Goal: Task Accomplishment & Management: Manage account settings

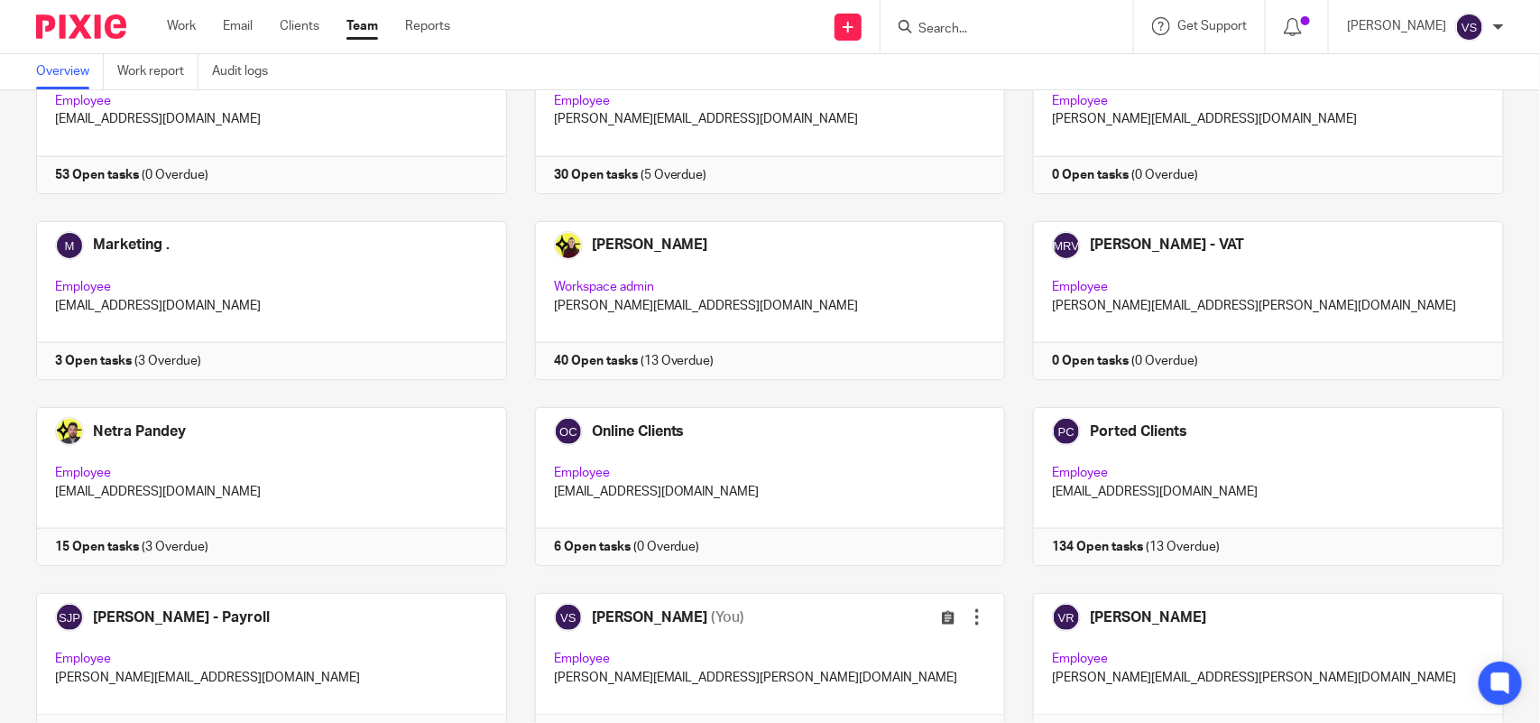
scroll to position [1187, 0]
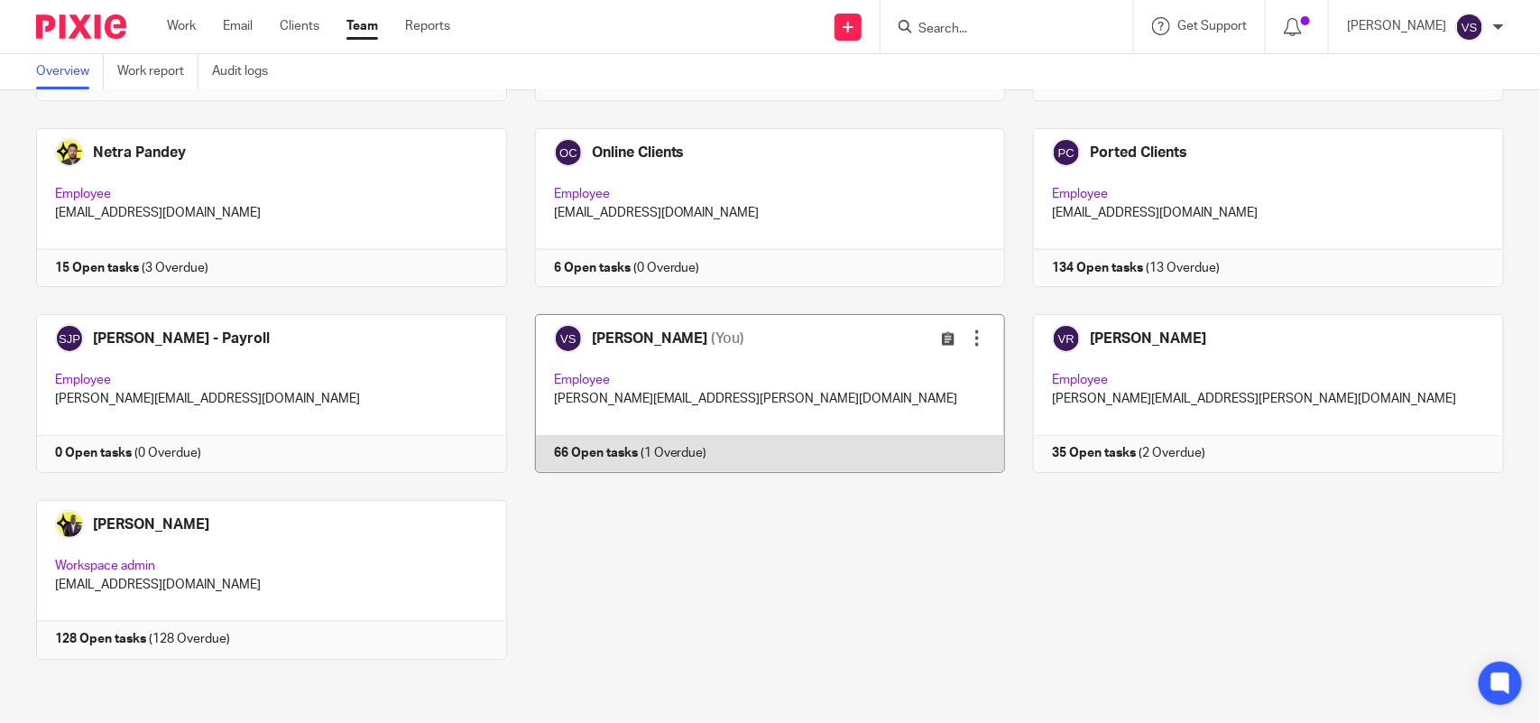
click at [738, 393] on link at bounding box center [756, 393] width 499 height 159
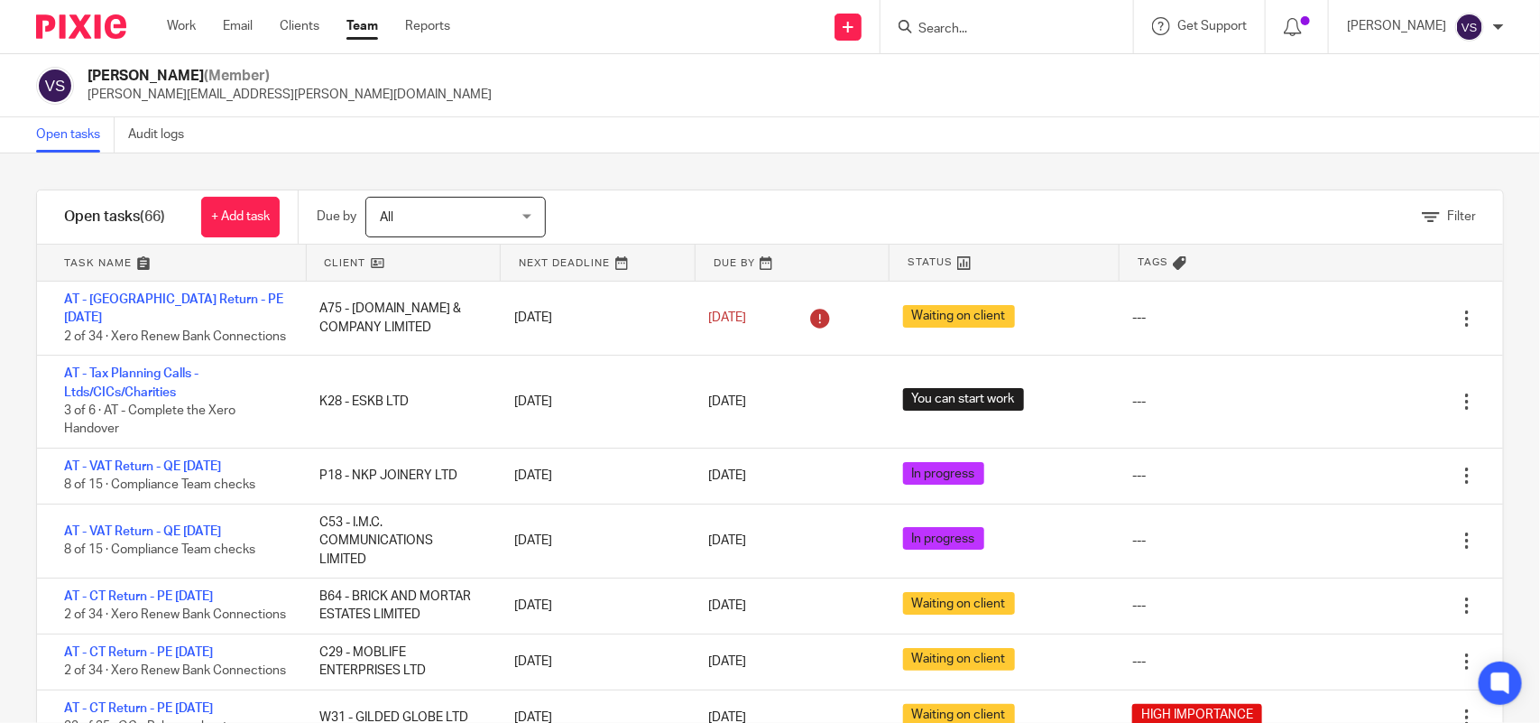
click at [981, 24] on input "Search" at bounding box center [998, 30] width 162 height 16
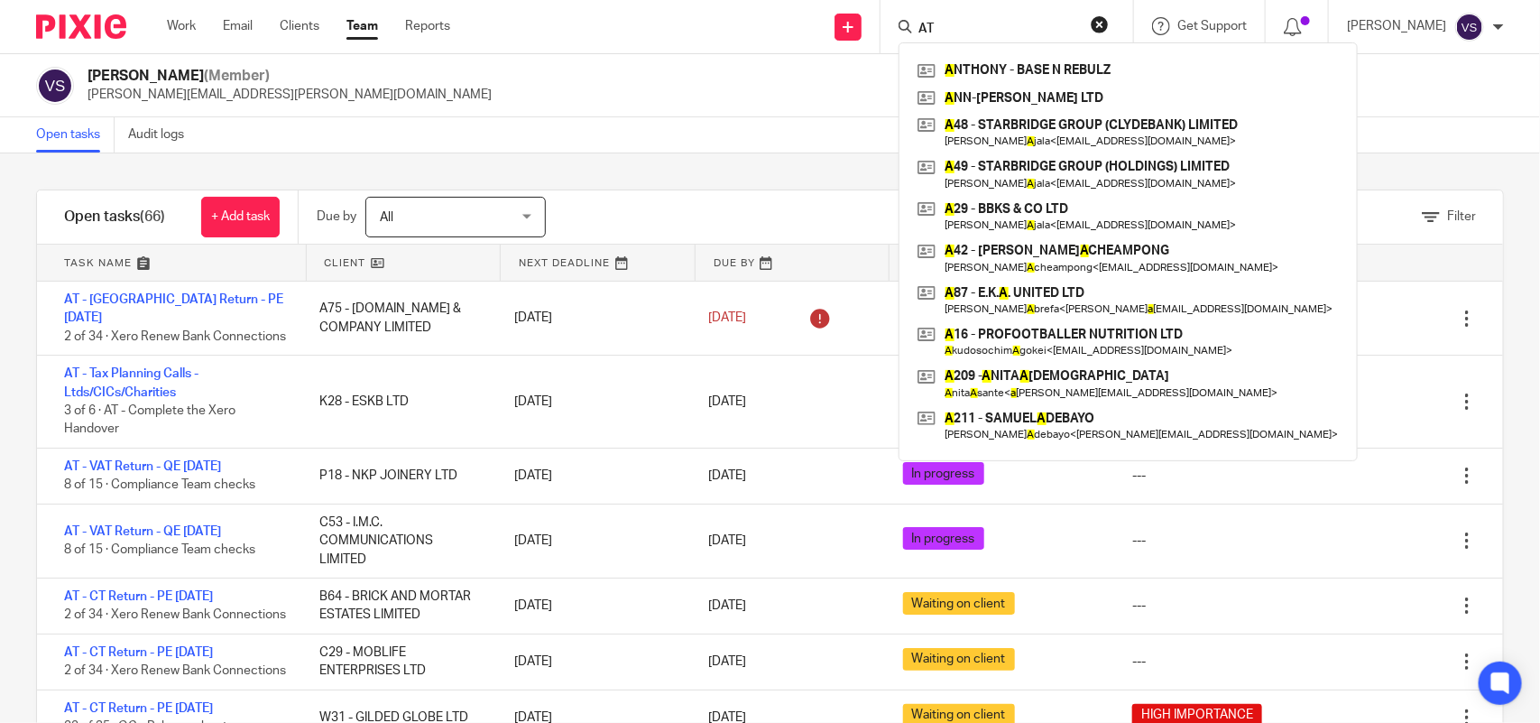
type input "ATE"
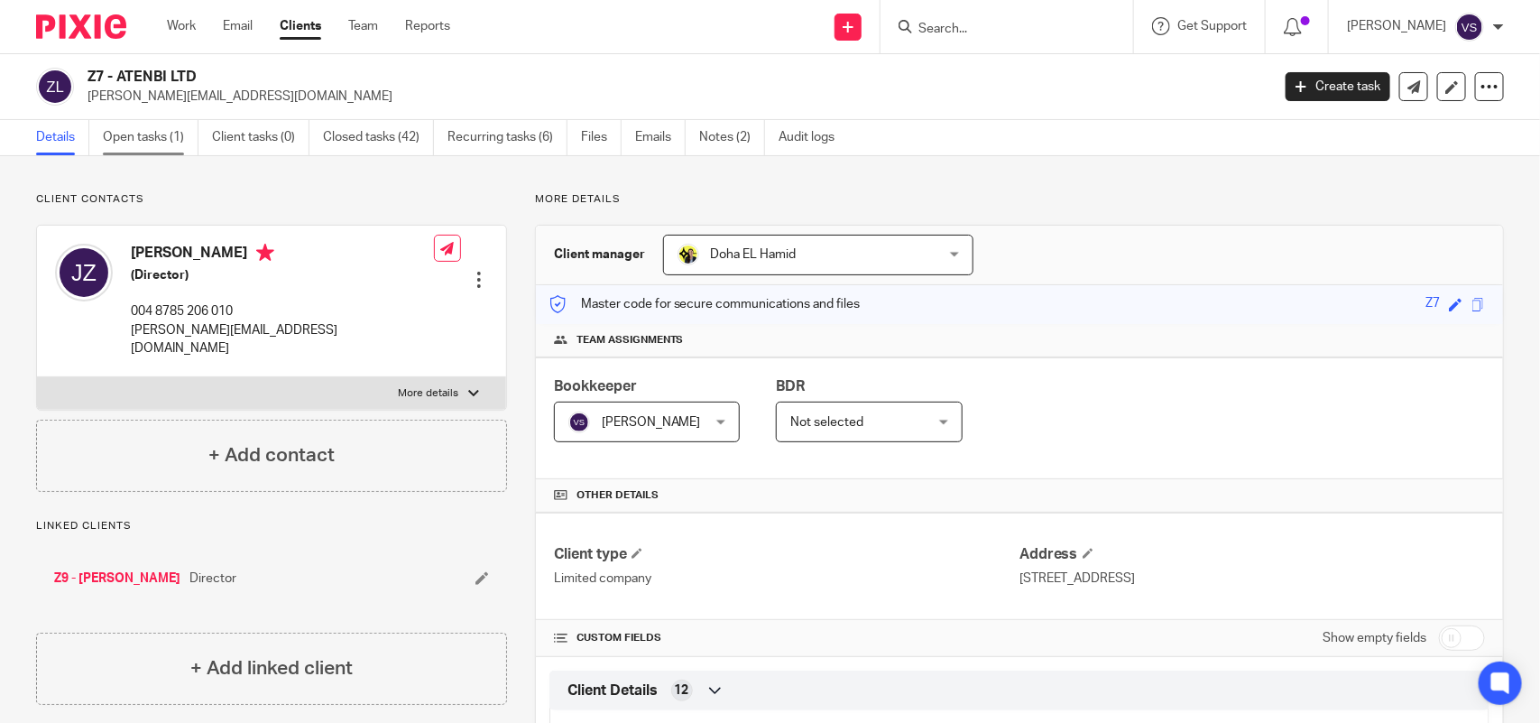
click at [124, 133] on link "Open tasks (1)" at bounding box center [151, 137] width 96 height 35
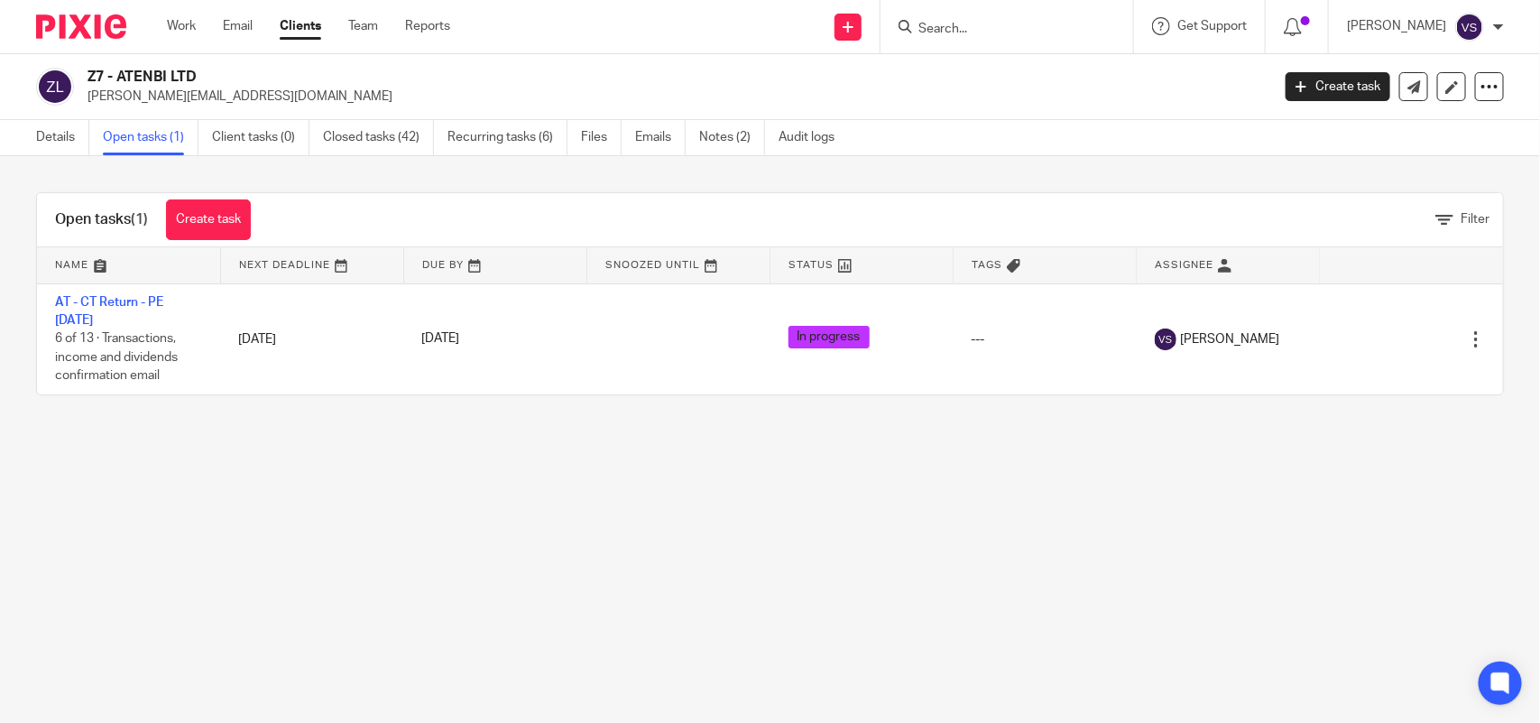
drag, startPoint x: 0, startPoint y: 0, endPoint x: 507, endPoint y: 515, distance: 723.0
click at [507, 515] on main "Z7 - ATENBI LTD [PERSON_NAME][EMAIL_ADDRESS][DOMAIN_NAME] Create task Update fr…" at bounding box center [770, 361] width 1540 height 723
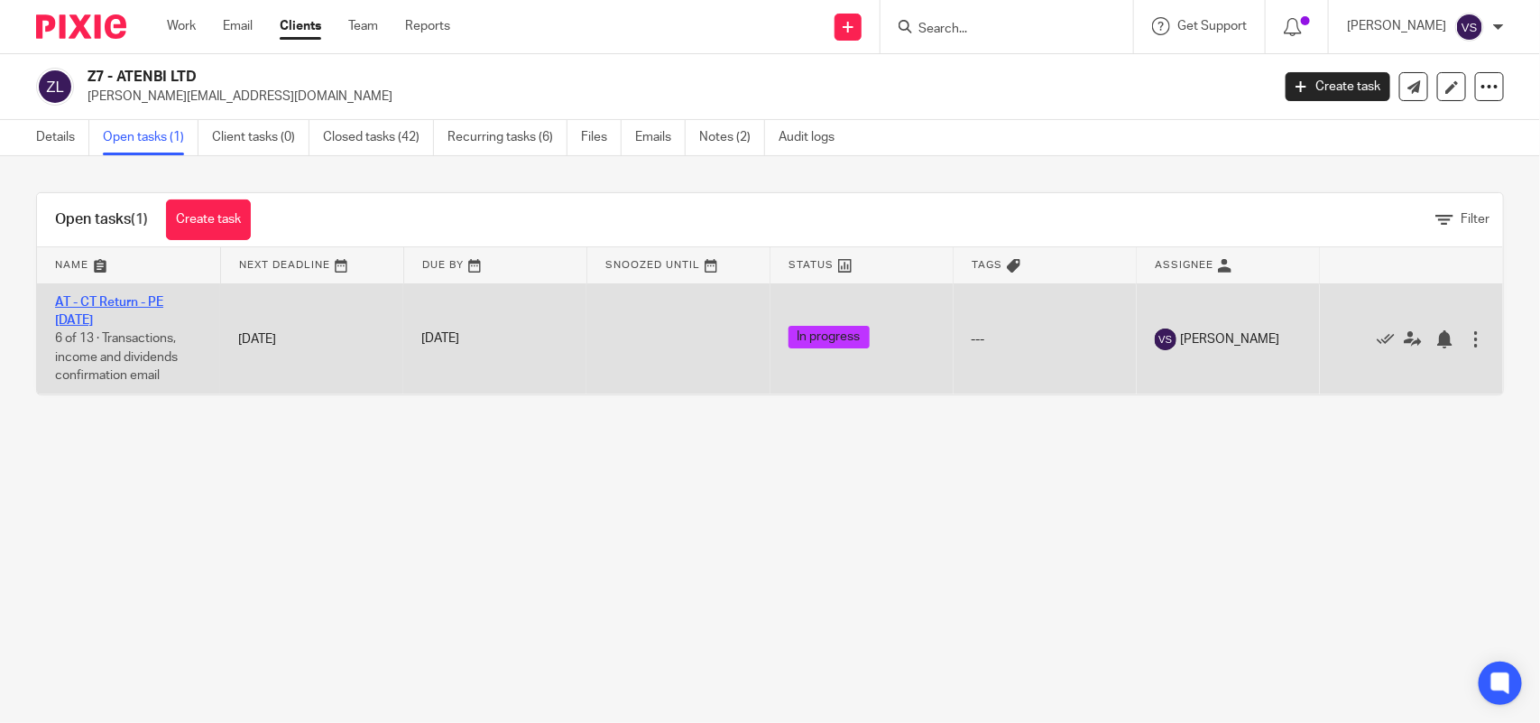
click at [137, 298] on link "AT - CT Return - PE 30-06-2025" at bounding box center [109, 311] width 108 height 31
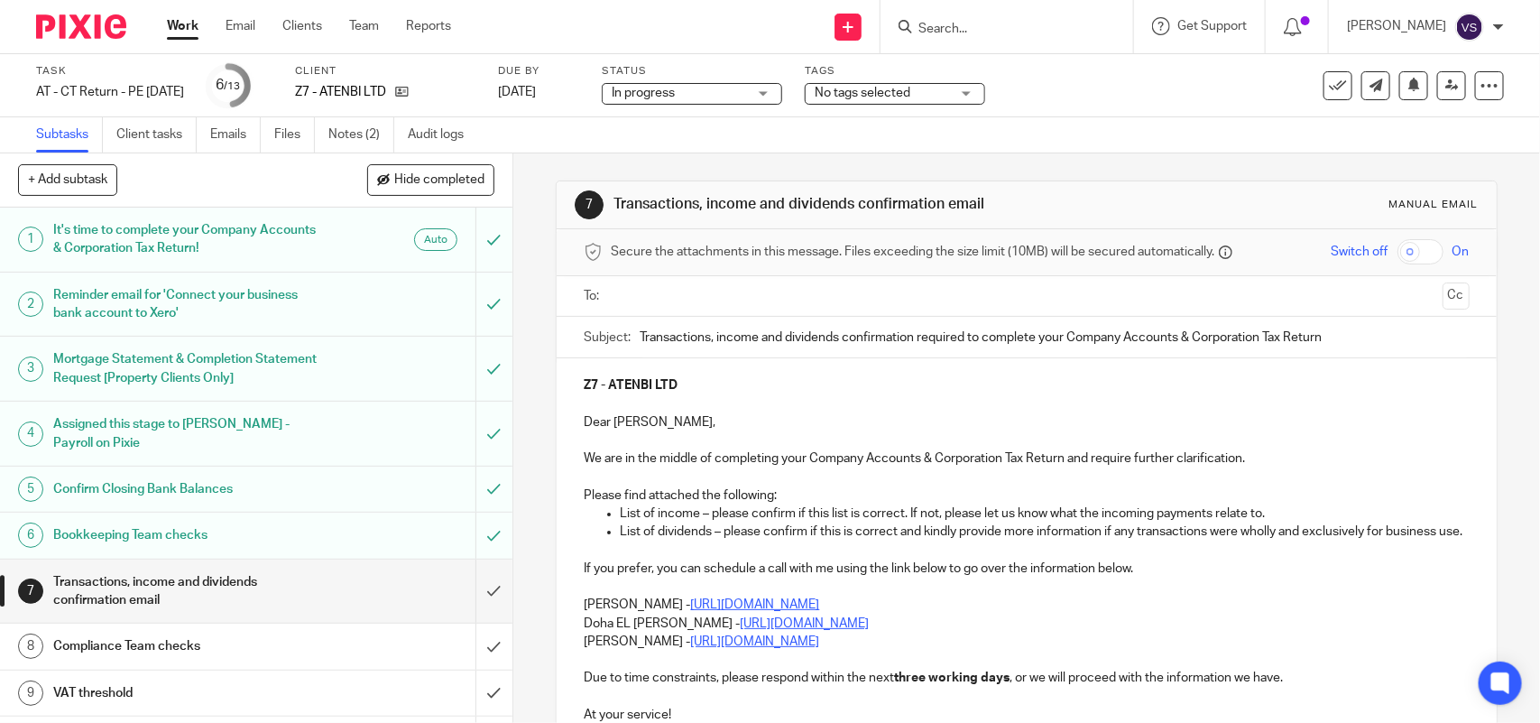
scroll to position [226, 0]
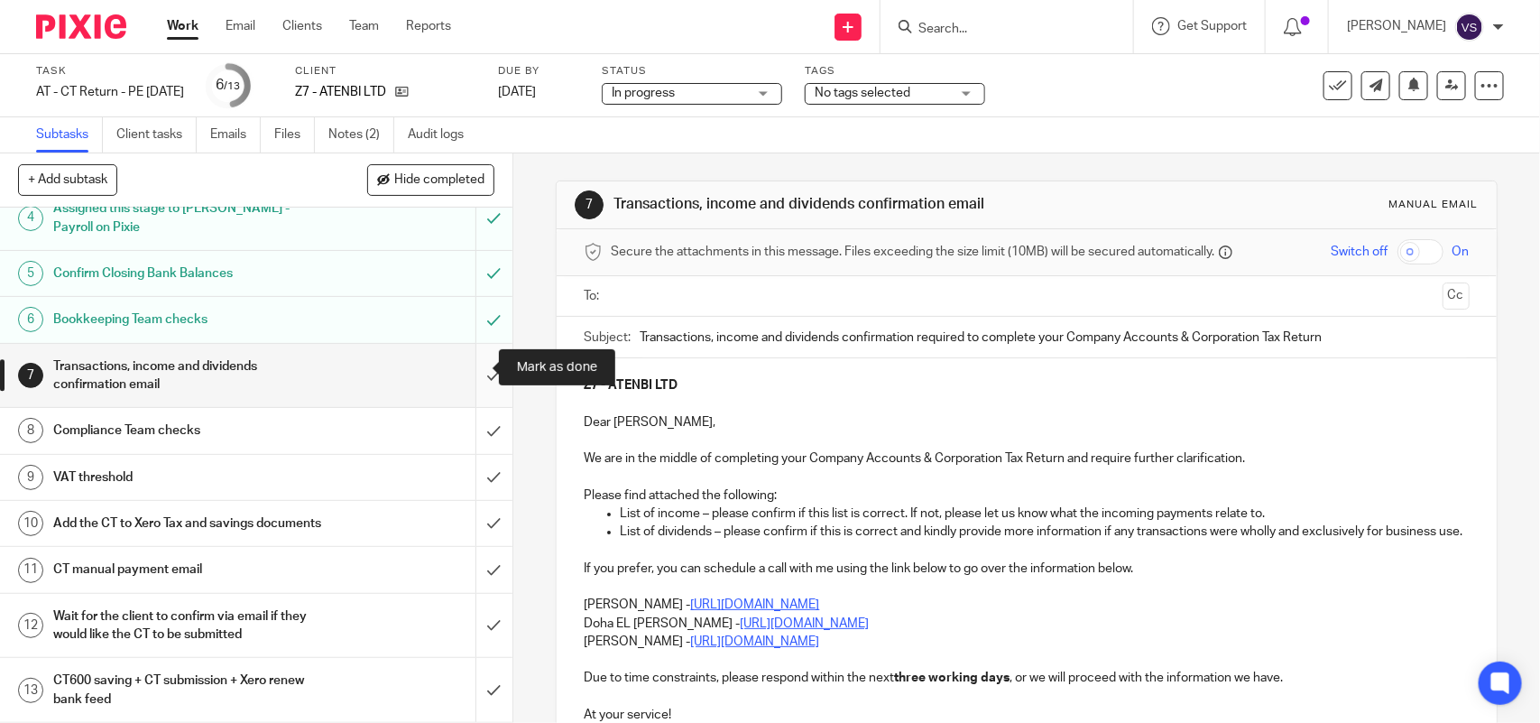
click at [467, 365] on input "submit" at bounding box center [256, 376] width 513 height 64
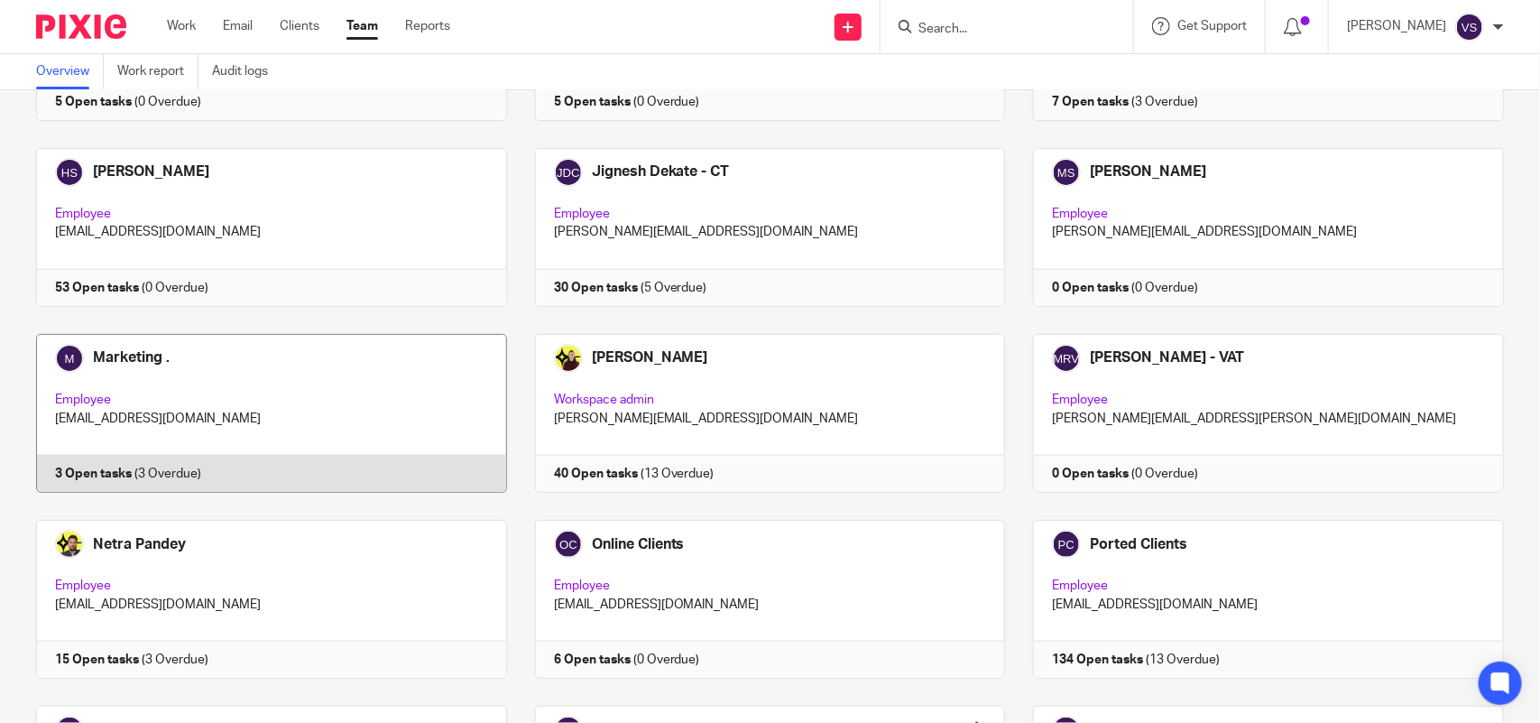
scroll to position [1187, 0]
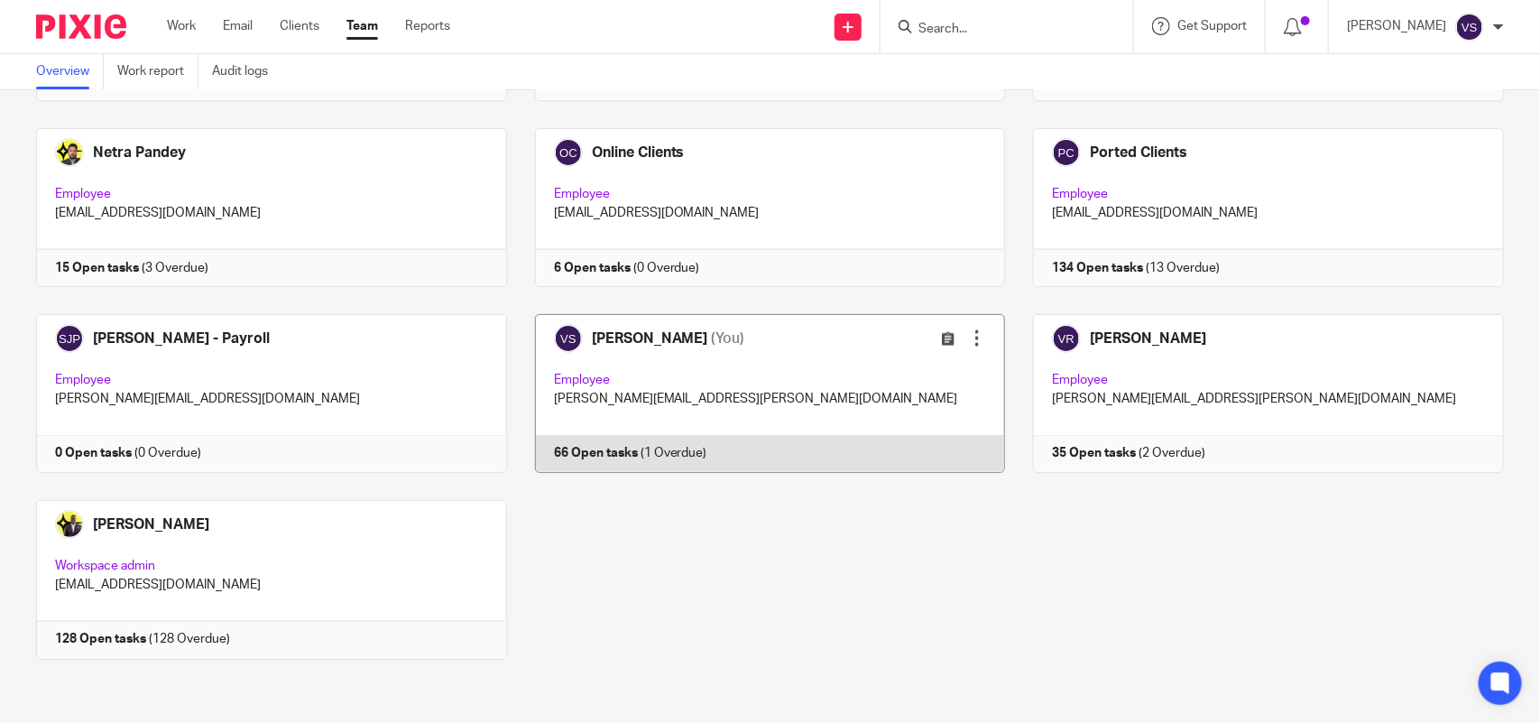
click at [846, 337] on div "Edit user Transfer" at bounding box center [914, 338] width 144 height 21
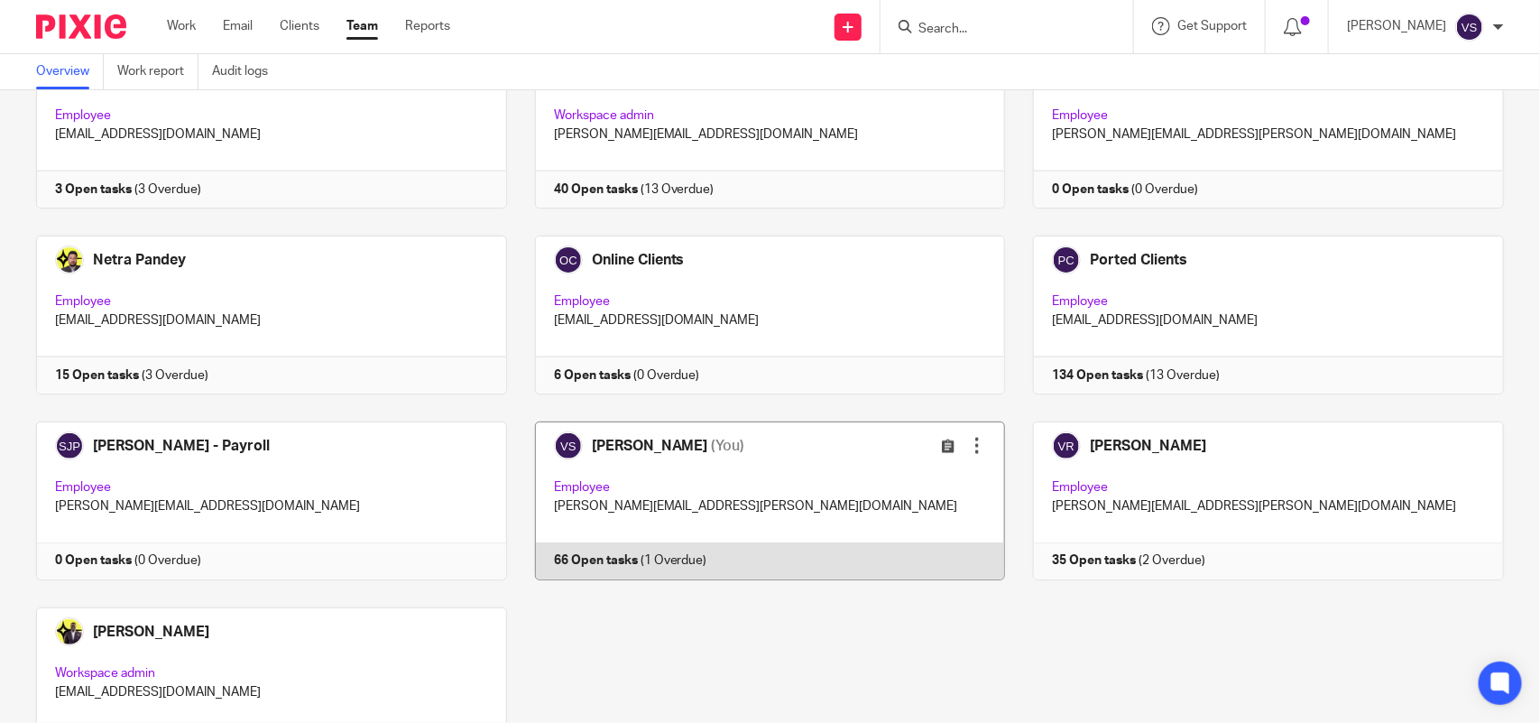
click at [740, 504] on link at bounding box center [756, 500] width 499 height 159
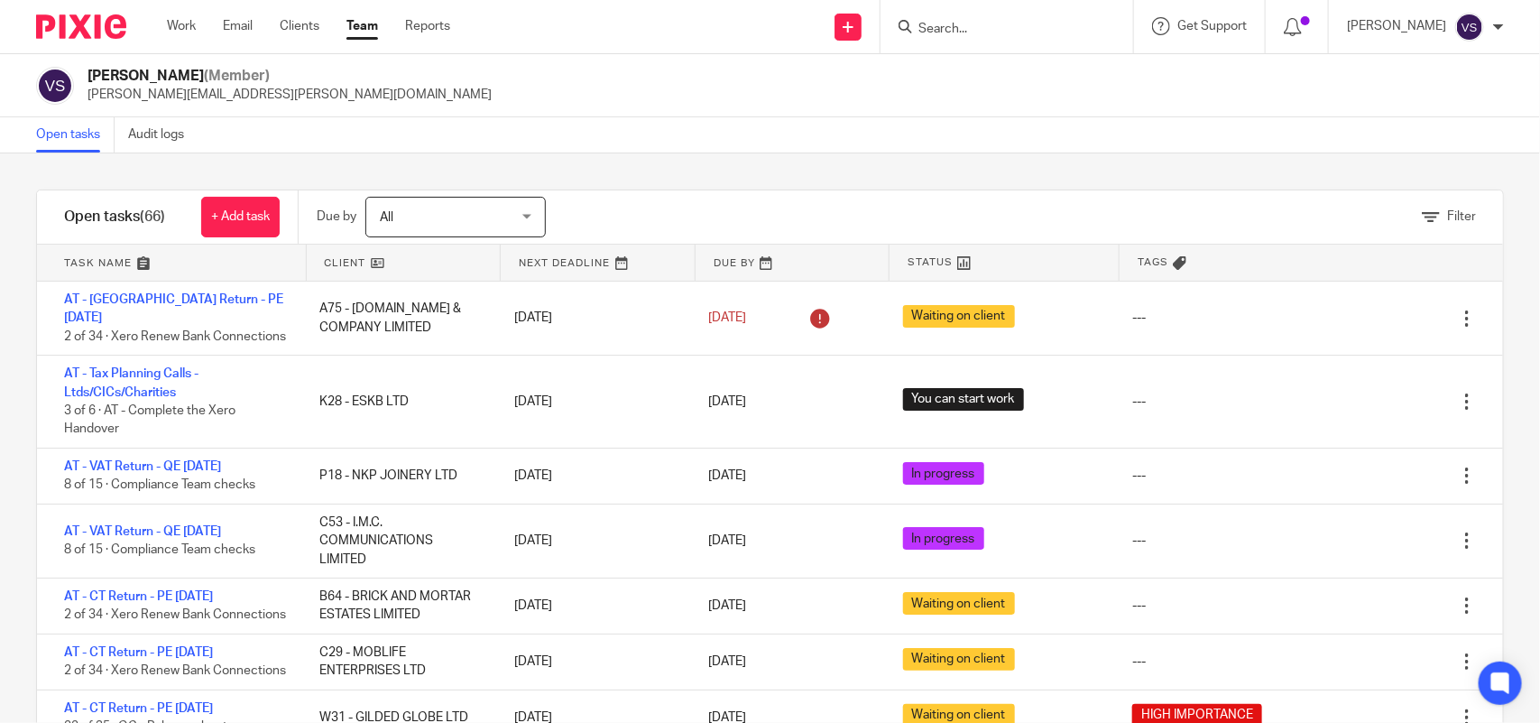
click at [989, 25] on input "Search" at bounding box center [998, 30] width 162 height 16
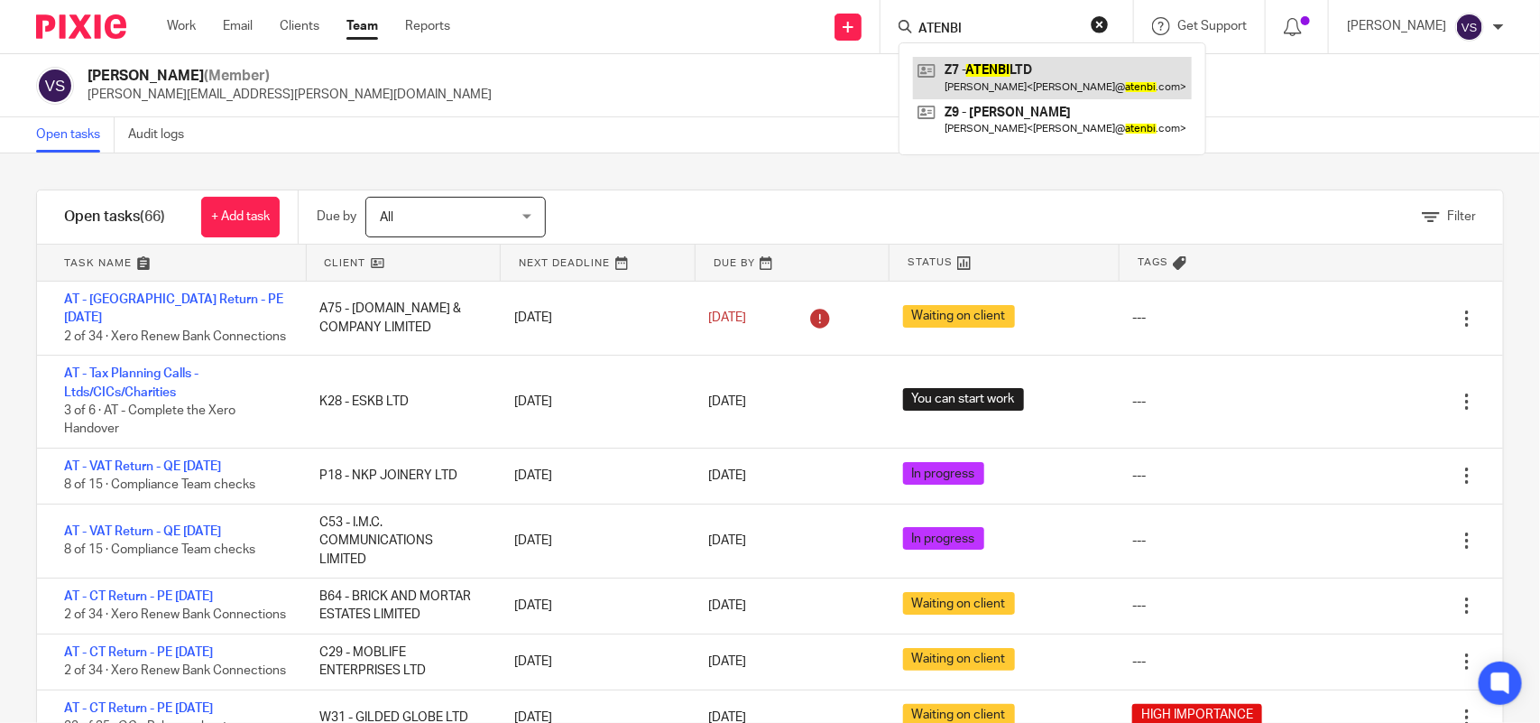
type input "ATENBI"
click at [1083, 70] on link at bounding box center [1052, 78] width 279 height 42
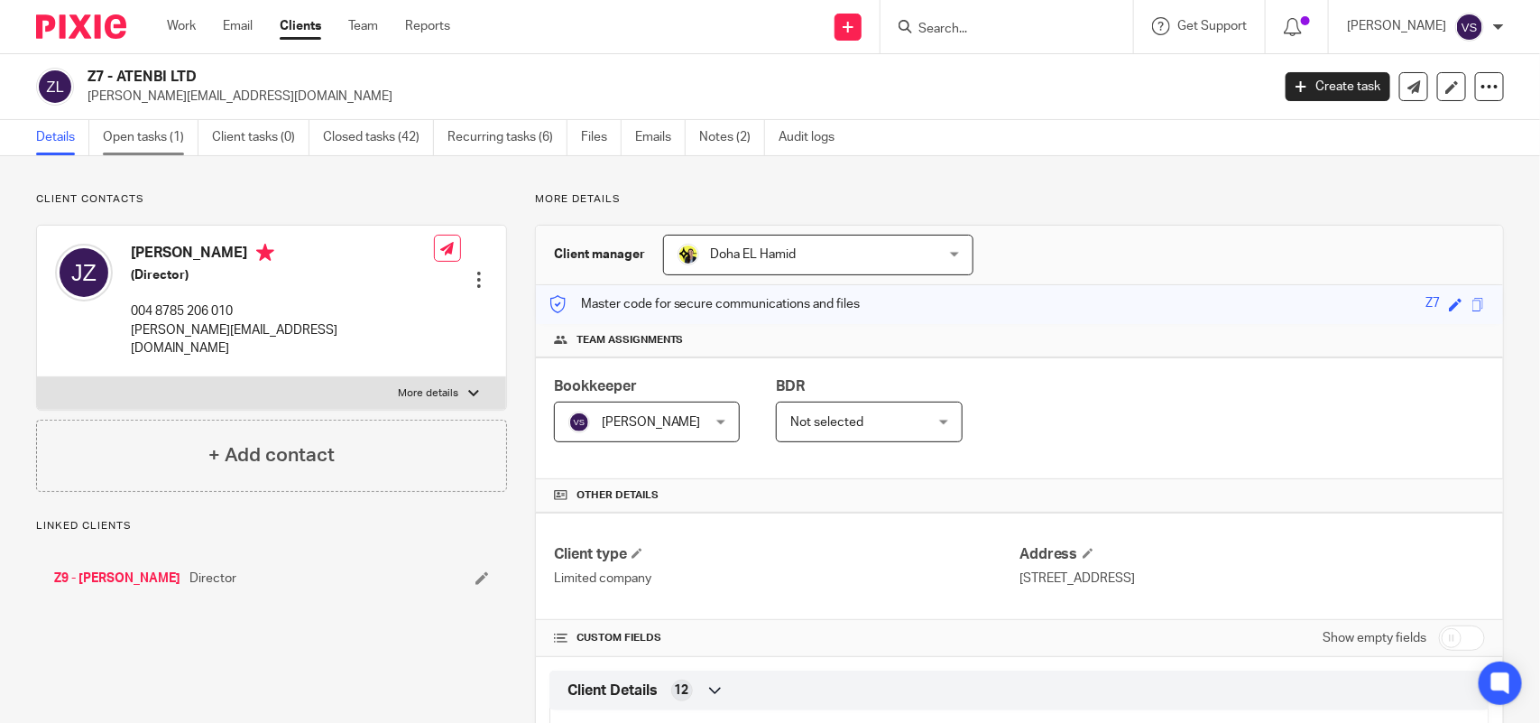
click at [125, 128] on link "Open tasks (1)" at bounding box center [151, 137] width 96 height 35
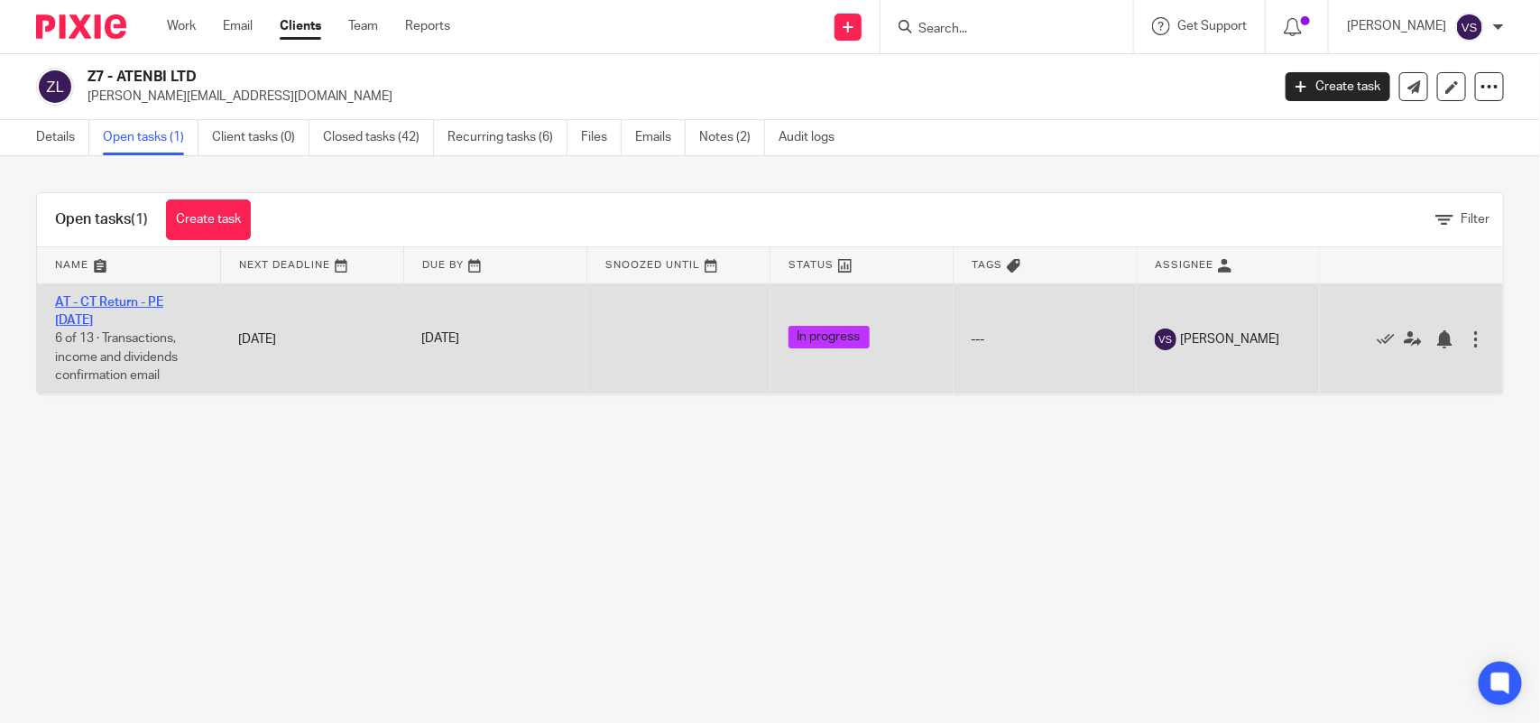
click at [163, 304] on link "AT - CT Return - PE [DATE]" at bounding box center [109, 311] width 108 height 31
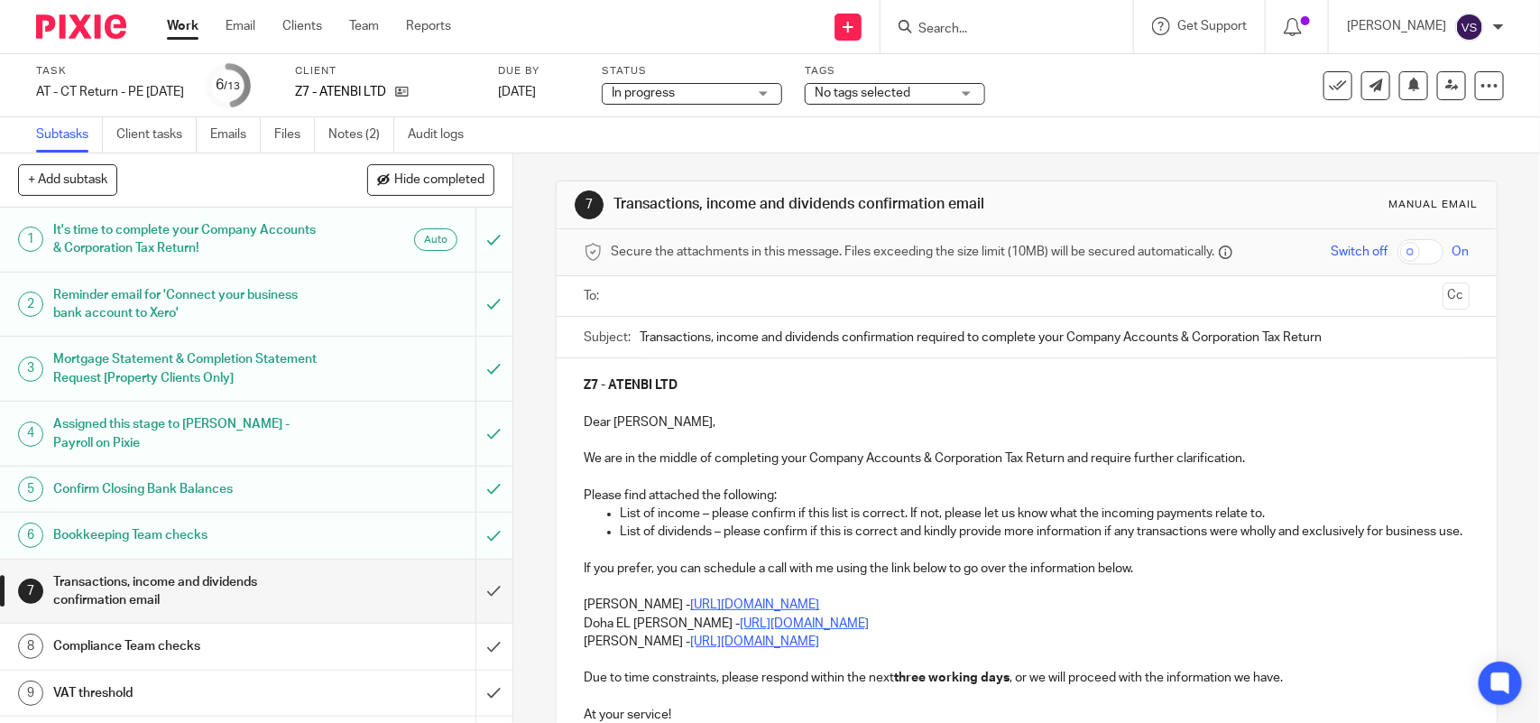
click at [967, 27] on input "Search" at bounding box center [998, 30] width 162 height 16
click at [986, 25] on input "Search" at bounding box center [998, 30] width 162 height 16
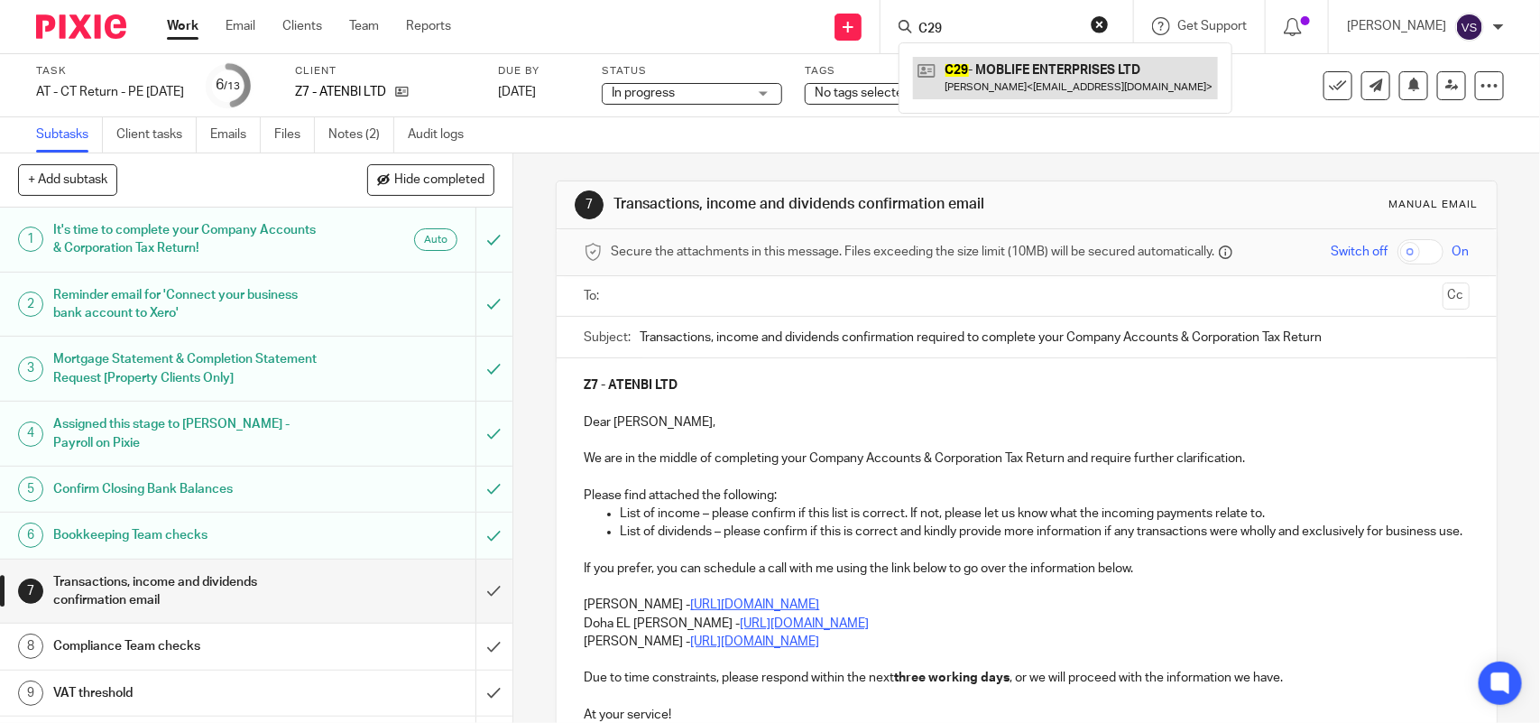
type input "C29"
click at [365, 15] on div "Work Email Clients Team Reports Work Email Clients Team Reports Settings" at bounding box center [313, 26] width 329 height 53
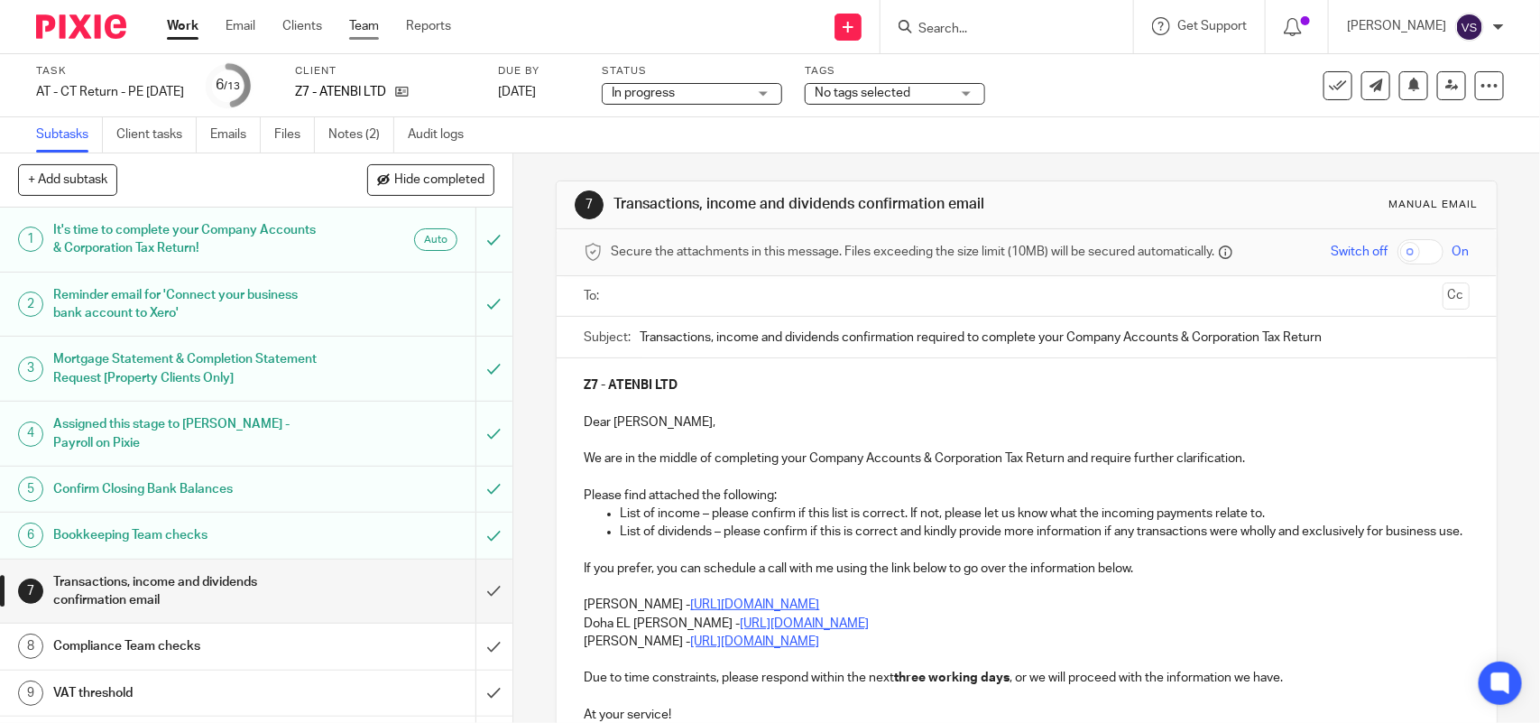
click at [367, 27] on link "Team" at bounding box center [364, 26] width 30 height 18
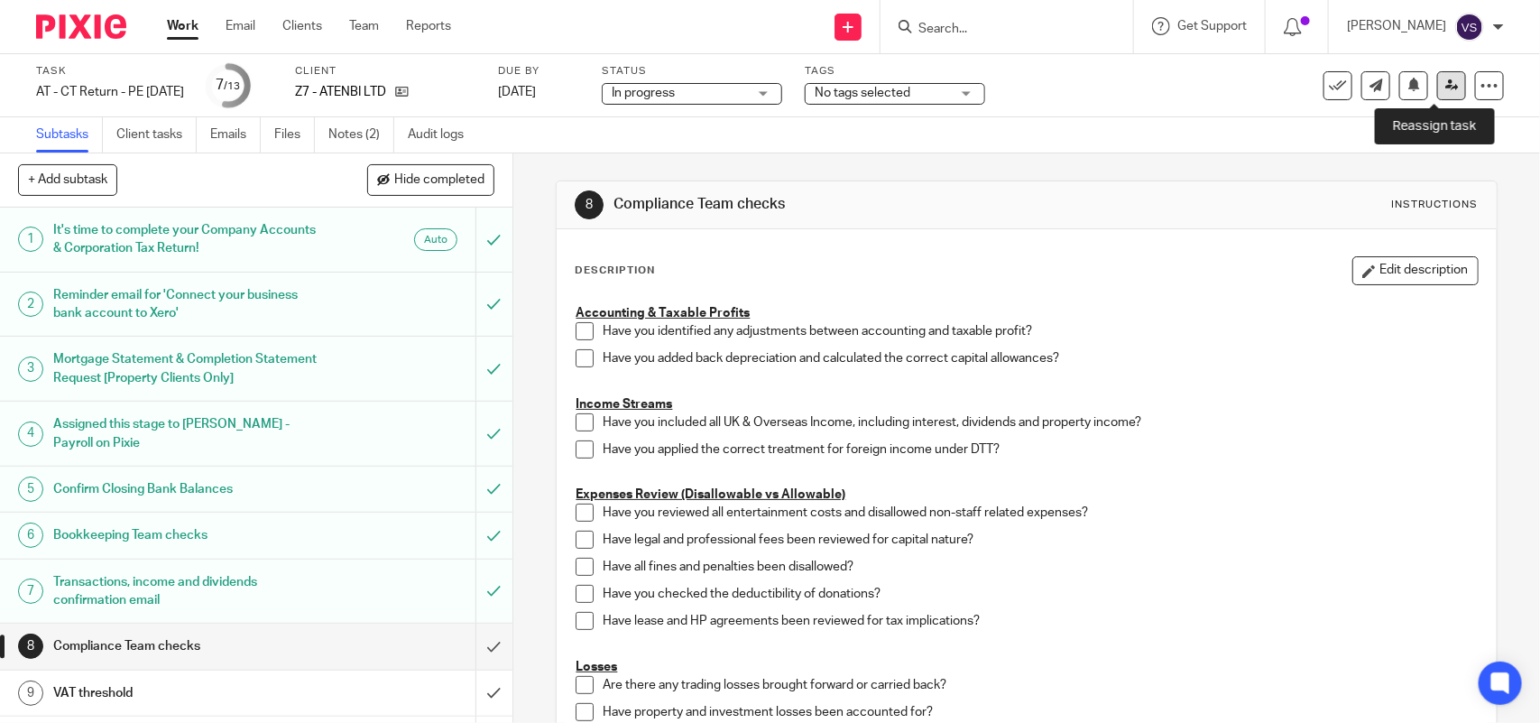
click at [1446, 88] on icon at bounding box center [1453, 86] width 14 height 14
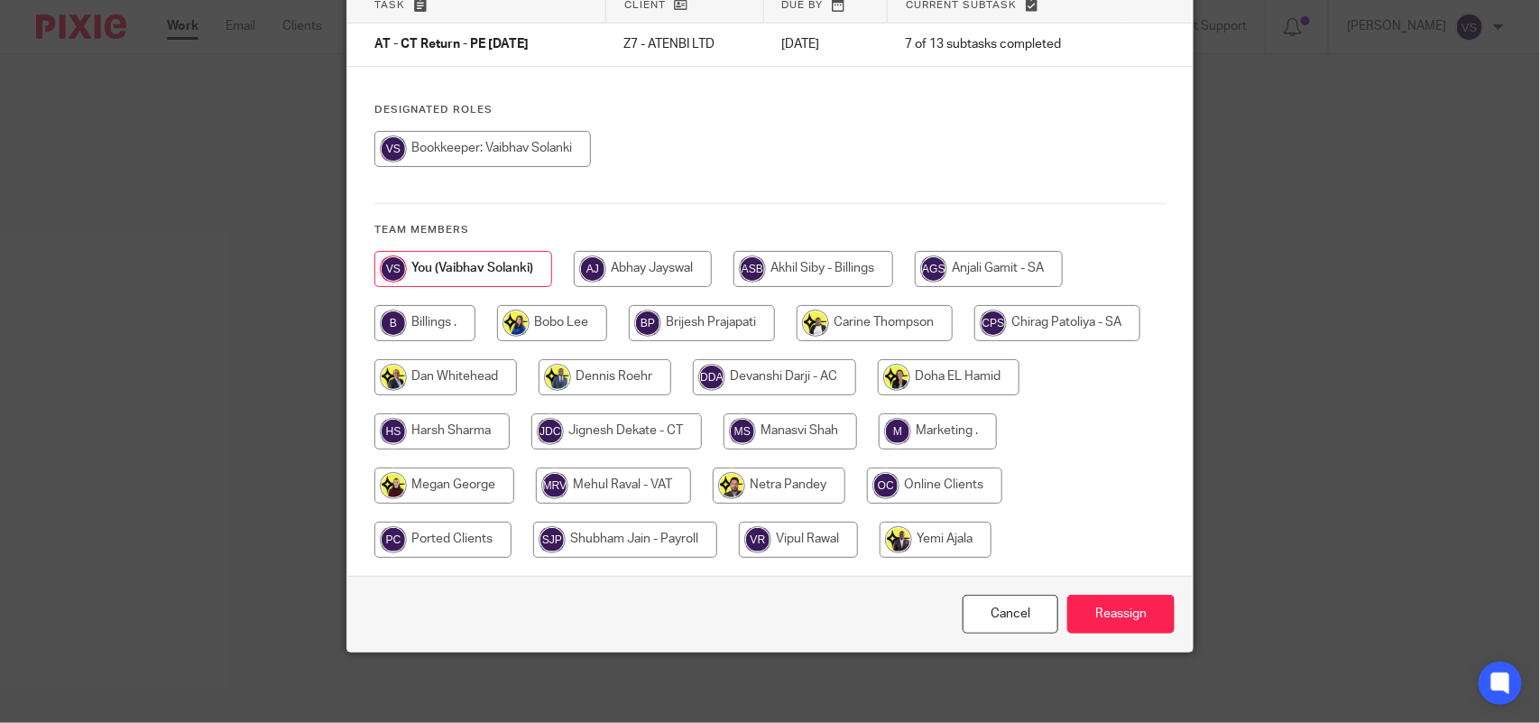
scroll to position [145, 0]
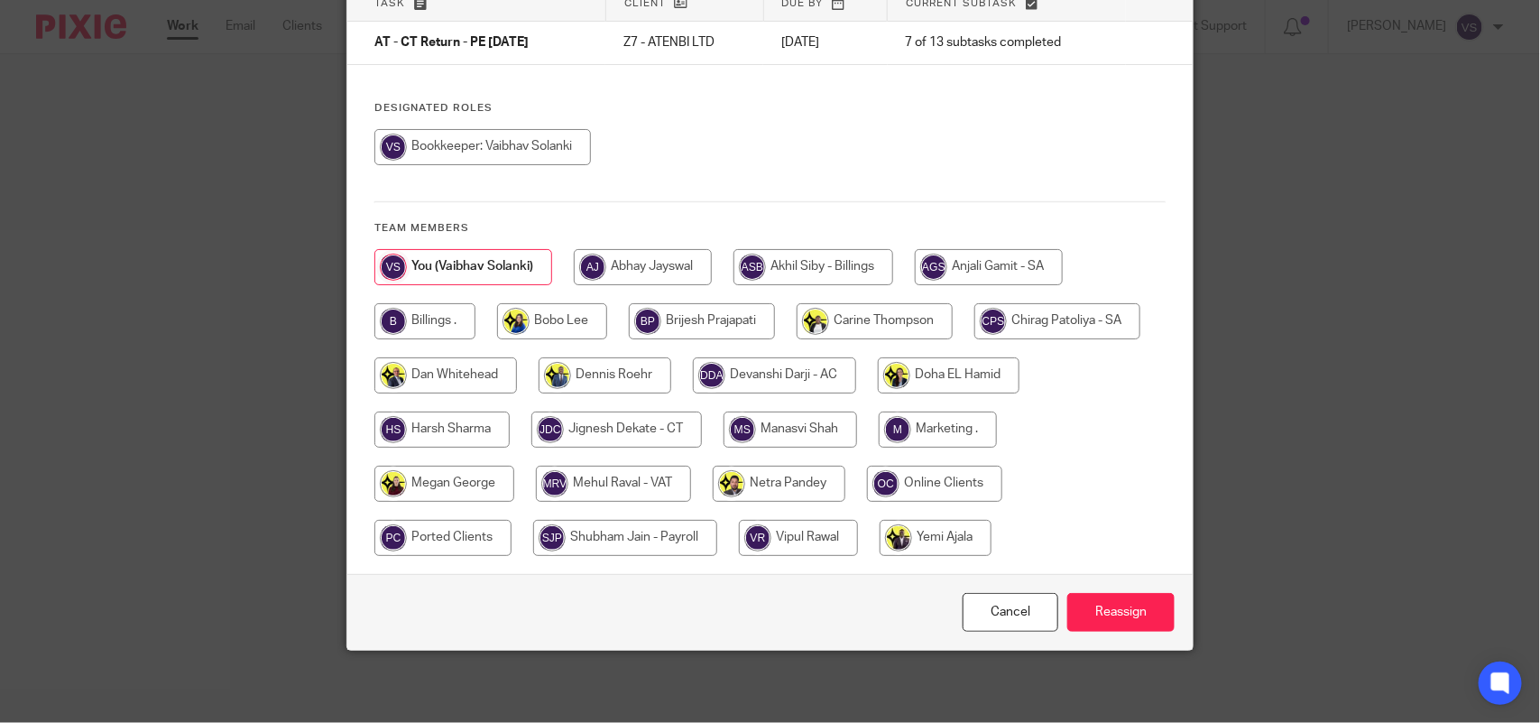
click at [660, 416] on input "radio" at bounding box center [617, 430] width 171 height 36
radio input "true"
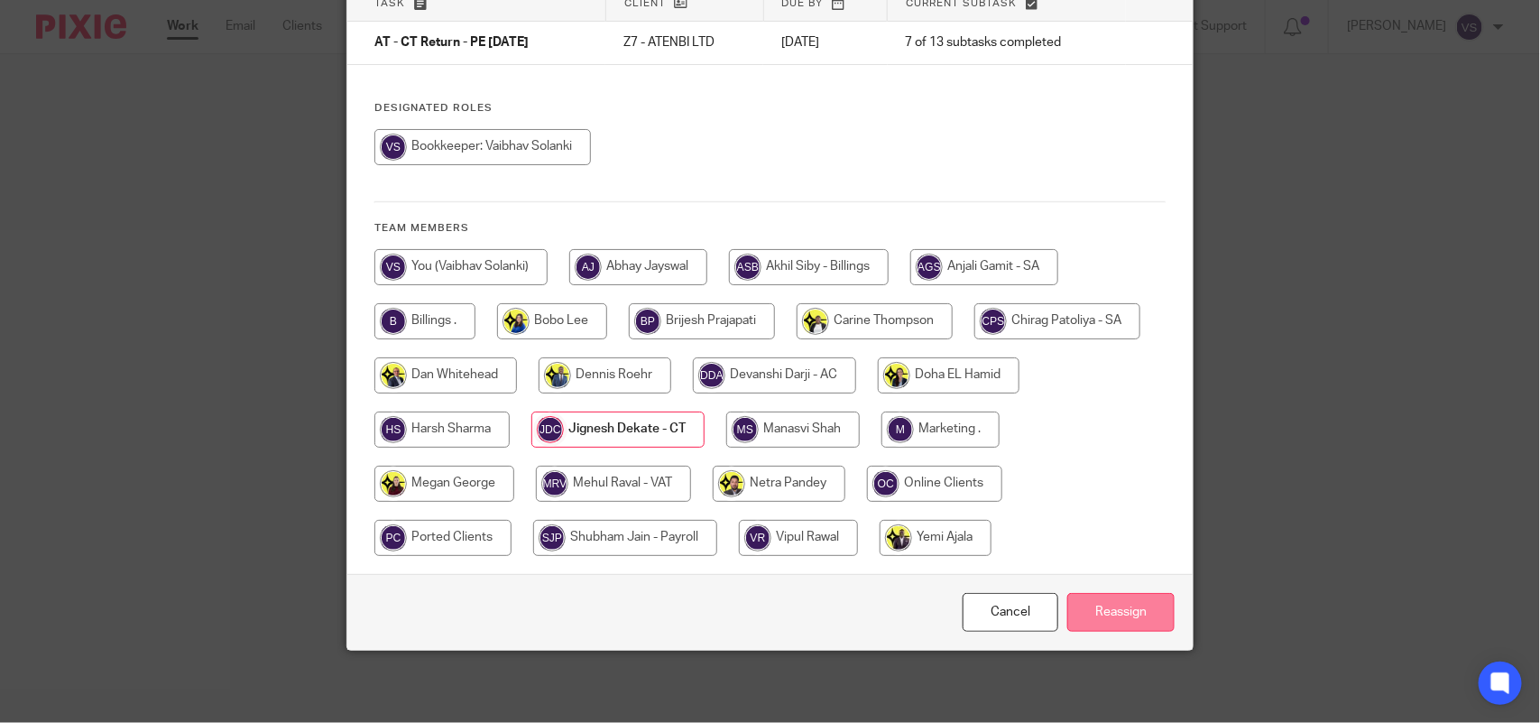
click at [1104, 606] on input "Reassign" at bounding box center [1121, 612] width 107 height 39
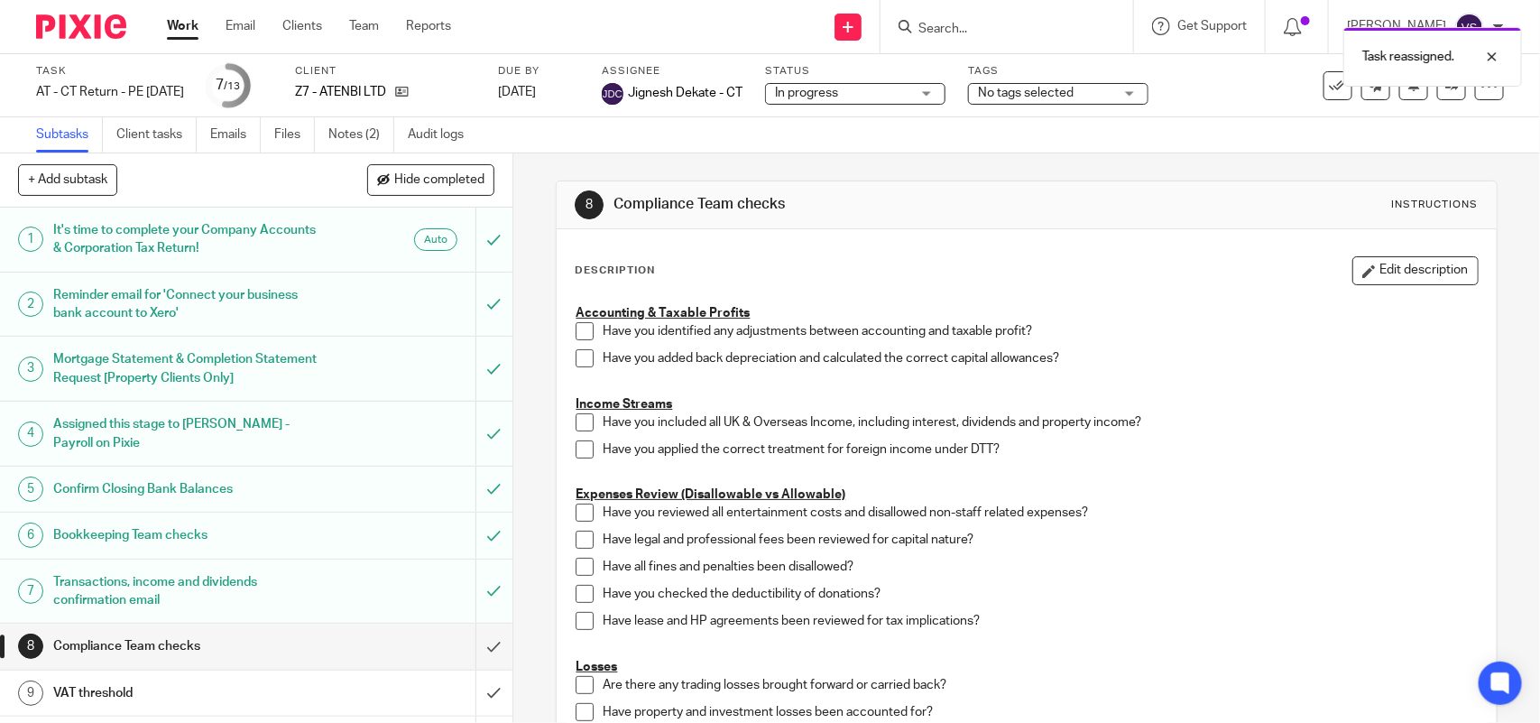
click at [923, 102] on div "In progress In progress" at bounding box center [855, 94] width 180 height 22
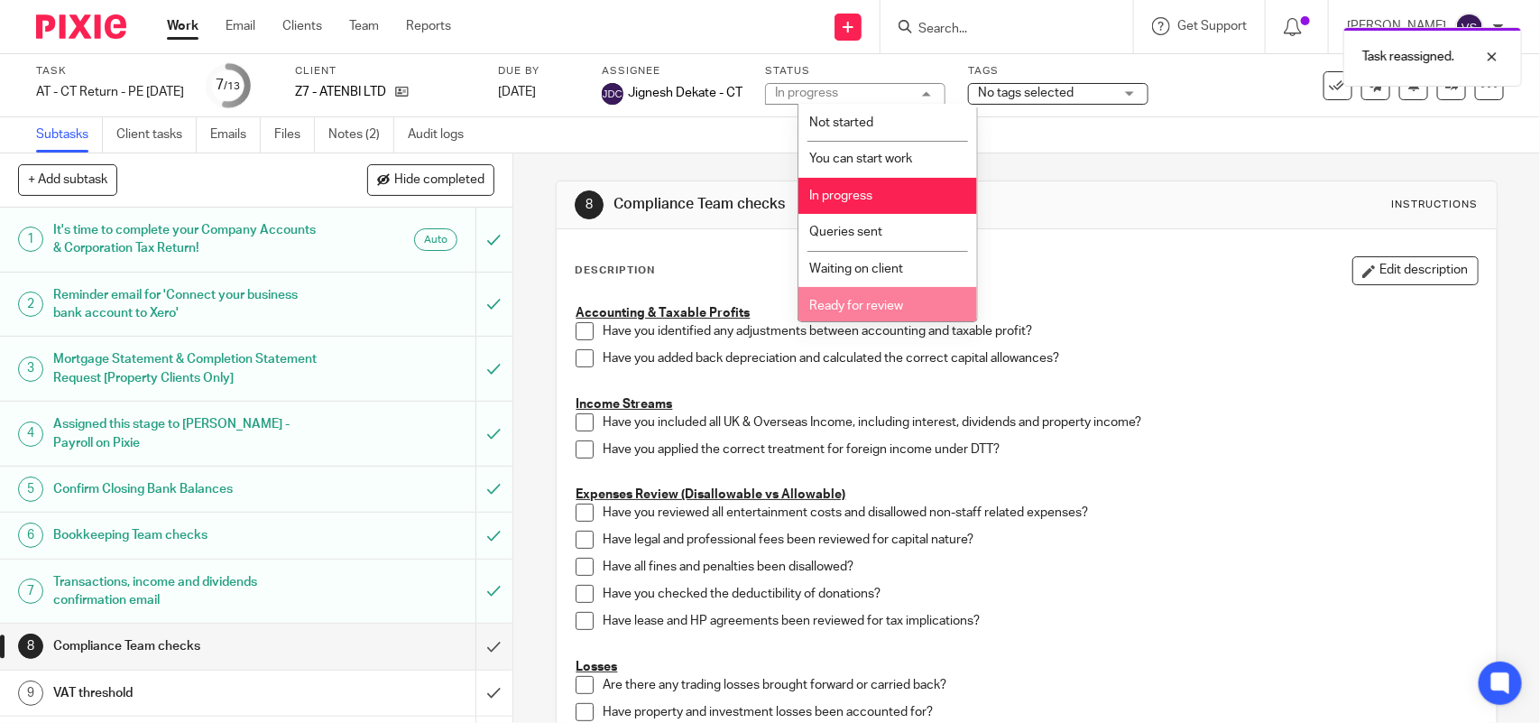
click at [919, 299] on li "Ready for review" at bounding box center [888, 305] width 179 height 37
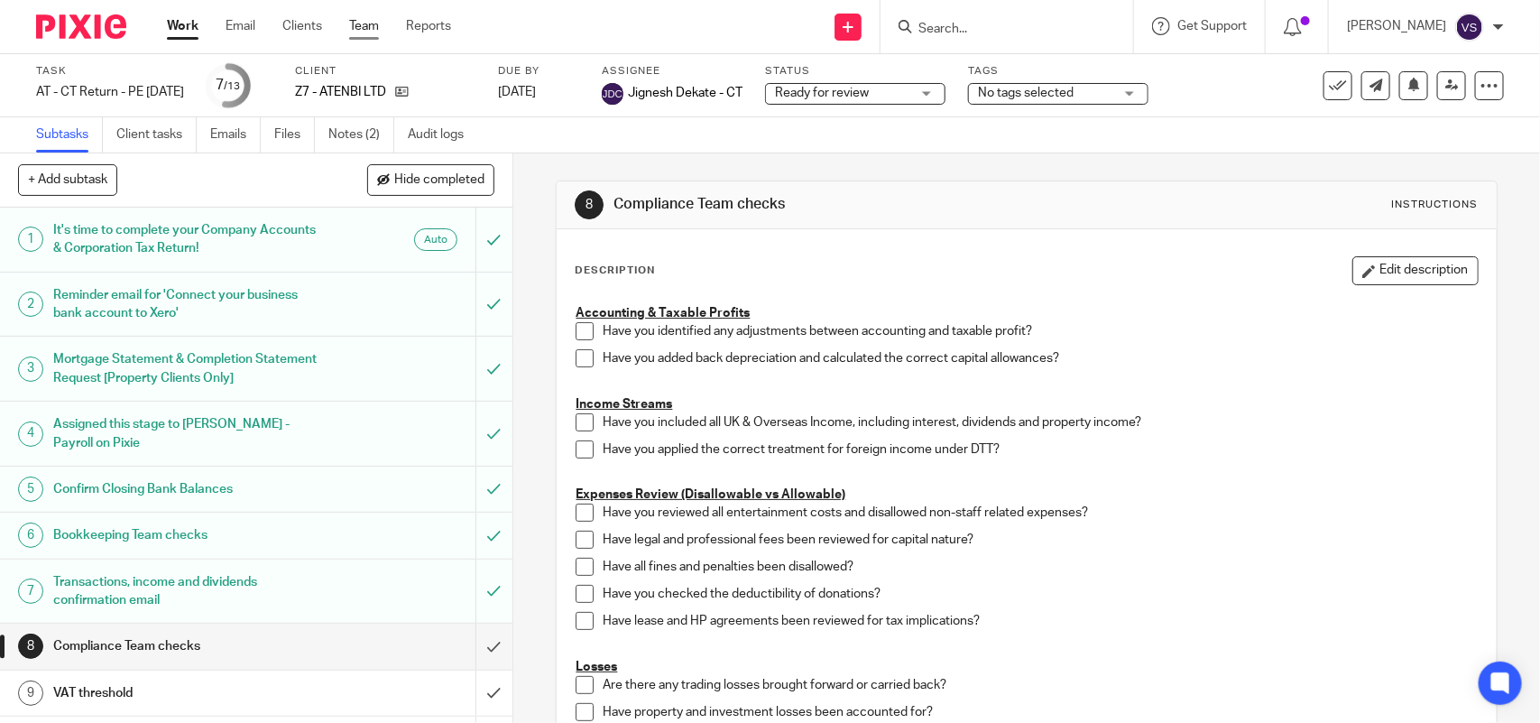
click at [363, 23] on link "Team" at bounding box center [364, 26] width 30 height 18
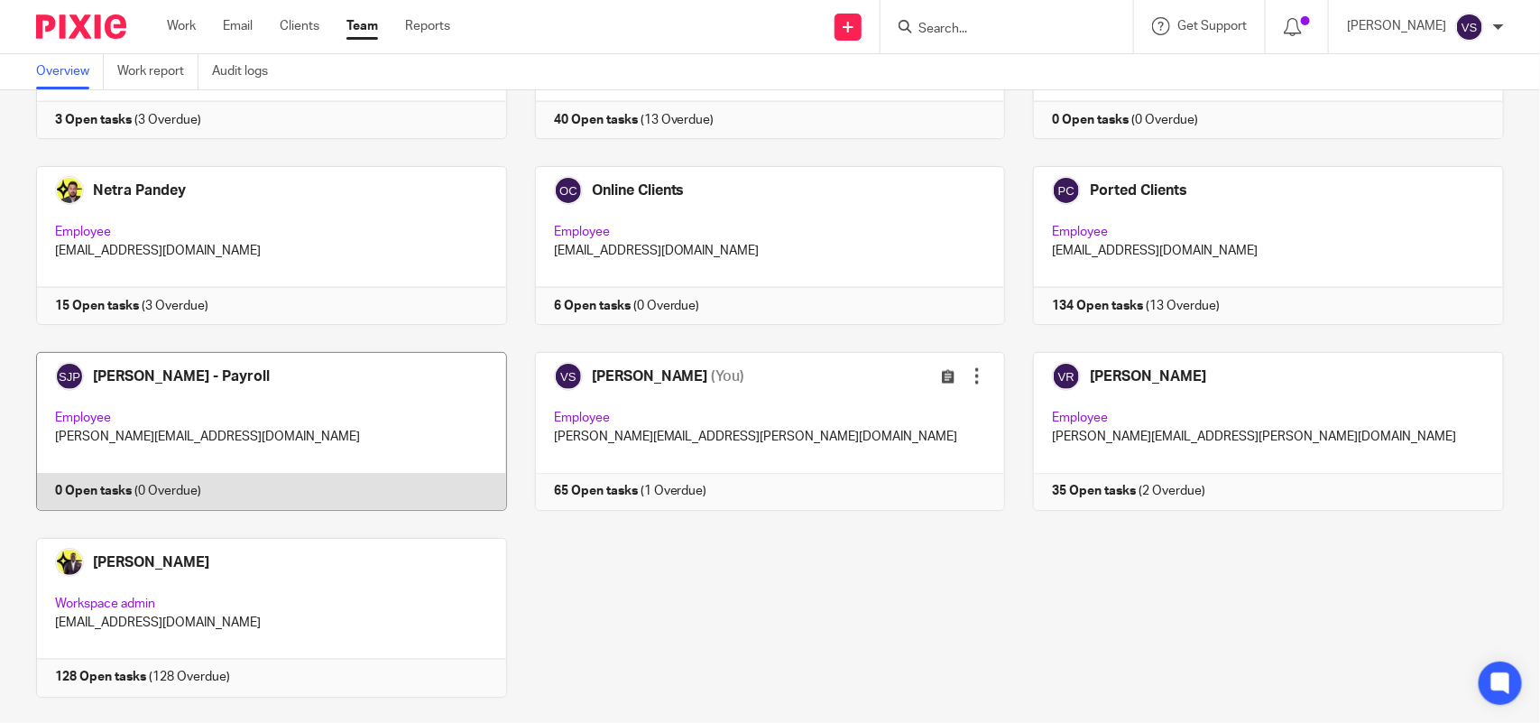
scroll to position [1187, 0]
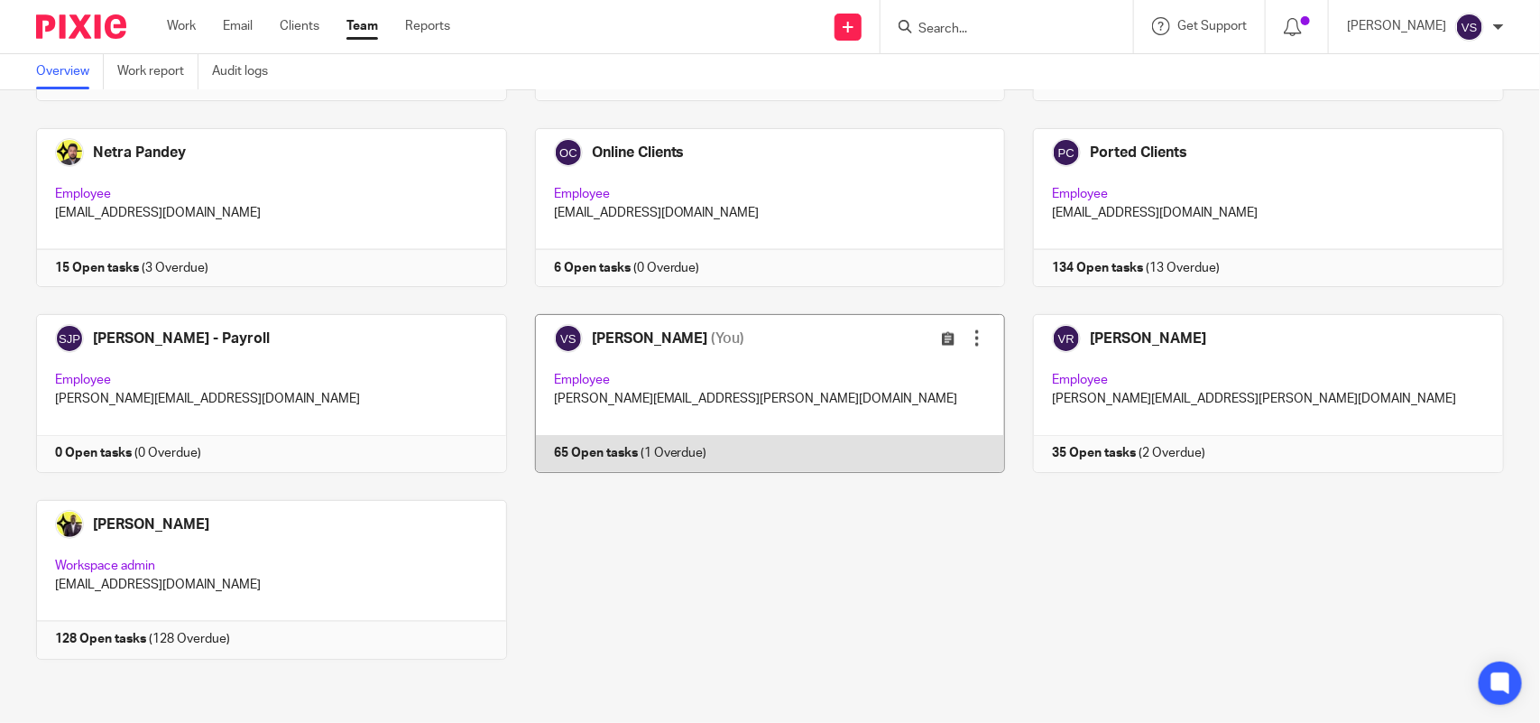
click at [891, 365] on link at bounding box center [756, 393] width 499 height 159
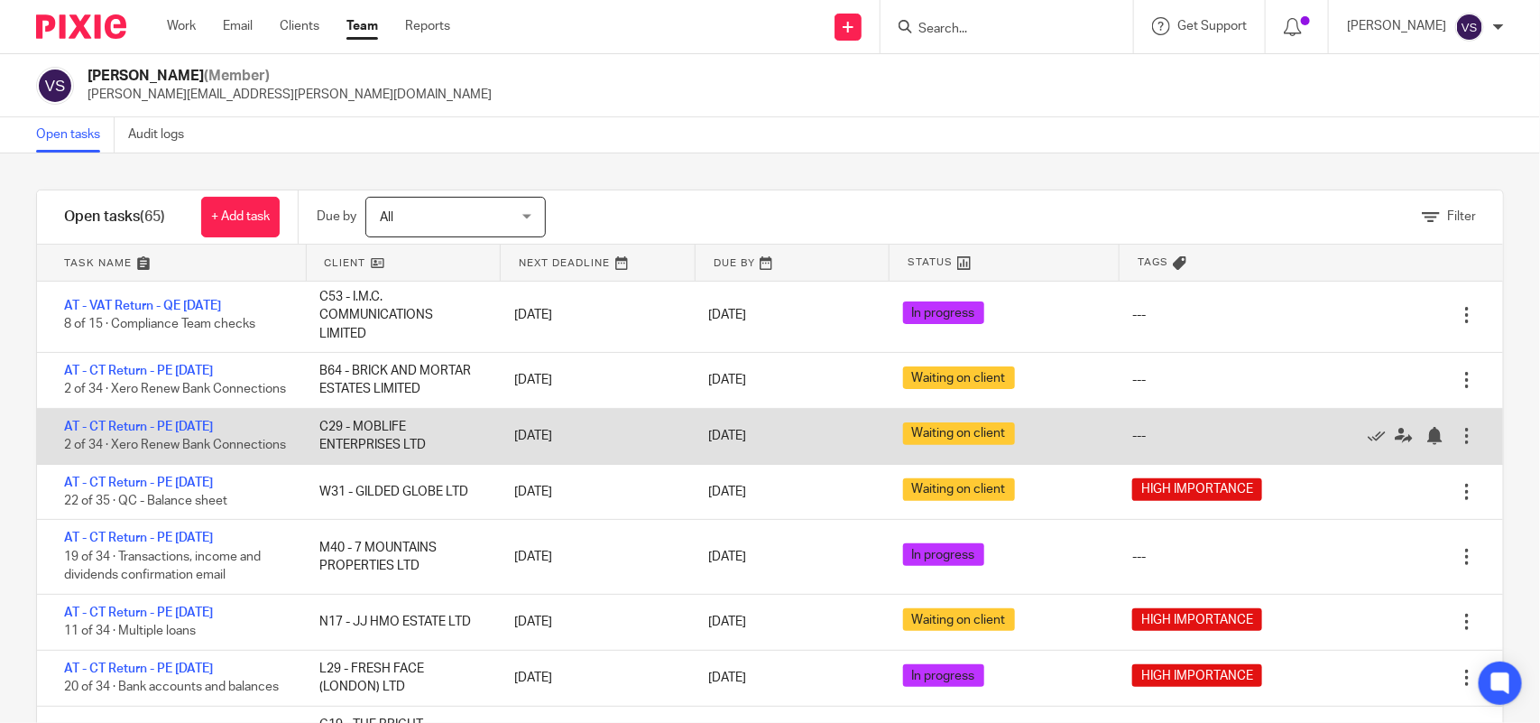
scroll to position [338, 0]
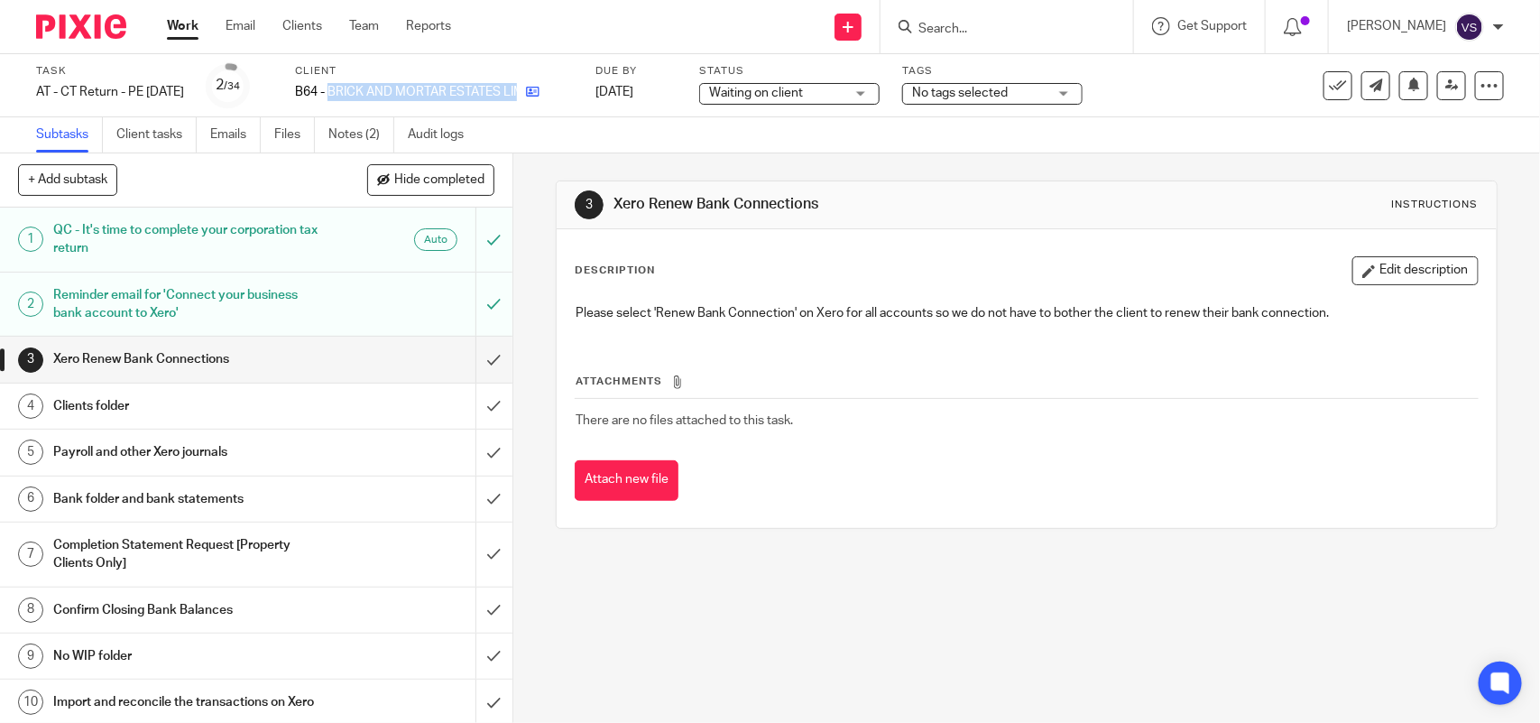
drag, startPoint x: 358, startPoint y: 88, endPoint x: 553, endPoint y: 97, distance: 195.1
click at [553, 97] on div "B64 - BRICK AND MORTAR ESTATES LIMITED" at bounding box center [434, 92] width 278 height 18
copy div "BRICK AND MORTAR ESTATES LIMITED"
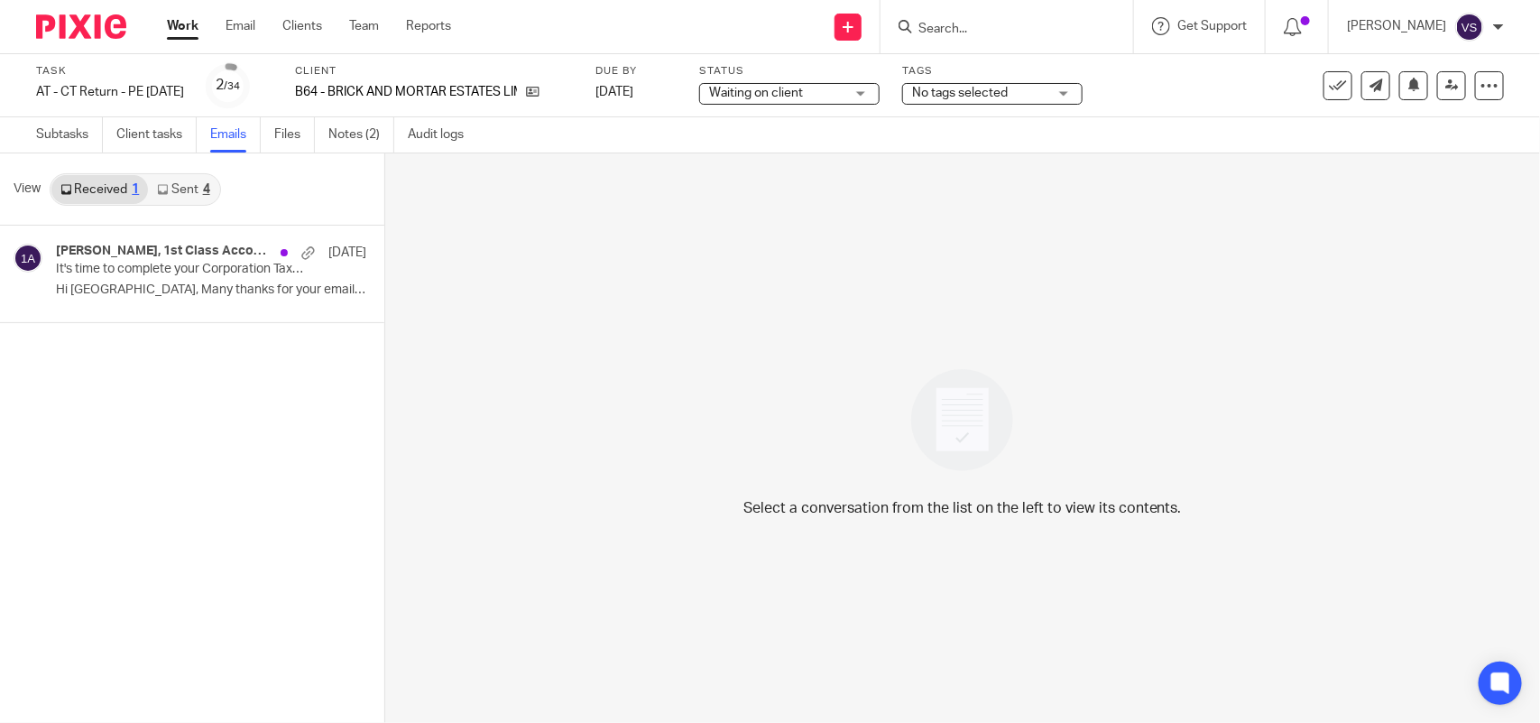
click at [197, 183] on link "Sent 4" at bounding box center [183, 189] width 70 height 29
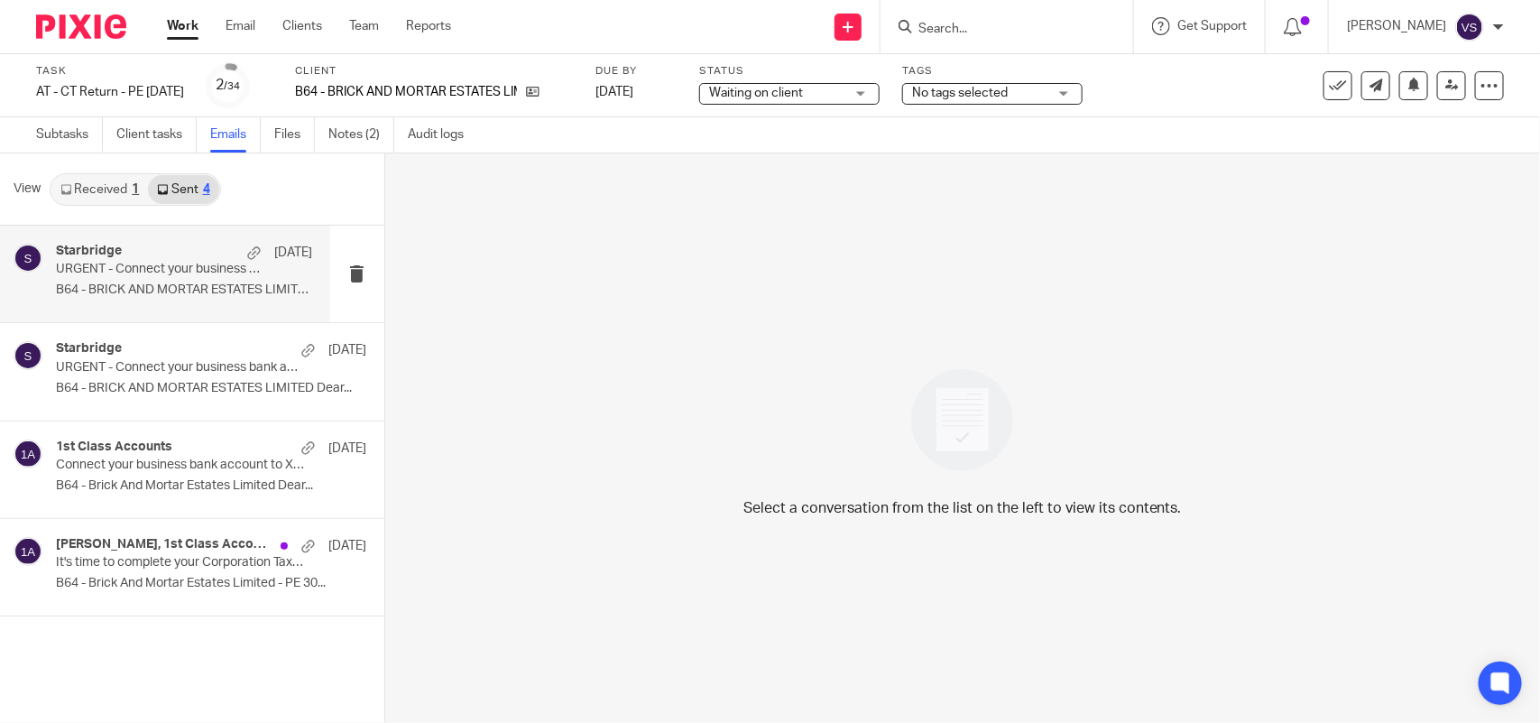
click at [203, 275] on p "URGENT - Connect your business bank account to Xero" at bounding box center [158, 269] width 205 height 15
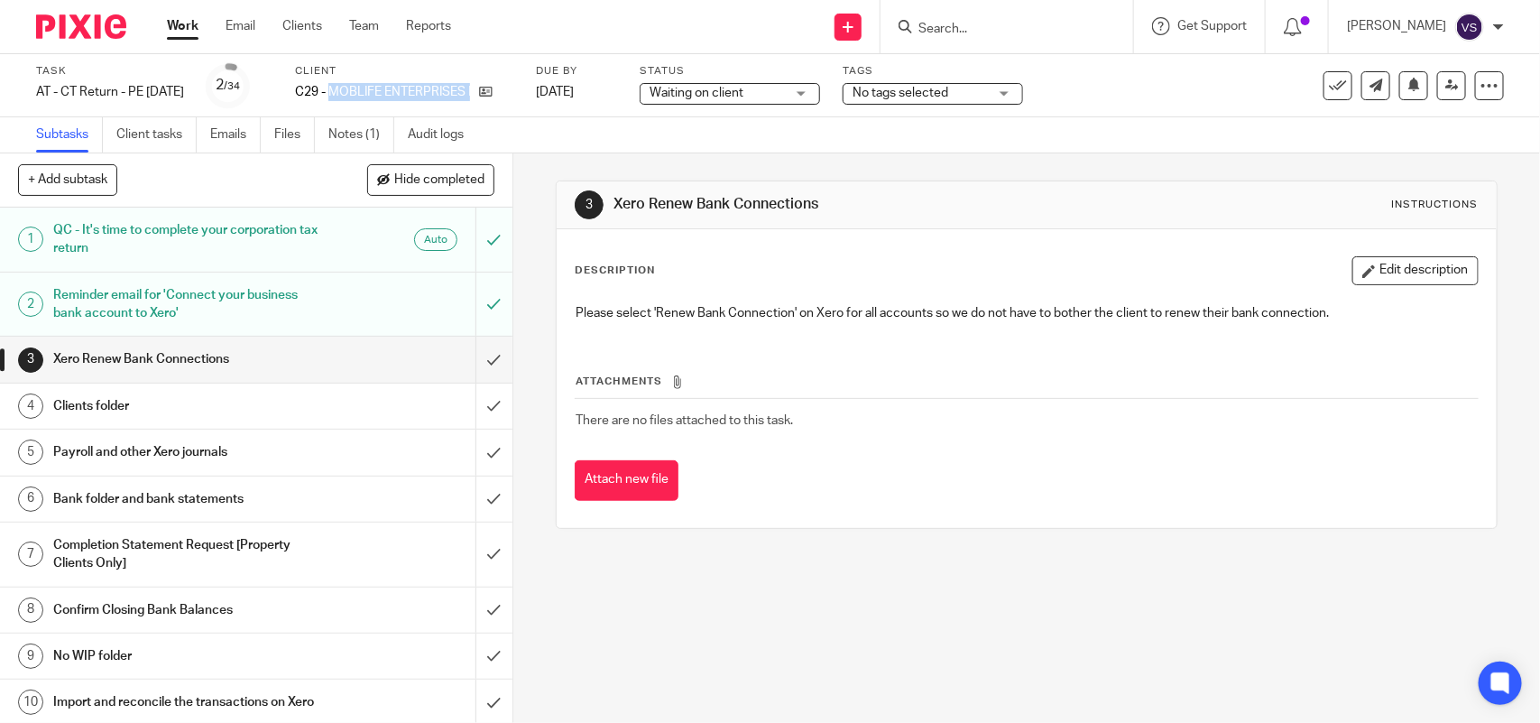
drag, startPoint x: 362, startPoint y: 88, endPoint x: 525, endPoint y: 99, distance: 163.7
click at [513, 99] on div "C29 - MOBLIFE ENTERPRISES LTD" at bounding box center [404, 92] width 218 height 18
copy div "MOBLIFE ENTERPRISES LTD"
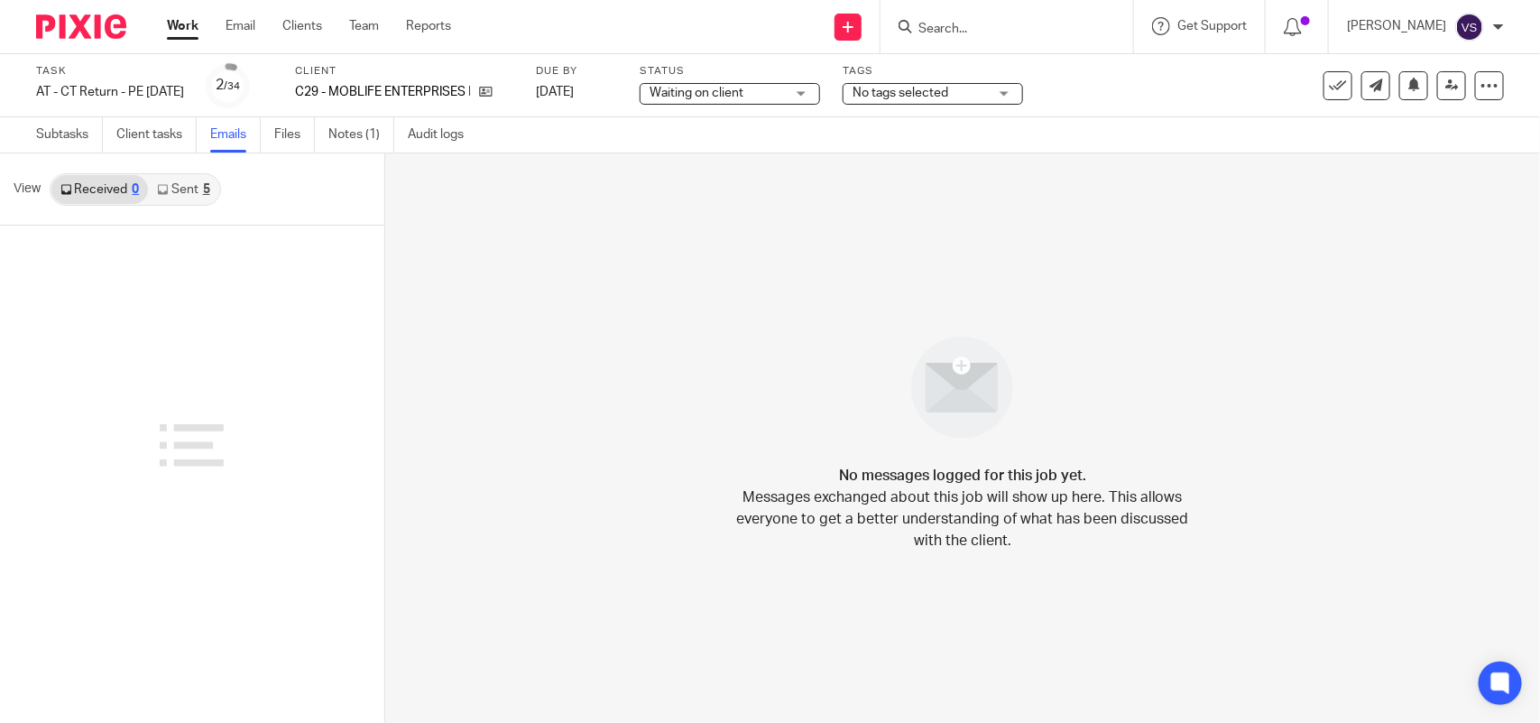
click at [203, 191] on div "5" at bounding box center [206, 189] width 7 height 13
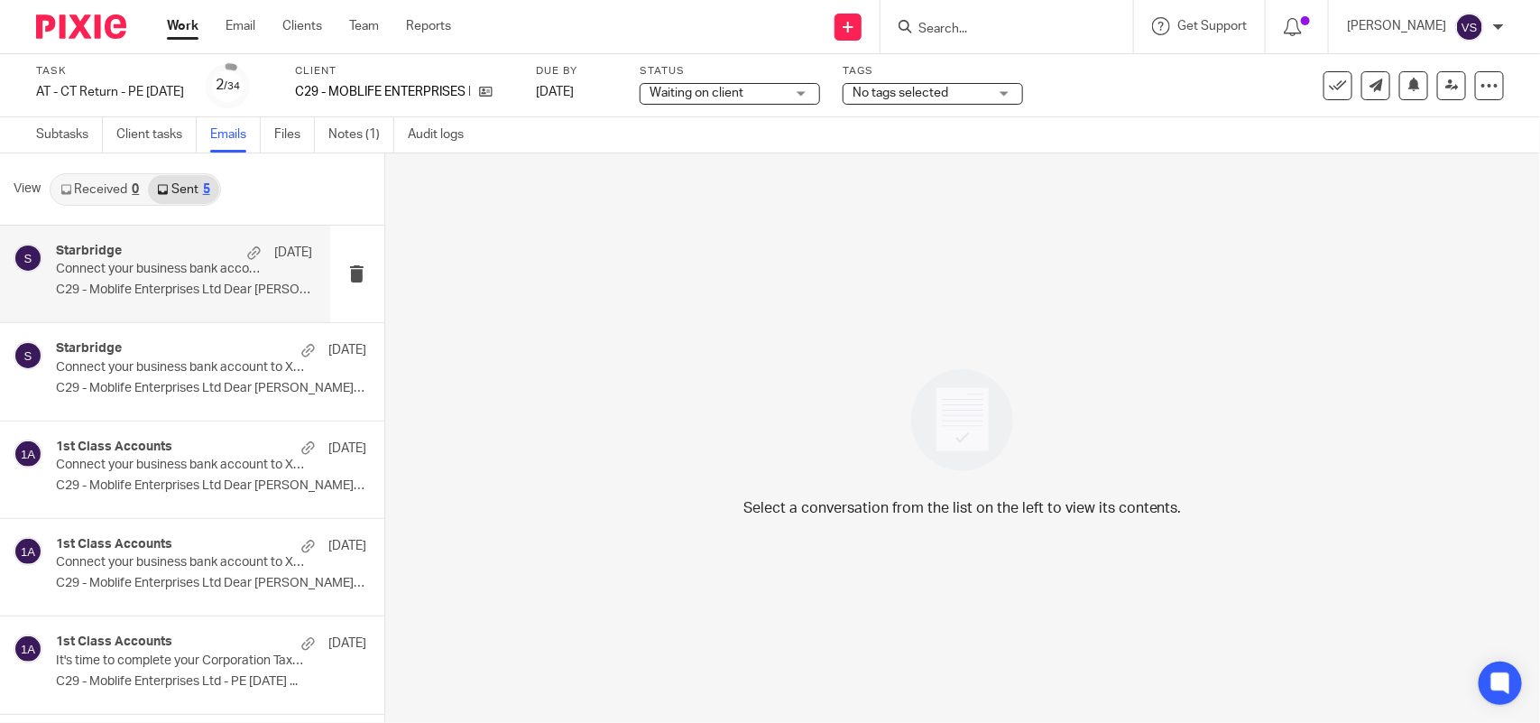
click at [196, 267] on p "Connect your business bank account to Xero" at bounding box center [158, 269] width 205 height 15
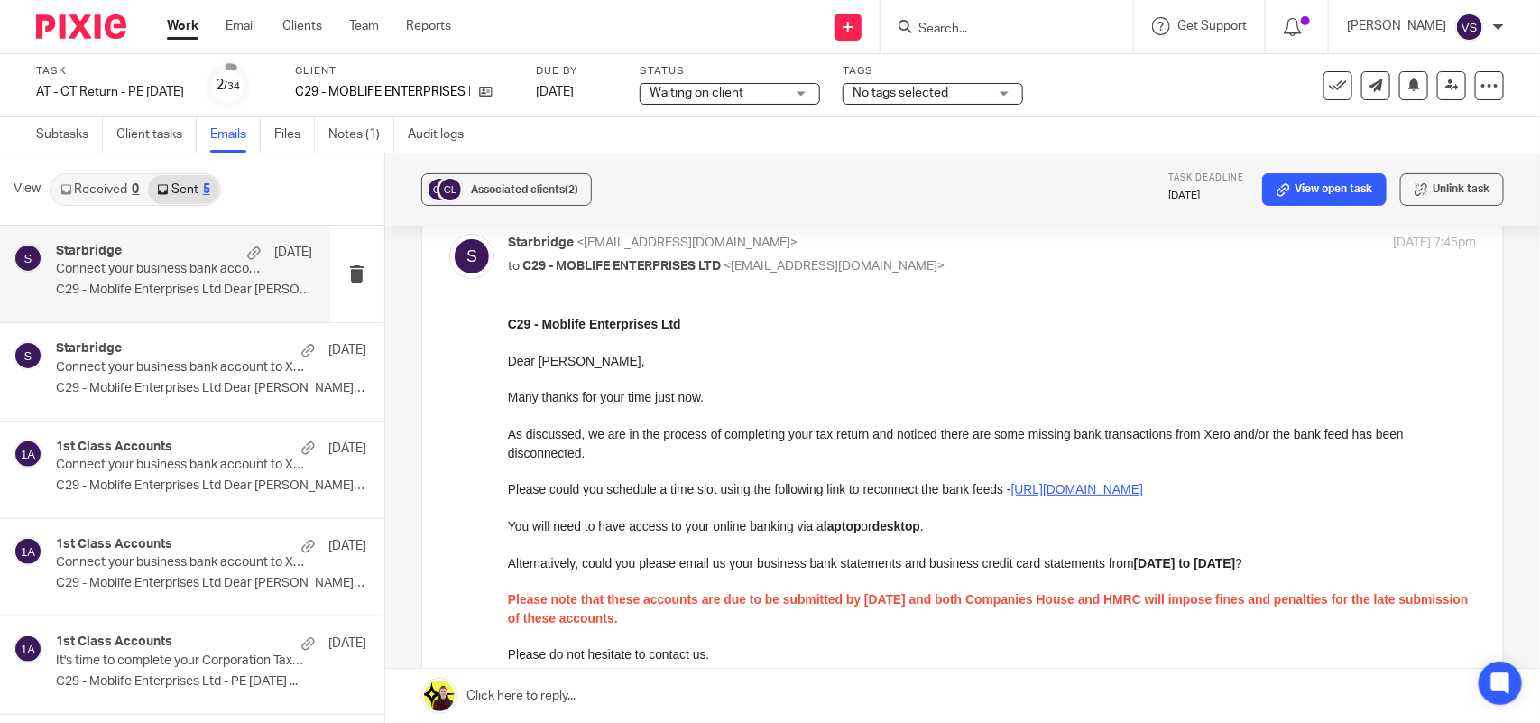
scroll to position [226, 0]
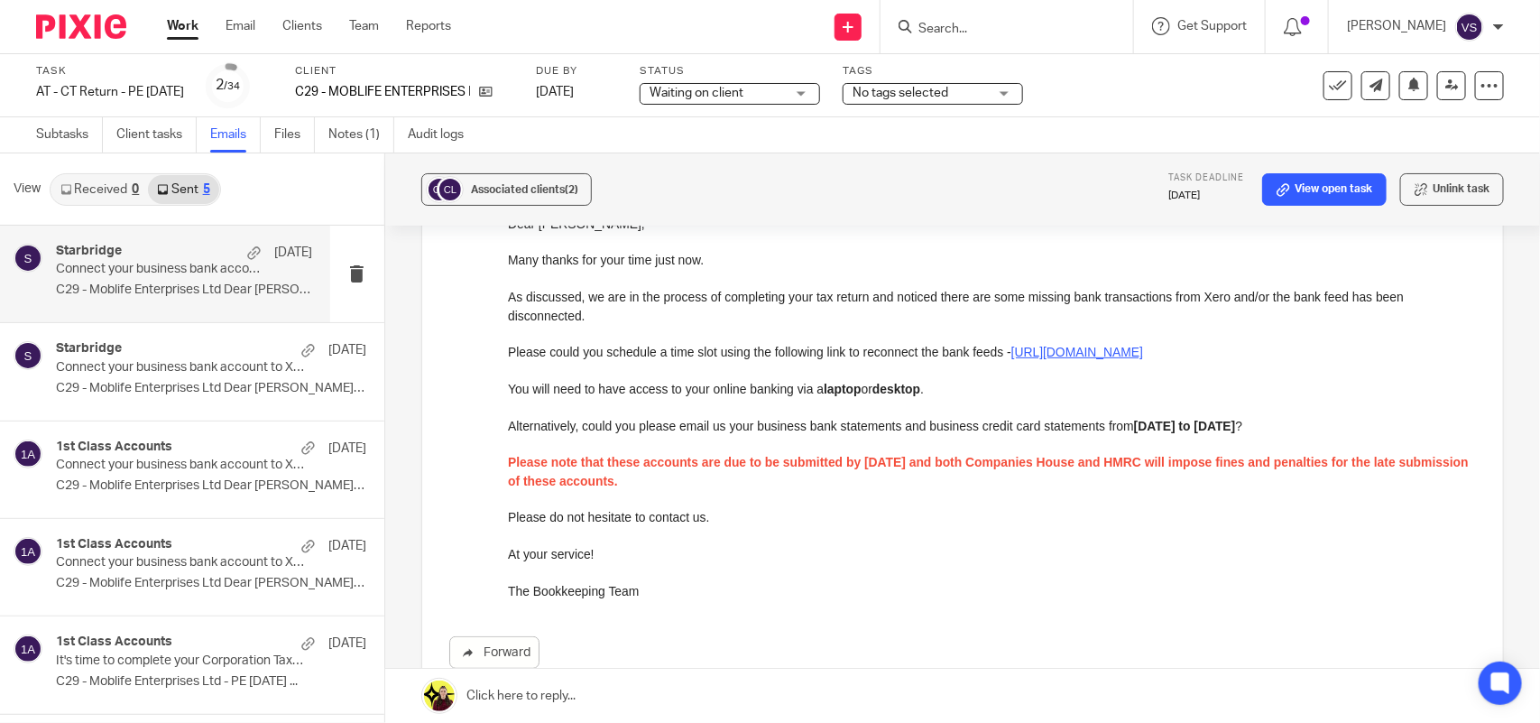
drag, startPoint x: 756, startPoint y: 455, endPoint x: 927, endPoint y: 476, distance: 171.8
click at [927, 476] on p "Please note that these accounts are due to be submitted by 31st August 2025 and…" at bounding box center [991, 470] width 968 height 37
drag, startPoint x: 707, startPoint y: 461, endPoint x: 881, endPoint y: 475, distance: 174.7
click at [881, 475] on p "Please note that these accounts are due to be submitted by 31st August 2025 and…" at bounding box center [991, 470] width 968 height 37
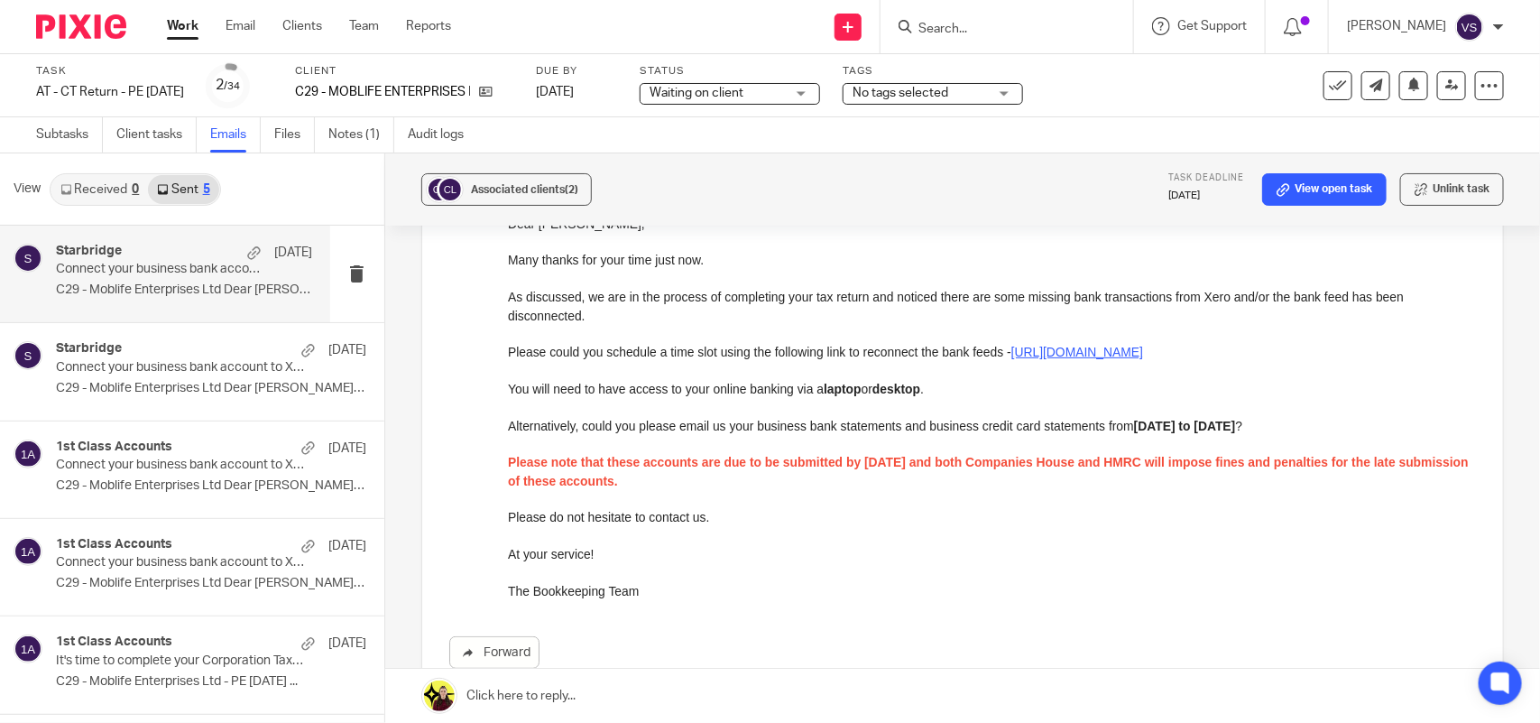
click at [881, 475] on p "Please note that these accounts are due to be submitted by 31st August 2025 and…" at bounding box center [991, 470] width 968 height 37
drag, startPoint x: 531, startPoint y: 461, endPoint x: 1159, endPoint y: 491, distance: 628.8
click at [1159, 491] on div "C29 - Moblife Enterprises Ltd Dear Stefan, Many thanks for your time just now. …" at bounding box center [991, 388] width 968 height 422
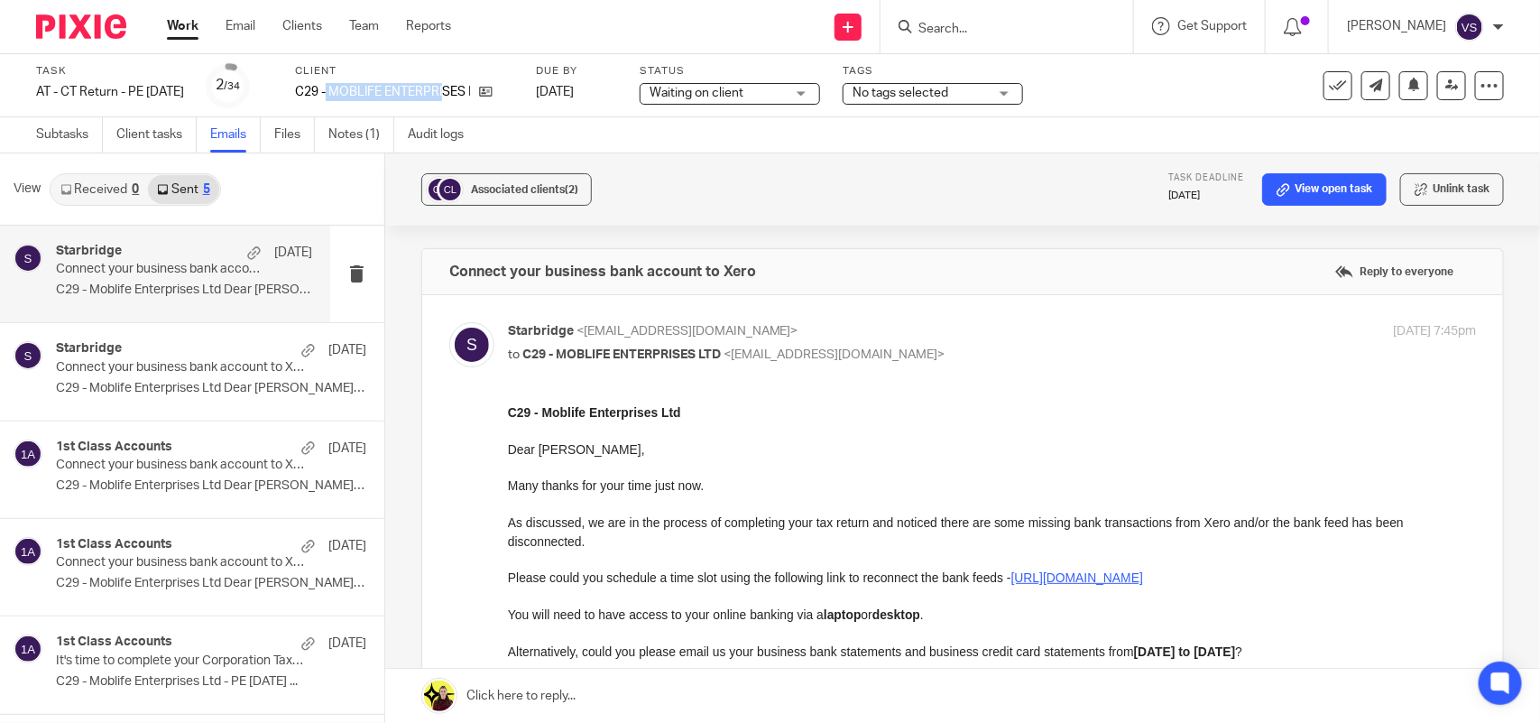
drag, startPoint x: 358, startPoint y: 86, endPoint x: 475, endPoint y: 113, distance: 119.5
click at [475, 113] on div "Task AT - CT Return - PE 30-11-2024 Save AT - CT Return - PE 30-11-2024 2 /34 C…" at bounding box center [770, 85] width 1540 height 63
click at [339, 104] on div "Client C29 - MOBLIFE ENTERPRISES LTD" at bounding box center [404, 85] width 218 height 43
drag, startPoint x: 361, startPoint y: 91, endPoint x: 531, endPoint y: 91, distance: 169.7
click at [513, 91] on div "C29 - MOBLIFE ENTERPRISES LTD" at bounding box center [404, 92] width 218 height 18
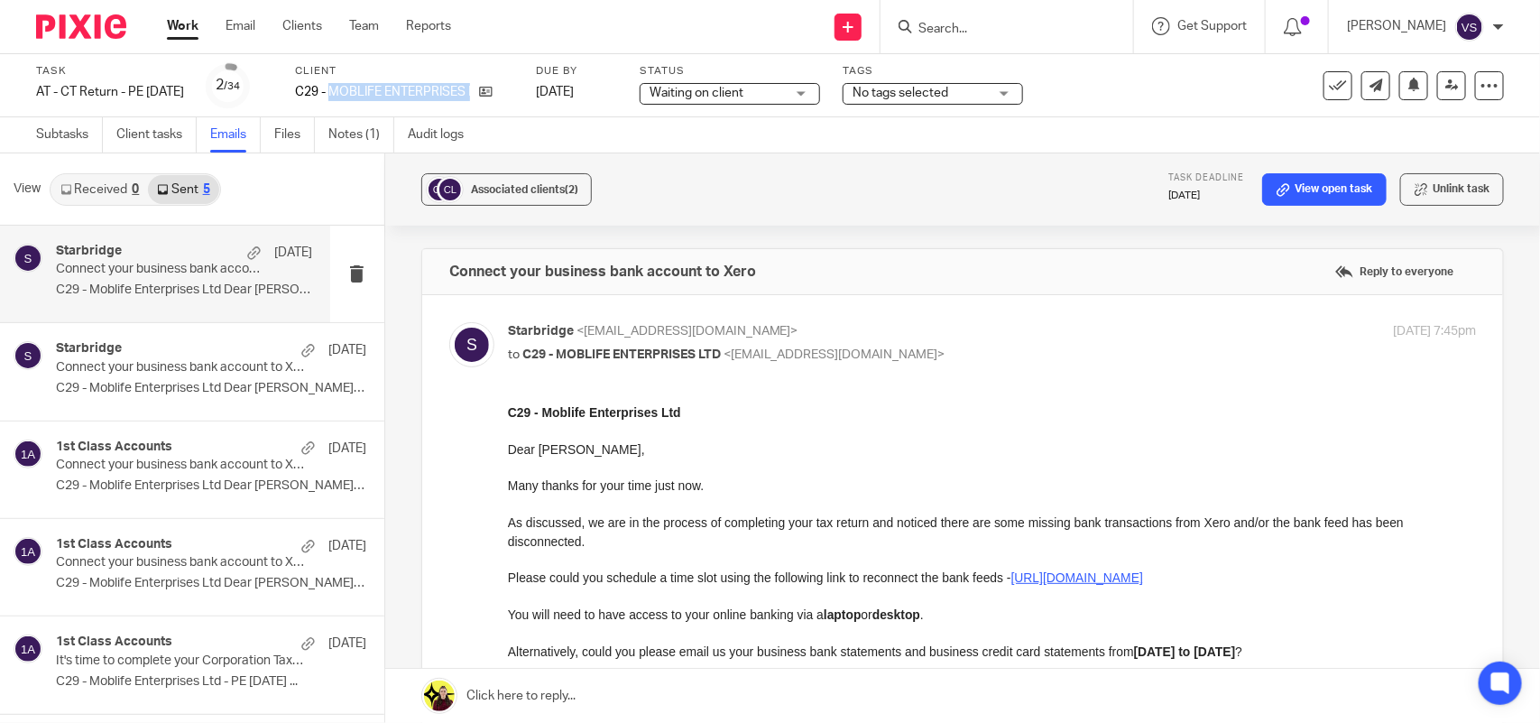
copy div "MOBLIFE ENTERPRISES LTD"
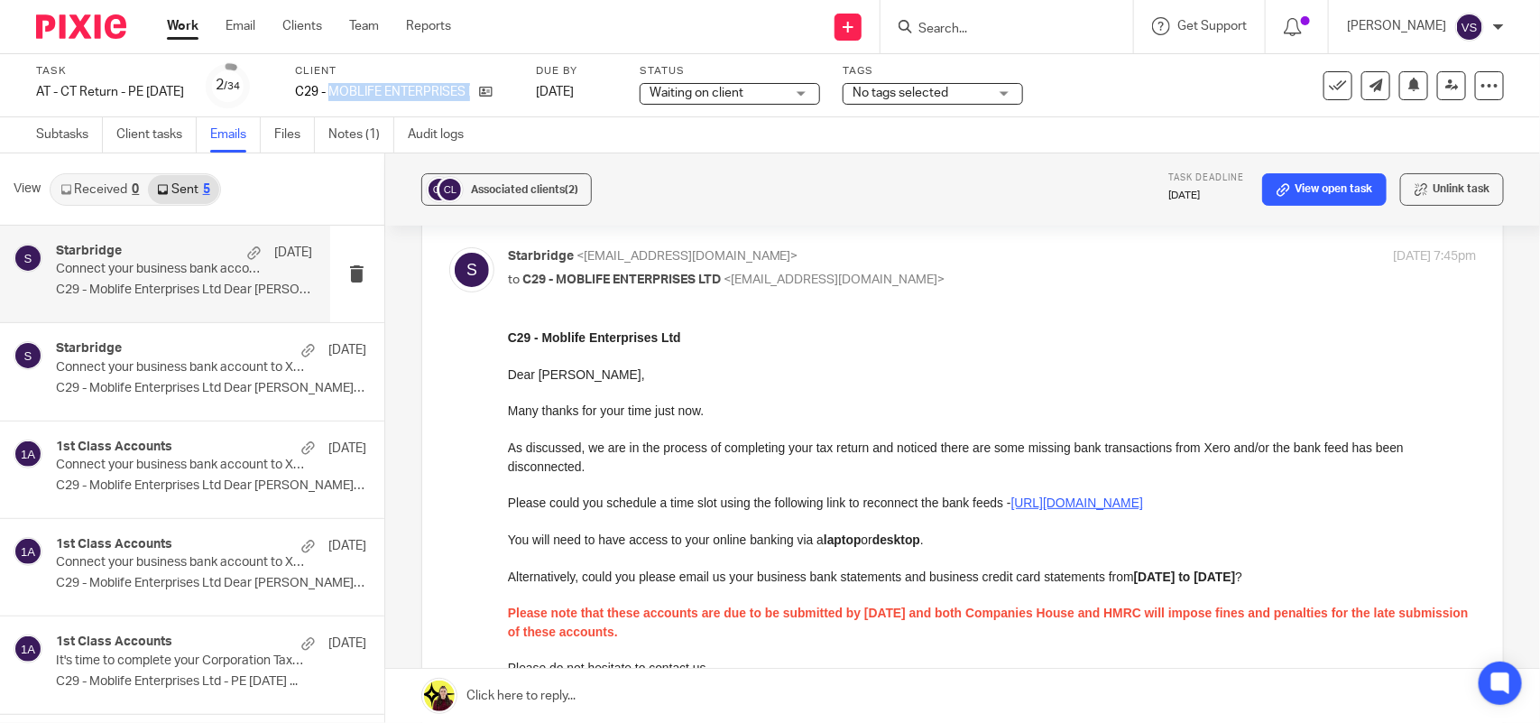
scroll to position [113, 0]
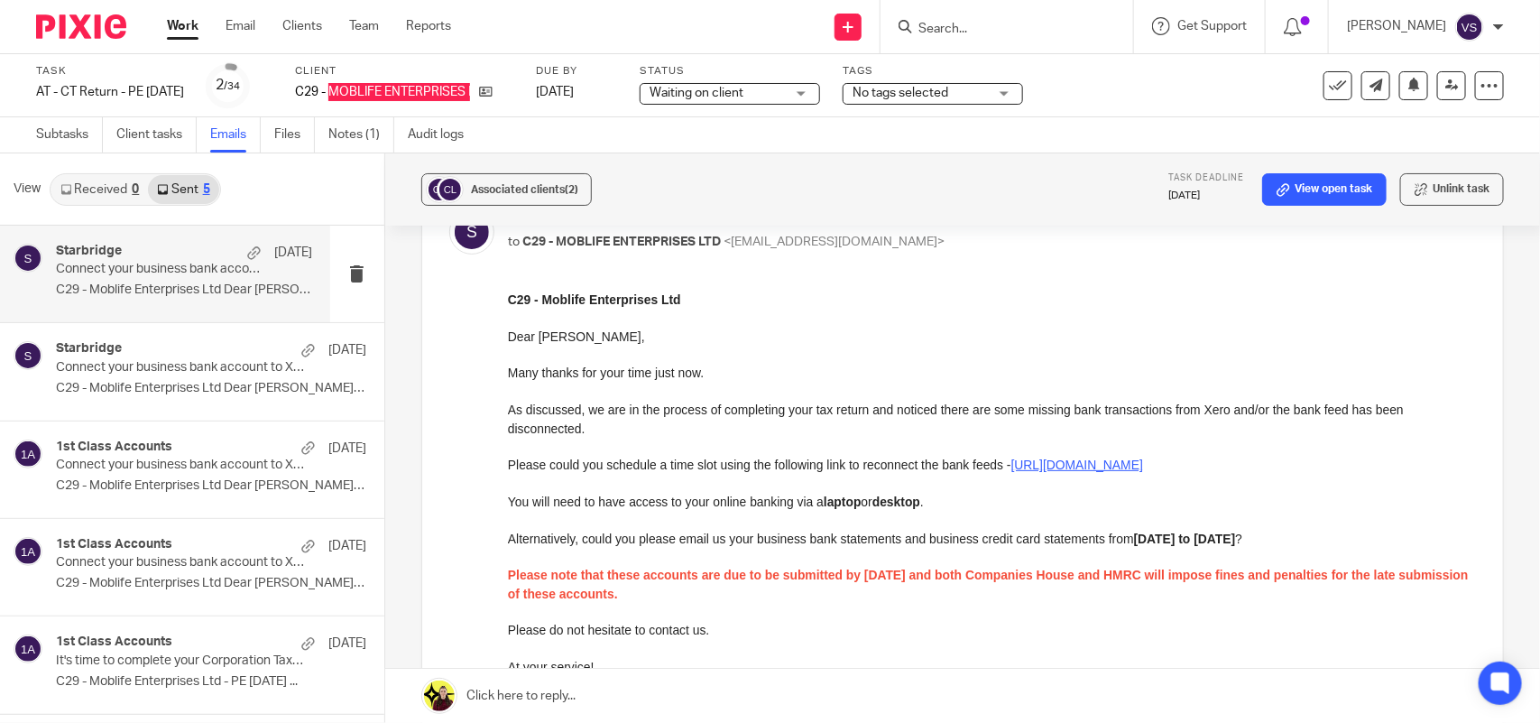
drag, startPoint x: 588, startPoint y: 535, endPoint x: 1310, endPoint y: 543, distance: 722.0
click at [1310, 543] on p "Alternatively, could you please email us your business bank statements and busi…" at bounding box center [991, 538] width 968 height 18
click at [1235, 544] on strong "01st December 2023 to 30th November 2024" at bounding box center [1184, 538] width 102 height 14
click at [1235, 541] on strong "01st December 2023 to 30th November 2024" at bounding box center [1184, 538] width 102 height 14
drag, startPoint x: 1131, startPoint y: 536, endPoint x: 1388, endPoint y: 536, distance: 257.2
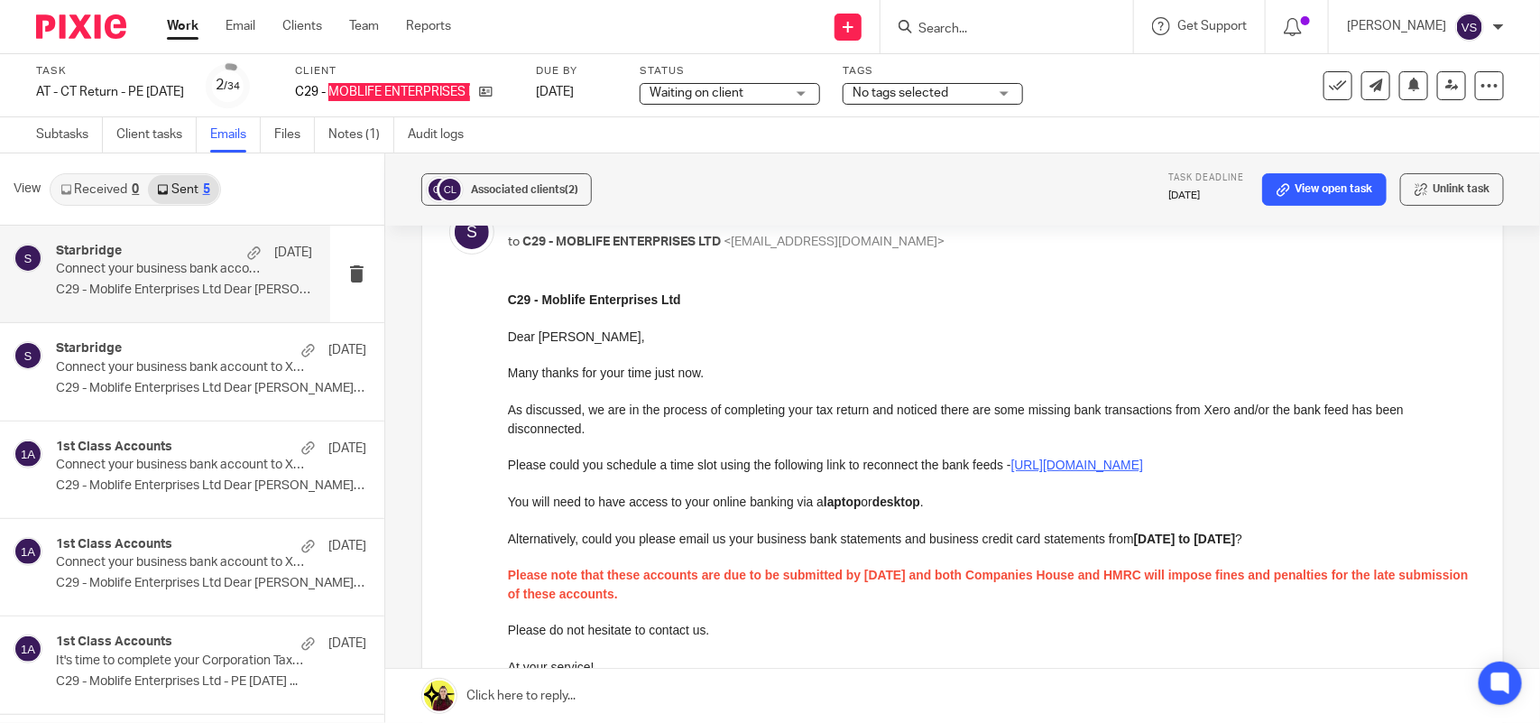
click at [1235, 536] on strong "01st December 2023 to 30th November 2024" at bounding box center [1184, 538] width 102 height 14
click at [1312, 515] on div "C29 - Moblife Enterprises Ltd Dear Stefan, Many thanks for your time just now. …" at bounding box center [991, 501] width 968 height 422
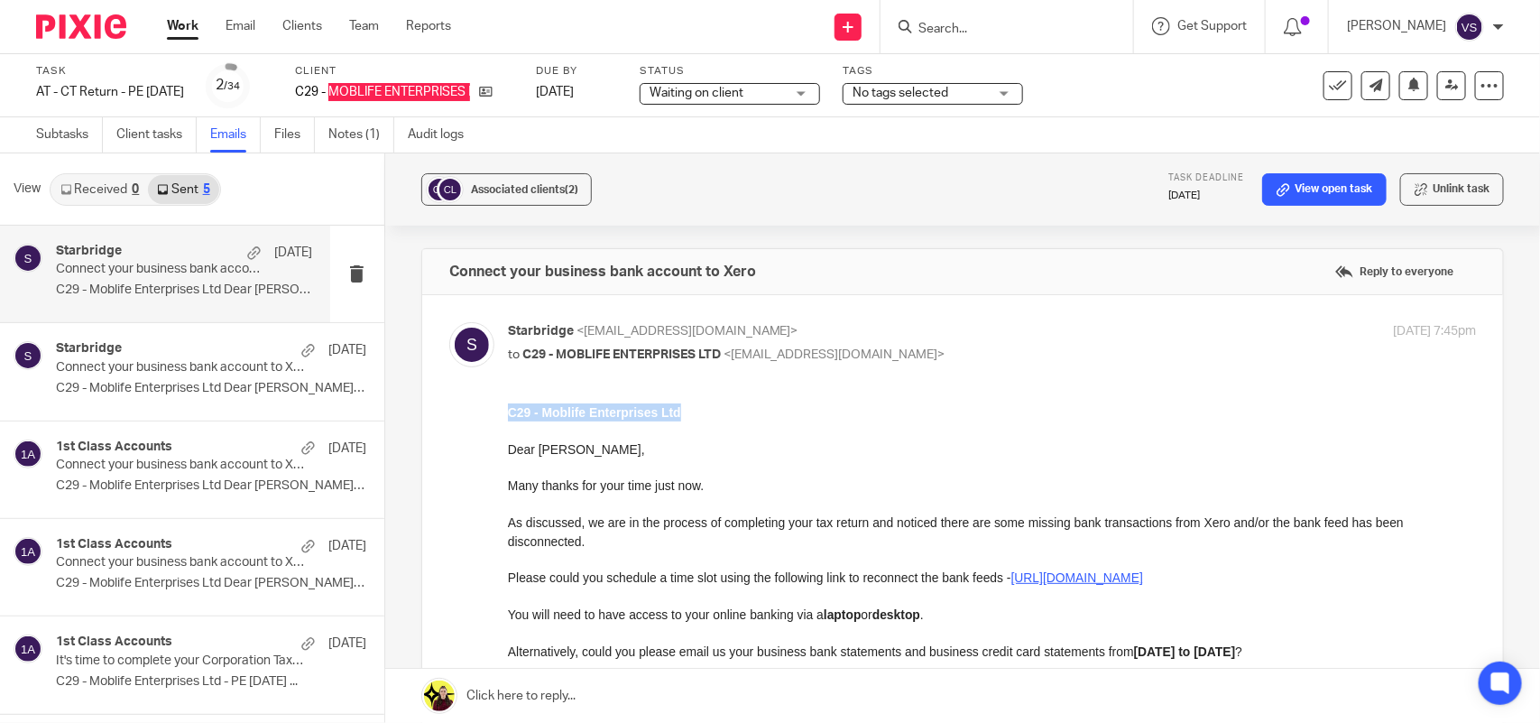
drag, startPoint x: 508, startPoint y: 410, endPoint x: 703, endPoint y: 409, distance: 194.9
click at [703, 409] on p "C29 - Moblife Enterprises Ltd" at bounding box center [991, 411] width 968 height 18
copy strong "C29 - Moblife Enterprises Ltd"
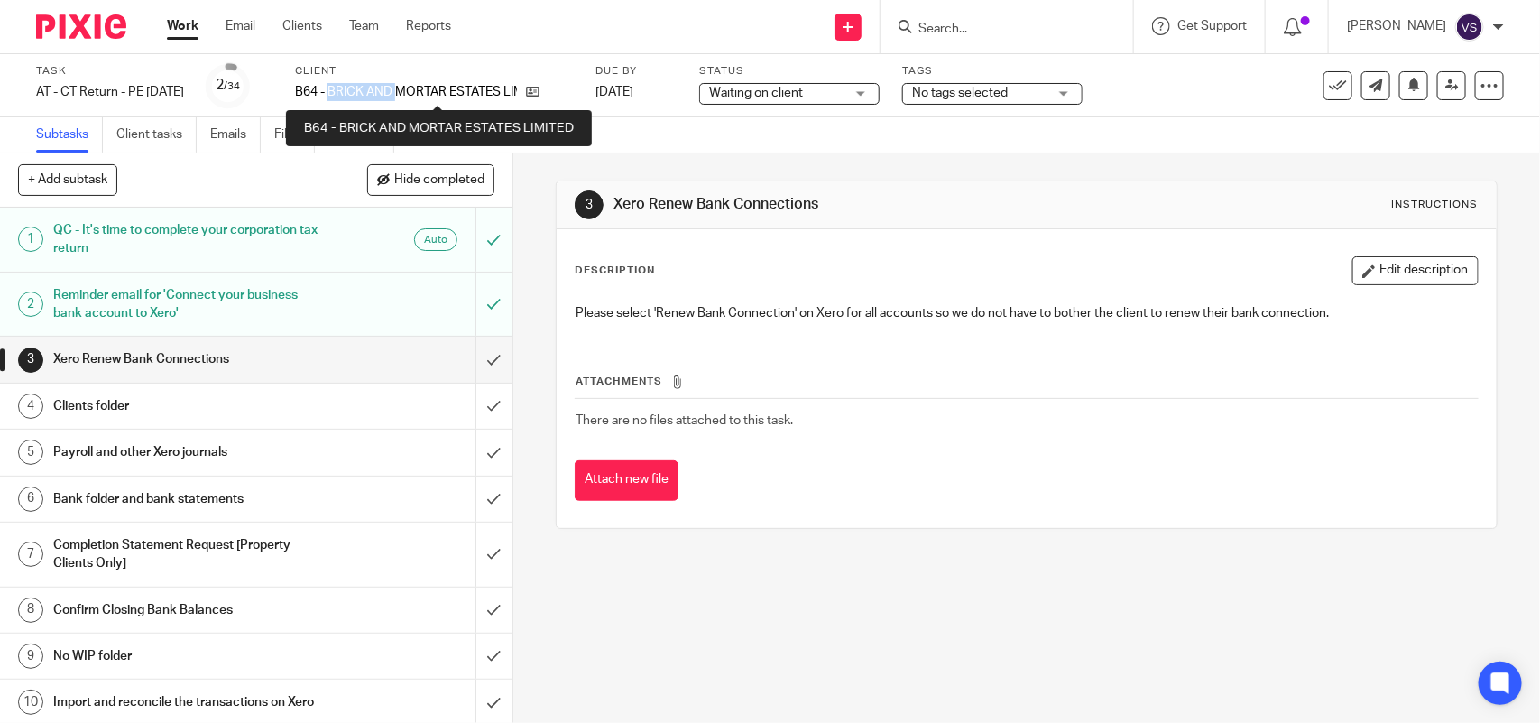
drag, startPoint x: 361, startPoint y: 90, endPoint x: 429, endPoint y: 99, distance: 68.3
click at [429, 99] on p "B64 - BRICK AND MORTAR ESTATES LIMITED" at bounding box center [406, 92] width 222 height 18
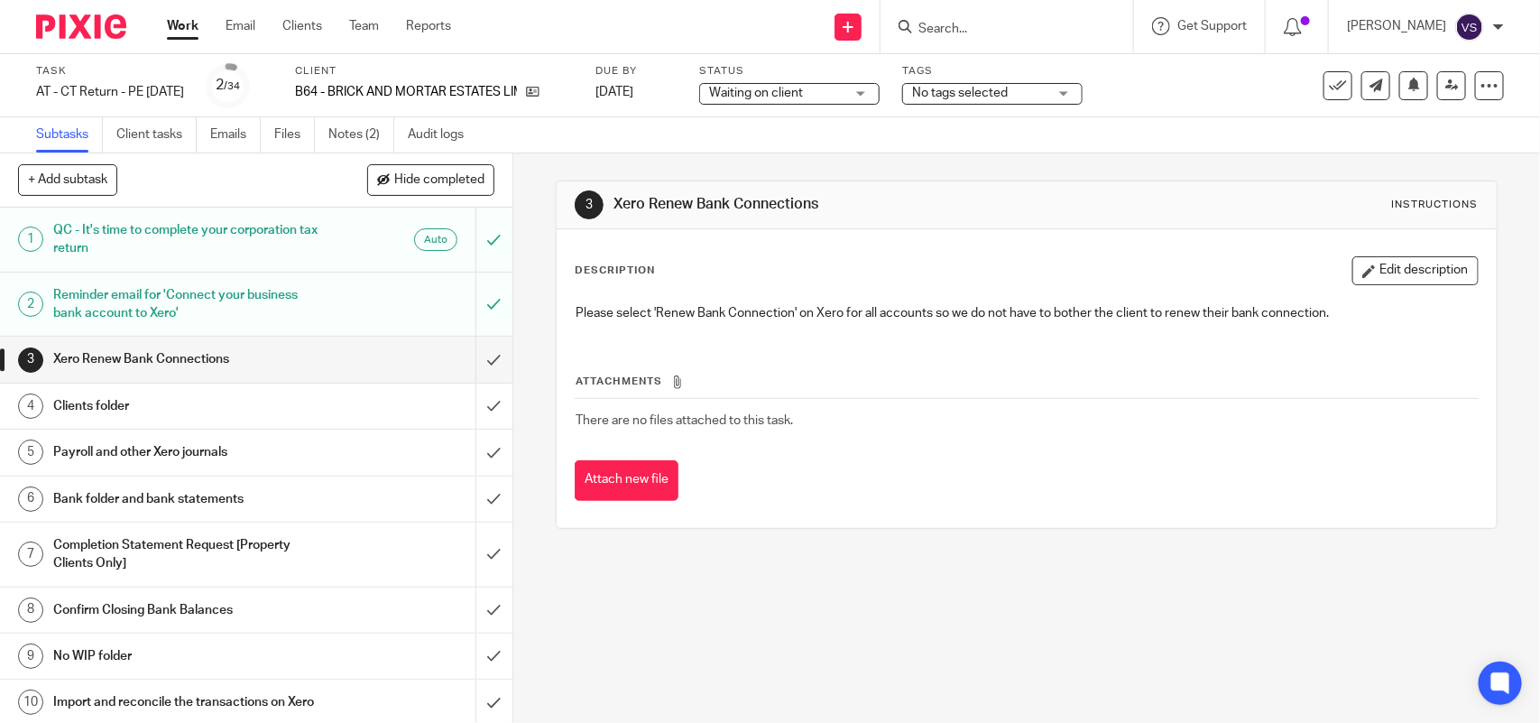
click at [349, 91] on p "B64 - BRICK AND MORTAR ESTATES LIMITED" at bounding box center [406, 92] width 222 height 18
drag, startPoint x: 326, startPoint y: 91, endPoint x: 587, endPoint y: 81, distance: 261.0
click at [573, 81] on div "Client B64 - BRICK AND MORTAR ESTATES LIMITED" at bounding box center [434, 85] width 278 height 43
copy div "B64 - BRICK AND MORTAR ESTATES LIMITED"
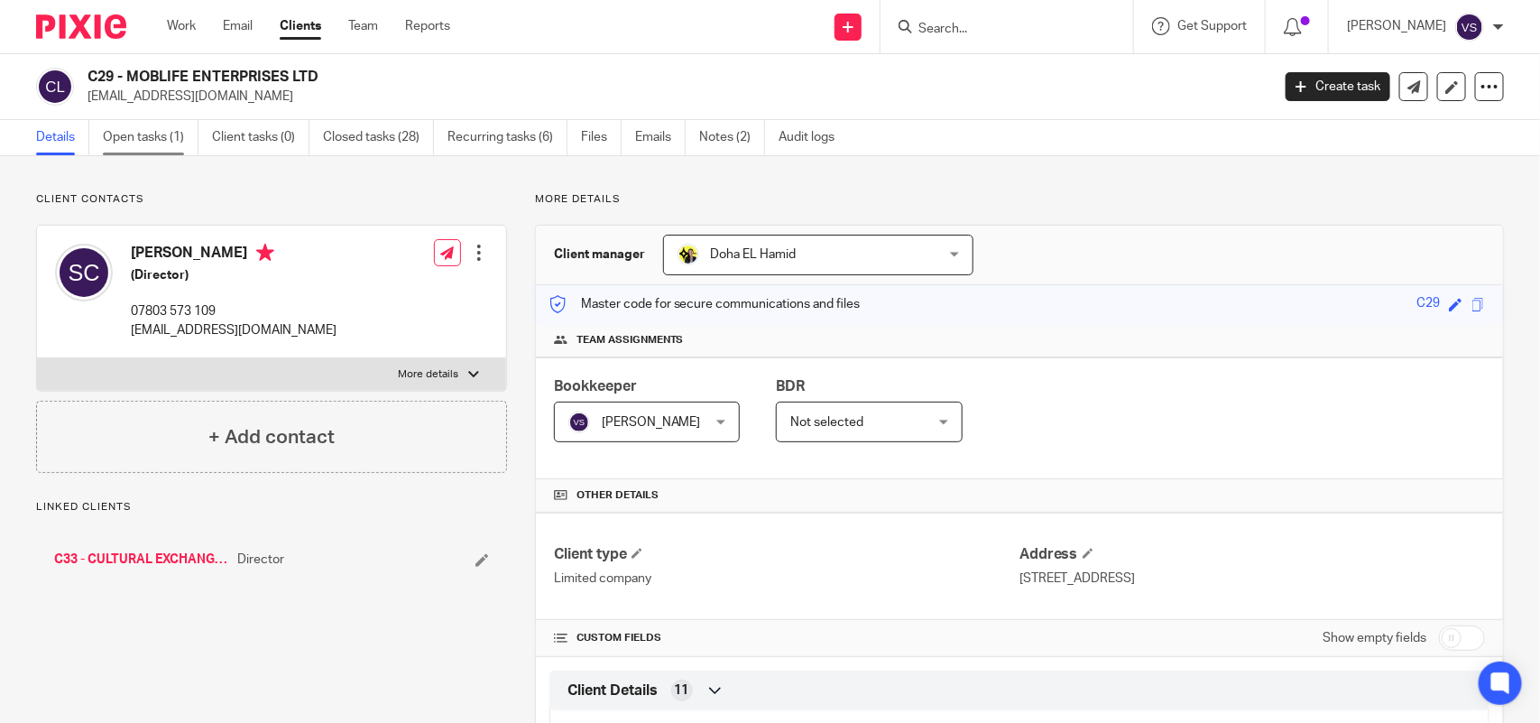
click at [150, 128] on link "Open tasks (1)" at bounding box center [151, 137] width 96 height 35
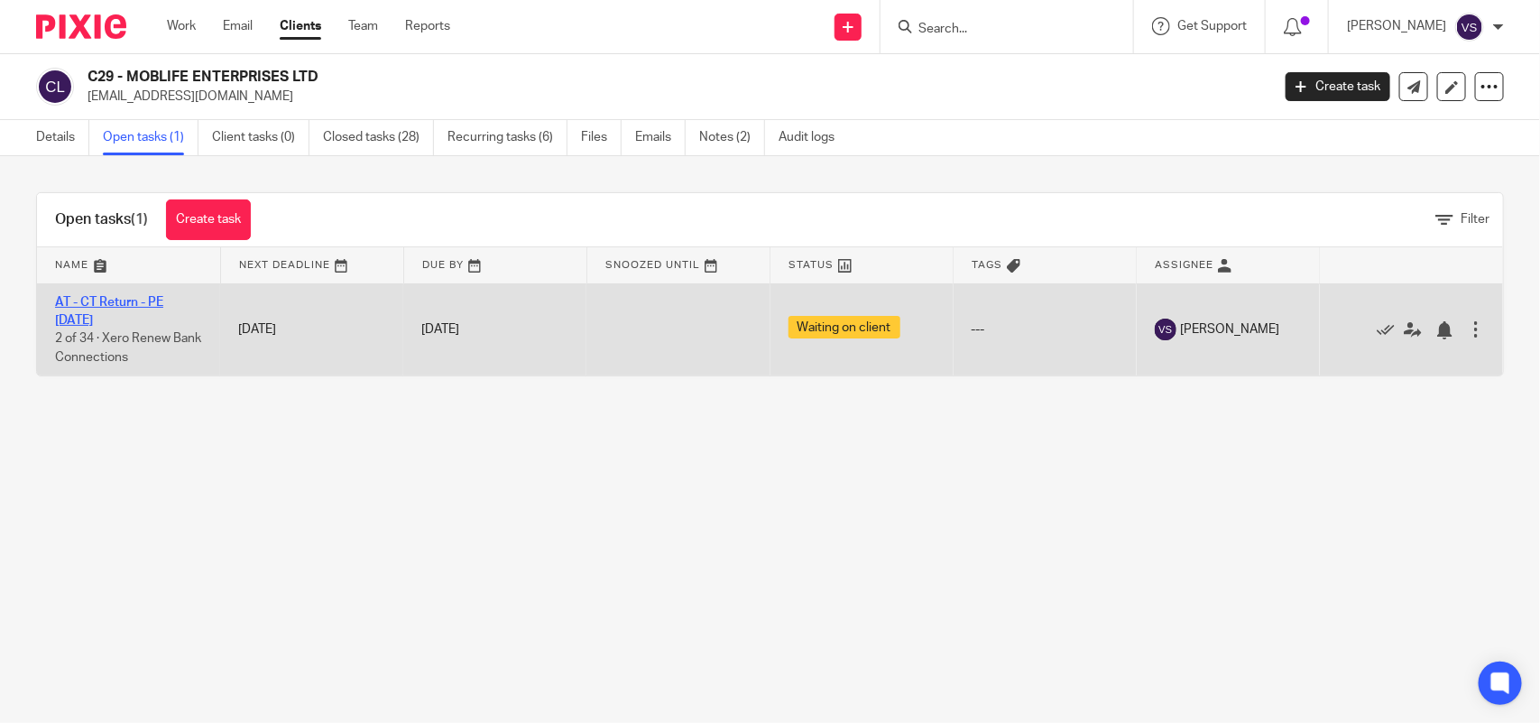
click at [140, 302] on link "AT - CT Return - PE [DATE]" at bounding box center [109, 311] width 108 height 31
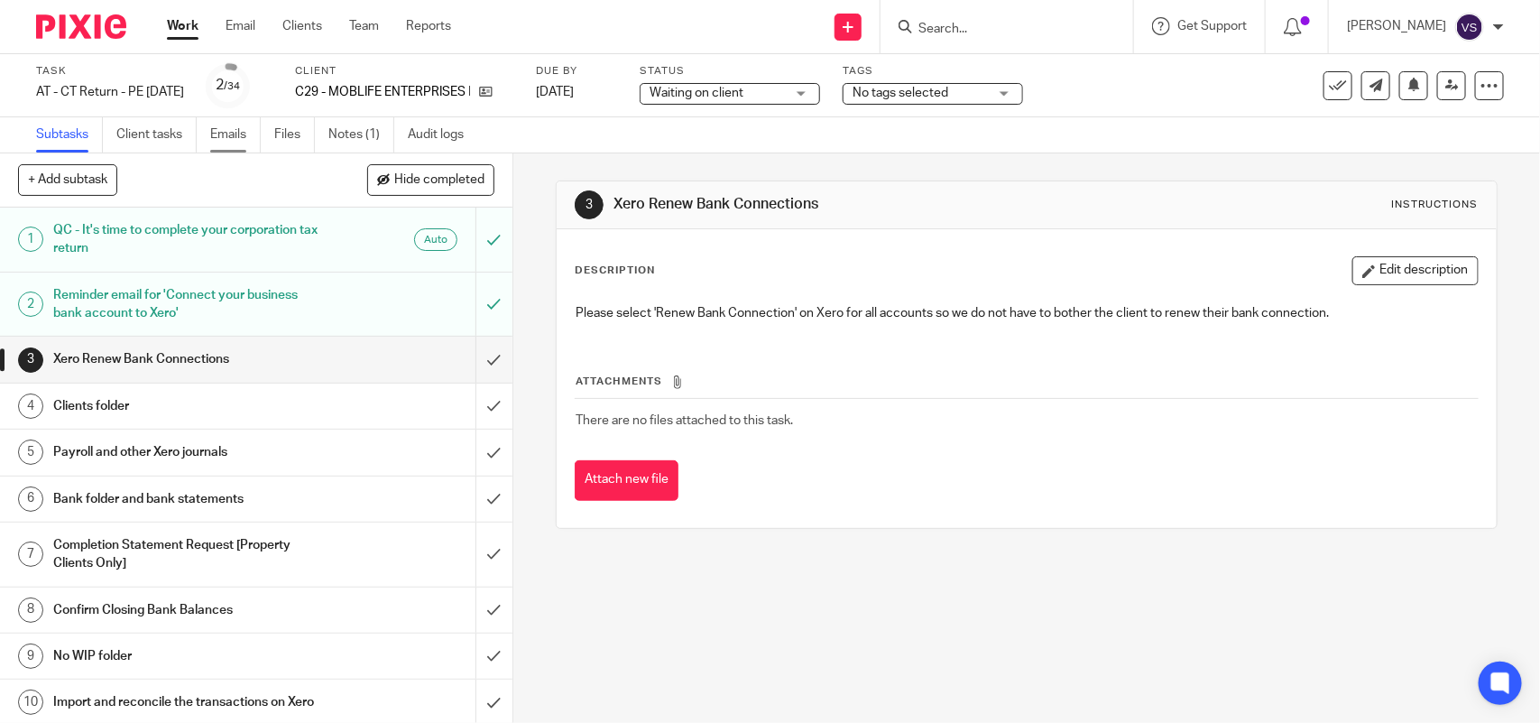
click at [245, 132] on link "Emails" at bounding box center [235, 134] width 51 height 35
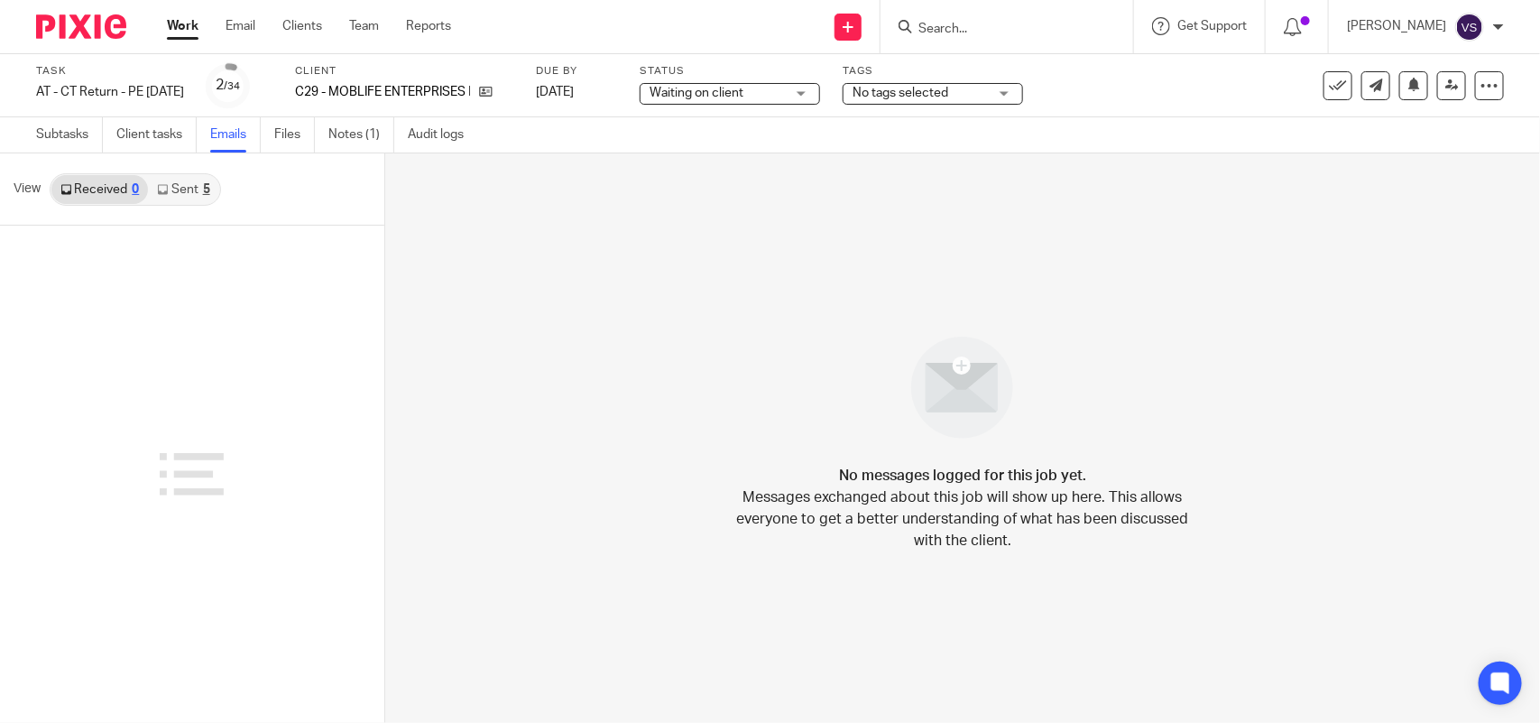
click at [191, 192] on link "Sent 5" at bounding box center [183, 189] width 70 height 29
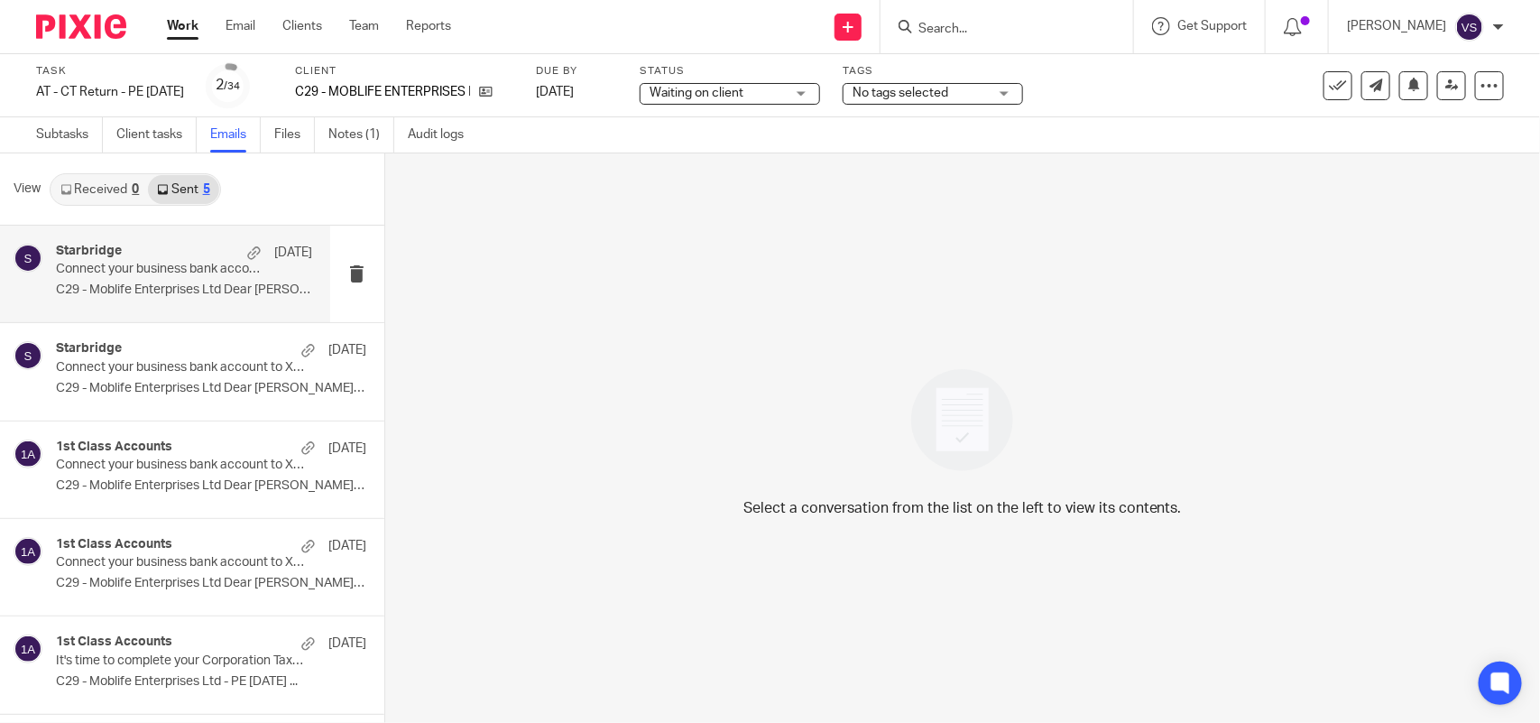
click at [194, 273] on p "Connect your business bank account to Xero" at bounding box center [158, 269] width 205 height 15
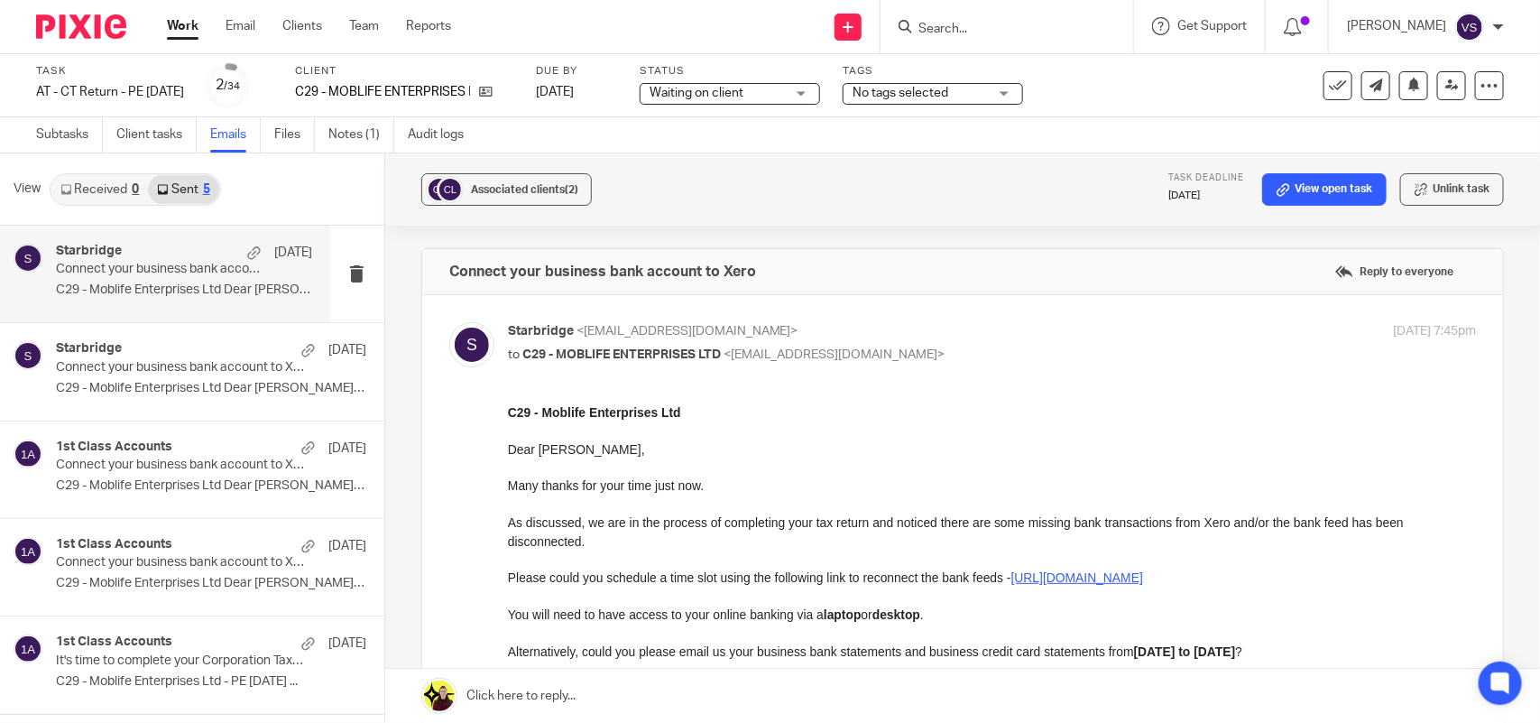
scroll to position [113, 0]
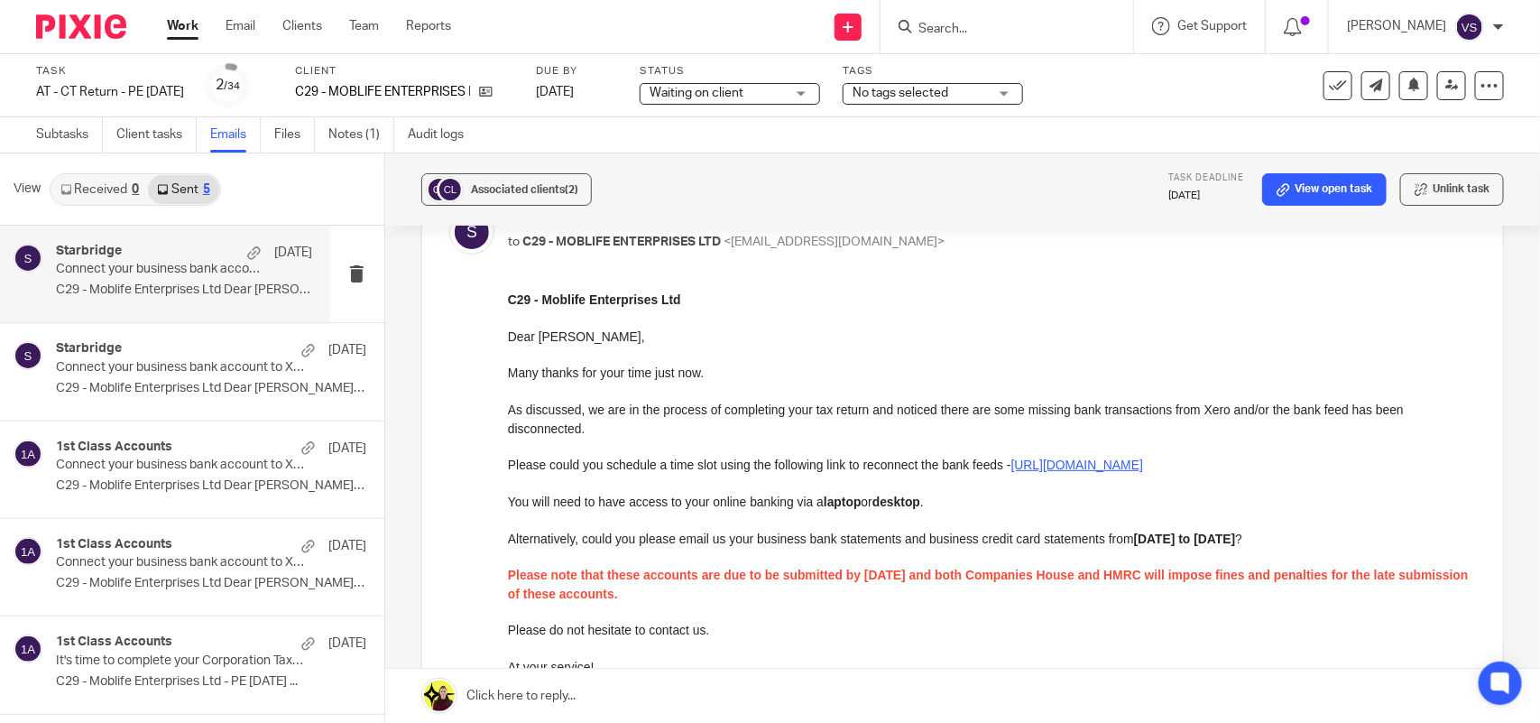
drag, startPoint x: 1010, startPoint y: 589, endPoint x: 509, endPoint y: 303, distance: 576.8
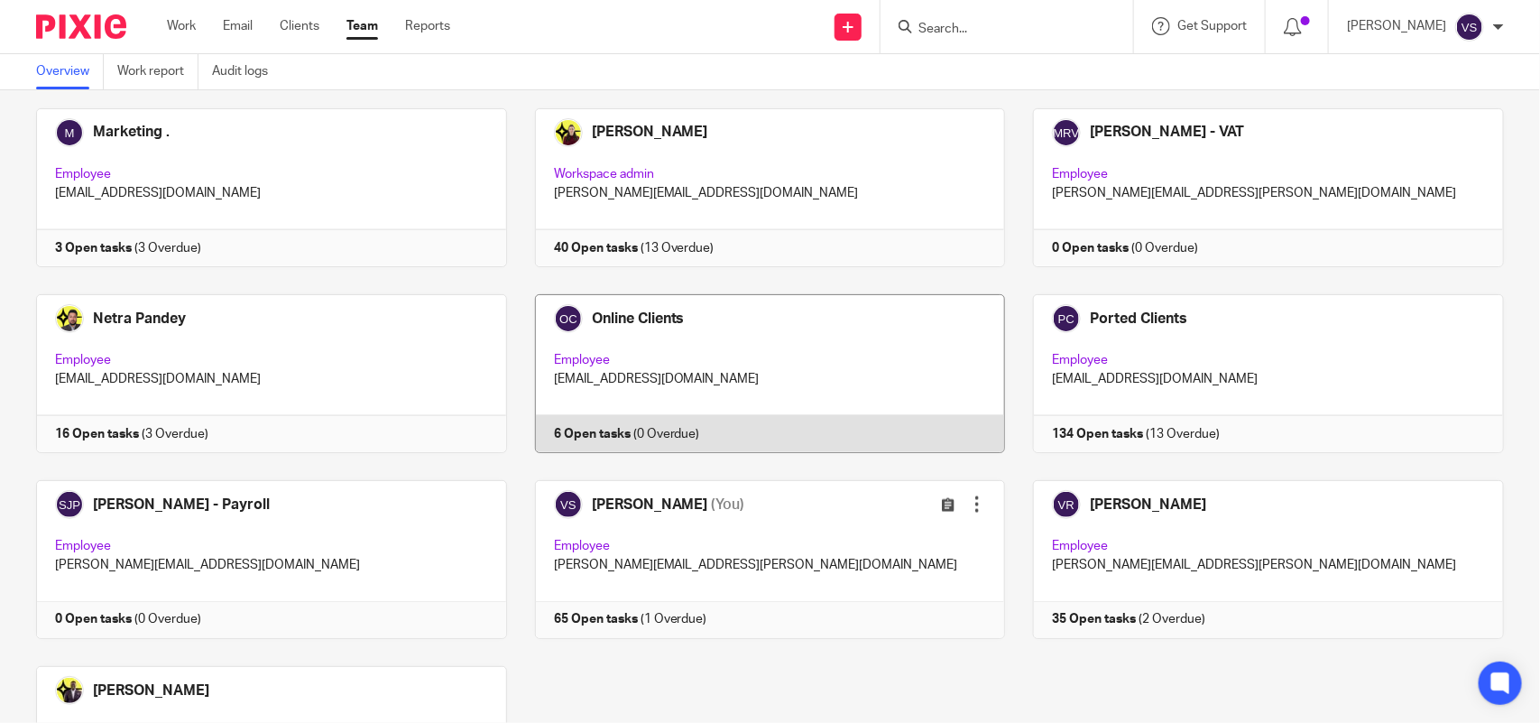
scroll to position [1187, 0]
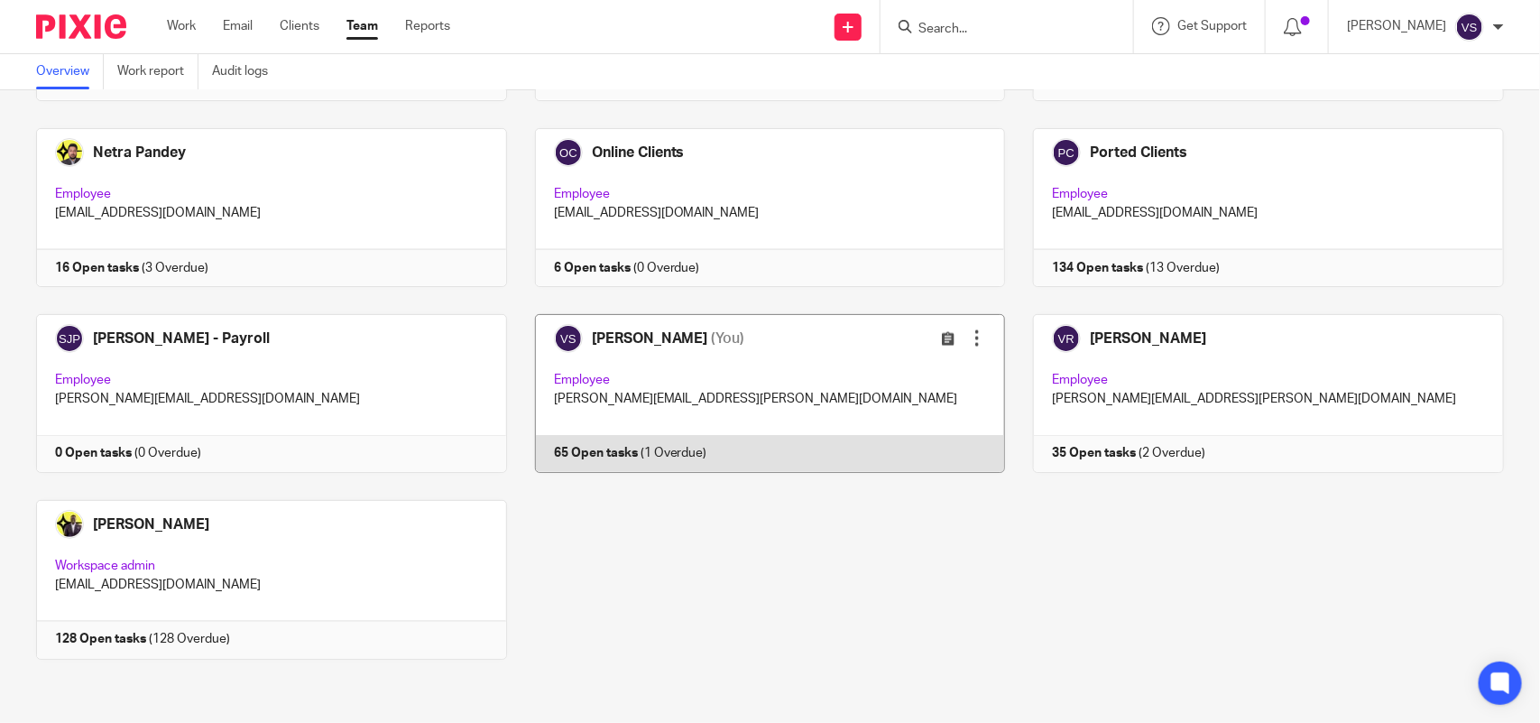
click at [781, 382] on link at bounding box center [756, 393] width 499 height 159
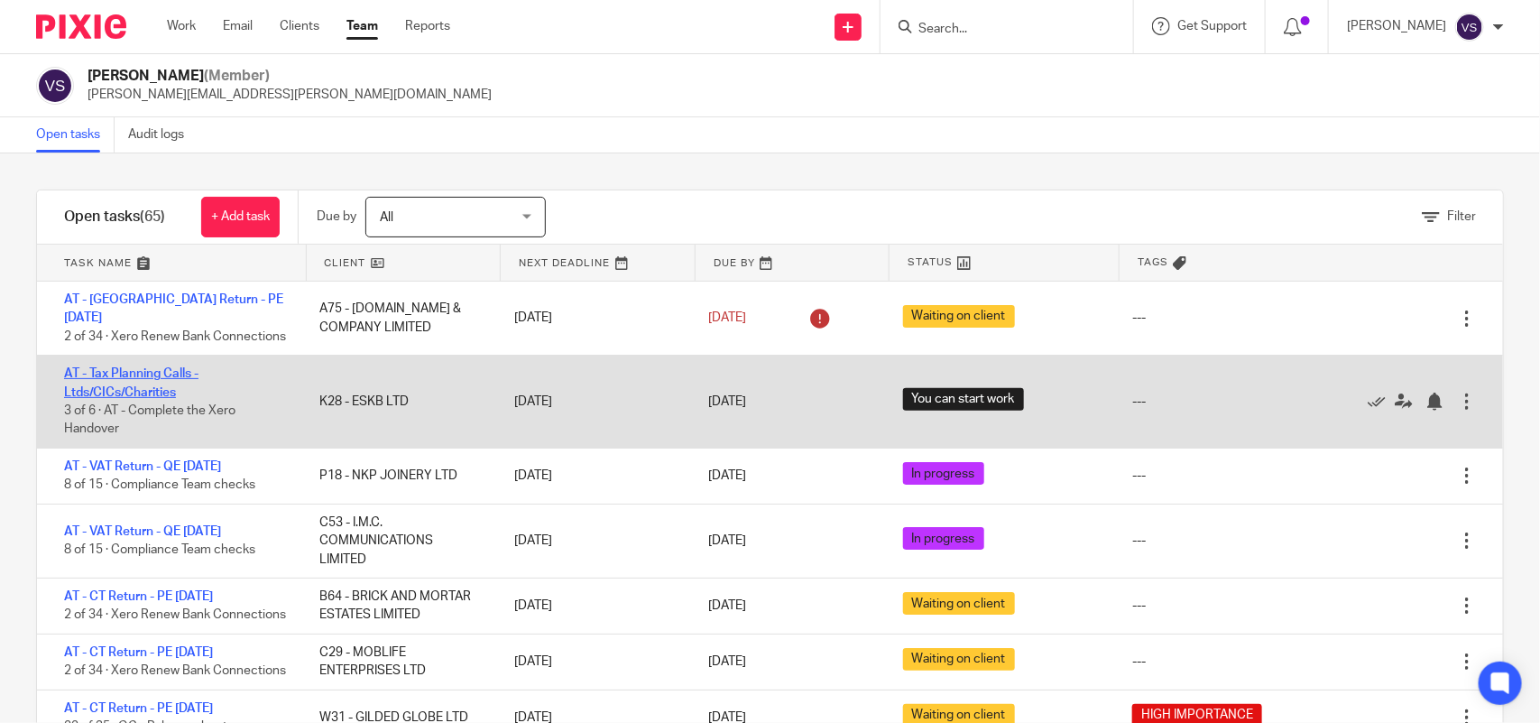
click at [155, 375] on link "AT - Tax Planning Calls - Ltds/CICs/Charities" at bounding box center [131, 382] width 134 height 31
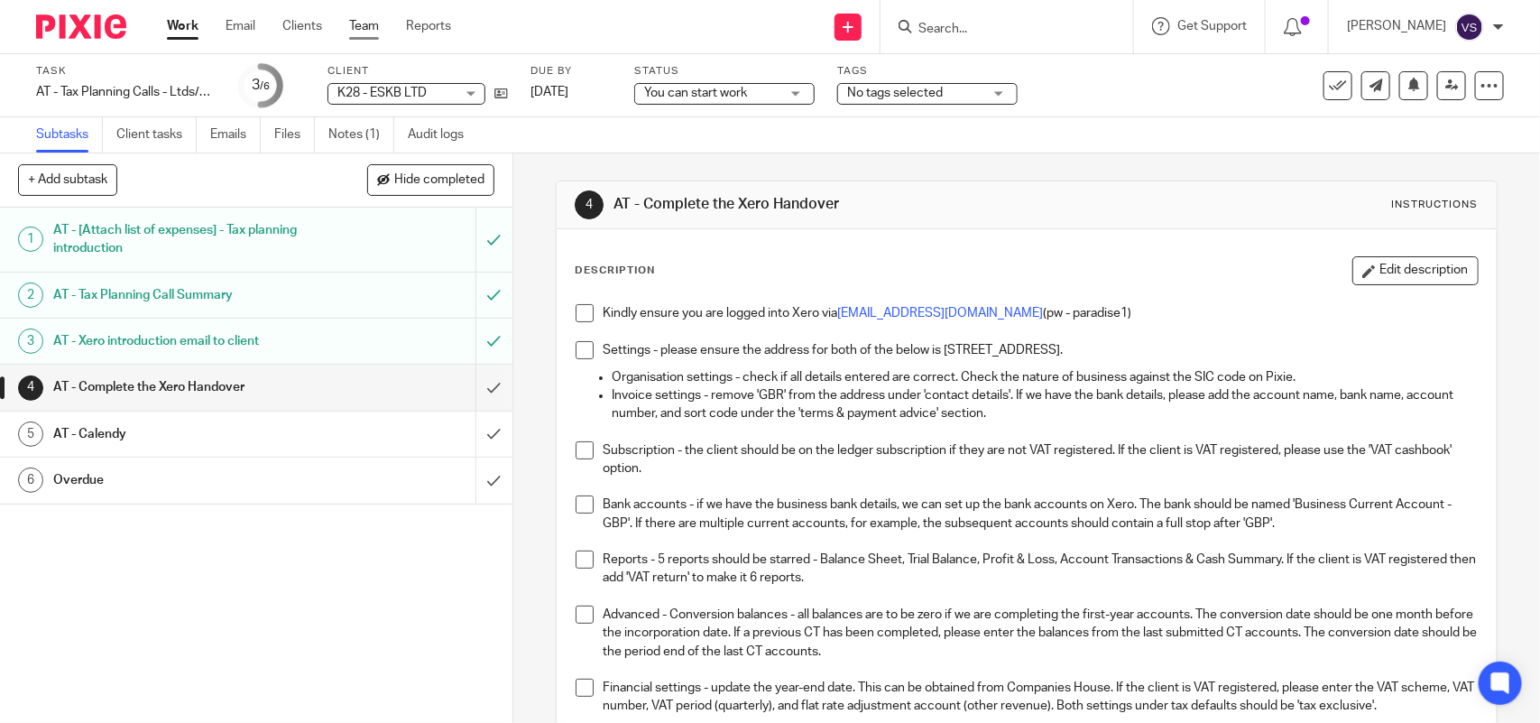
click at [362, 30] on link "Team" at bounding box center [364, 26] width 30 height 18
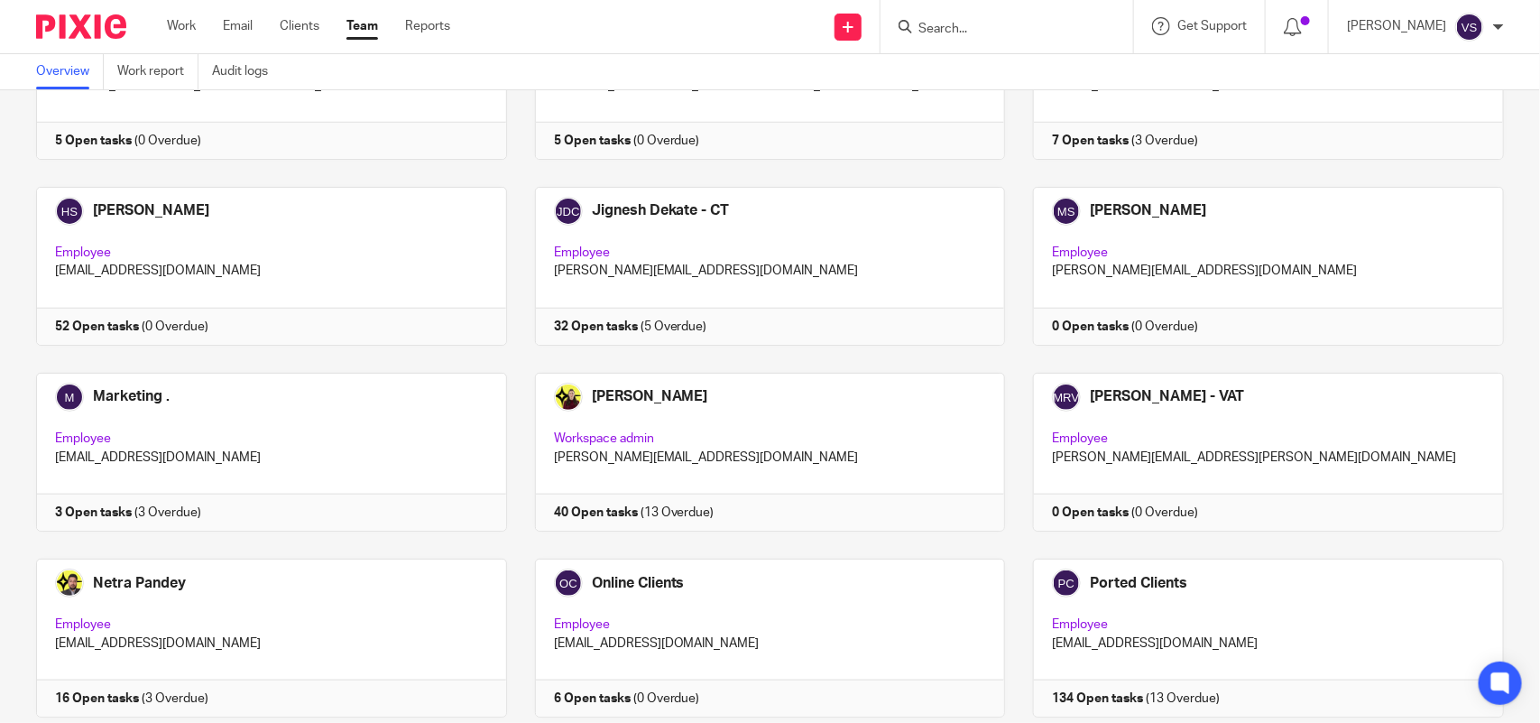
scroll to position [1015, 0]
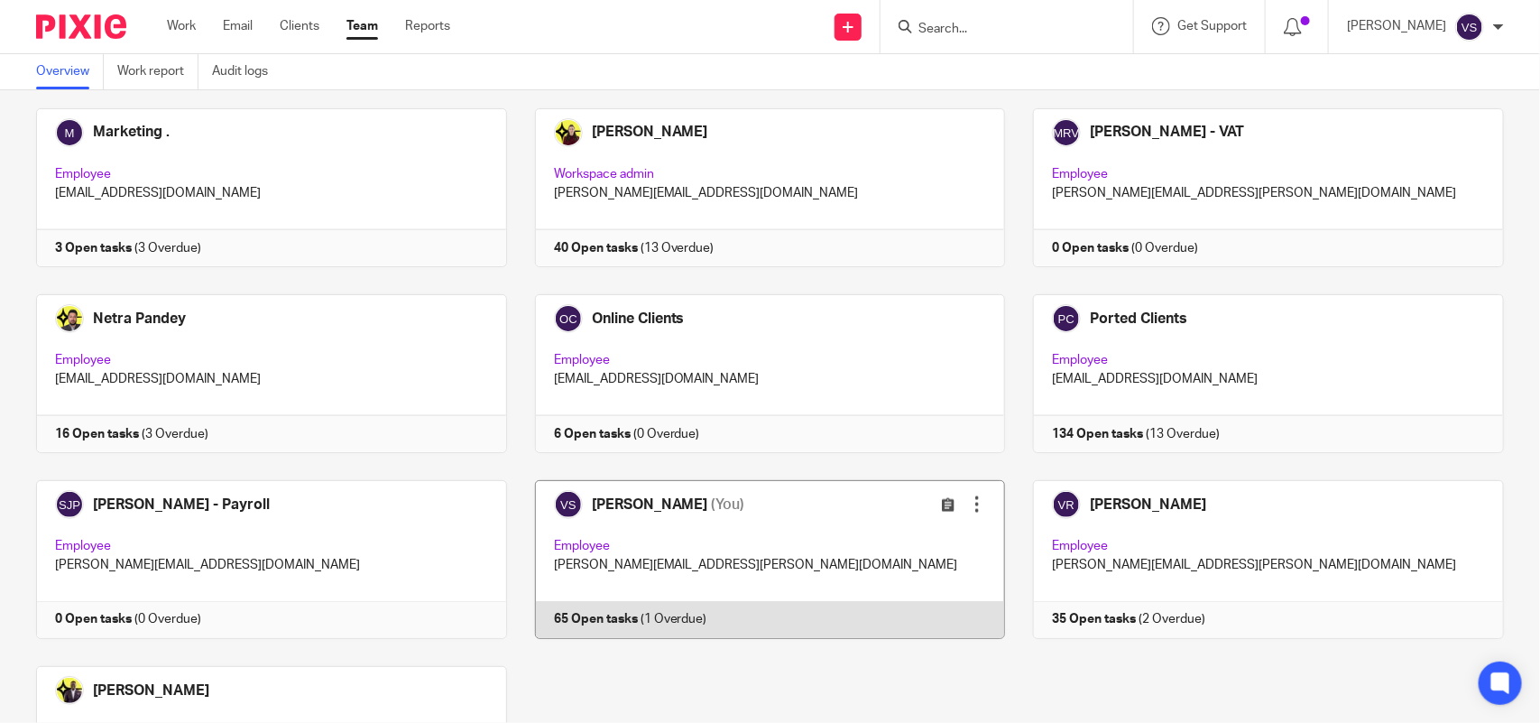
click at [770, 569] on link at bounding box center [756, 559] width 499 height 159
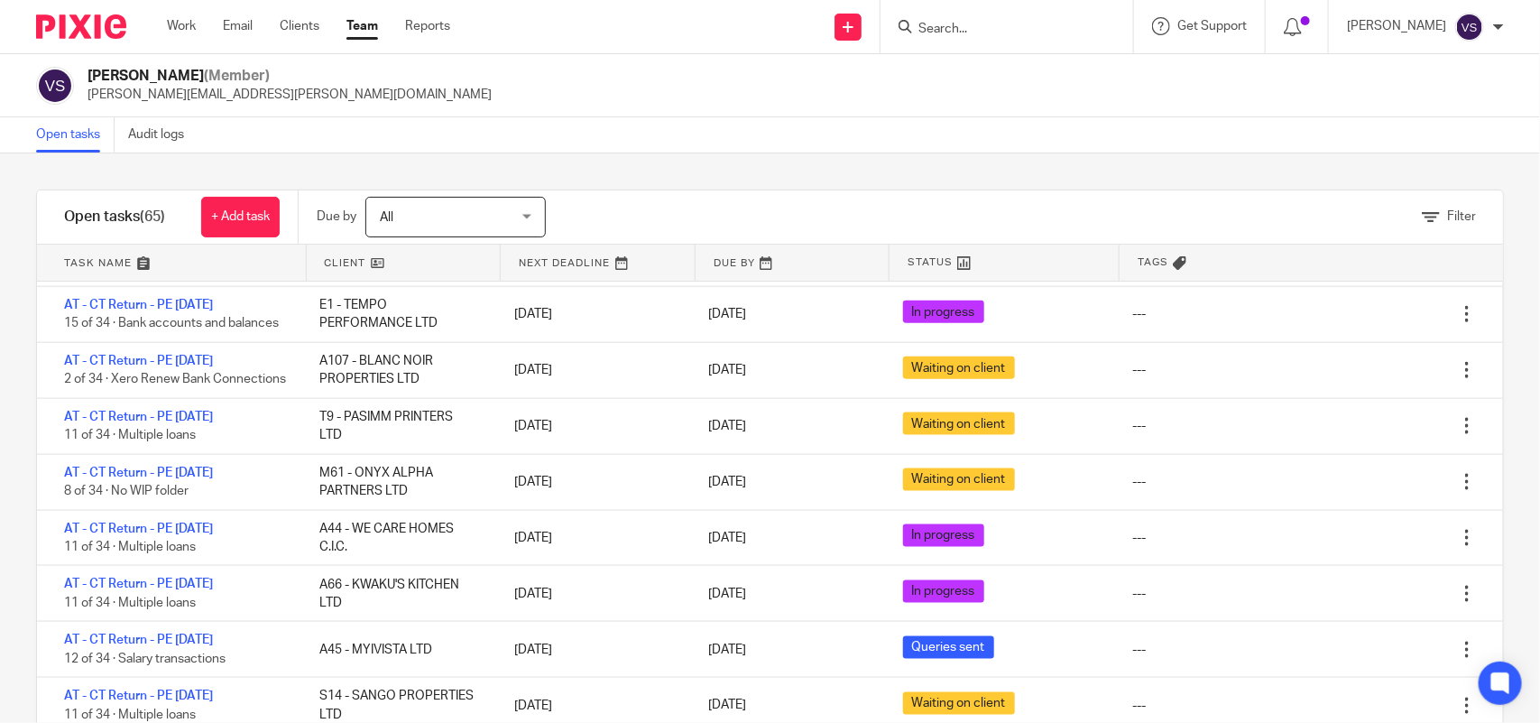
scroll to position [1015, 0]
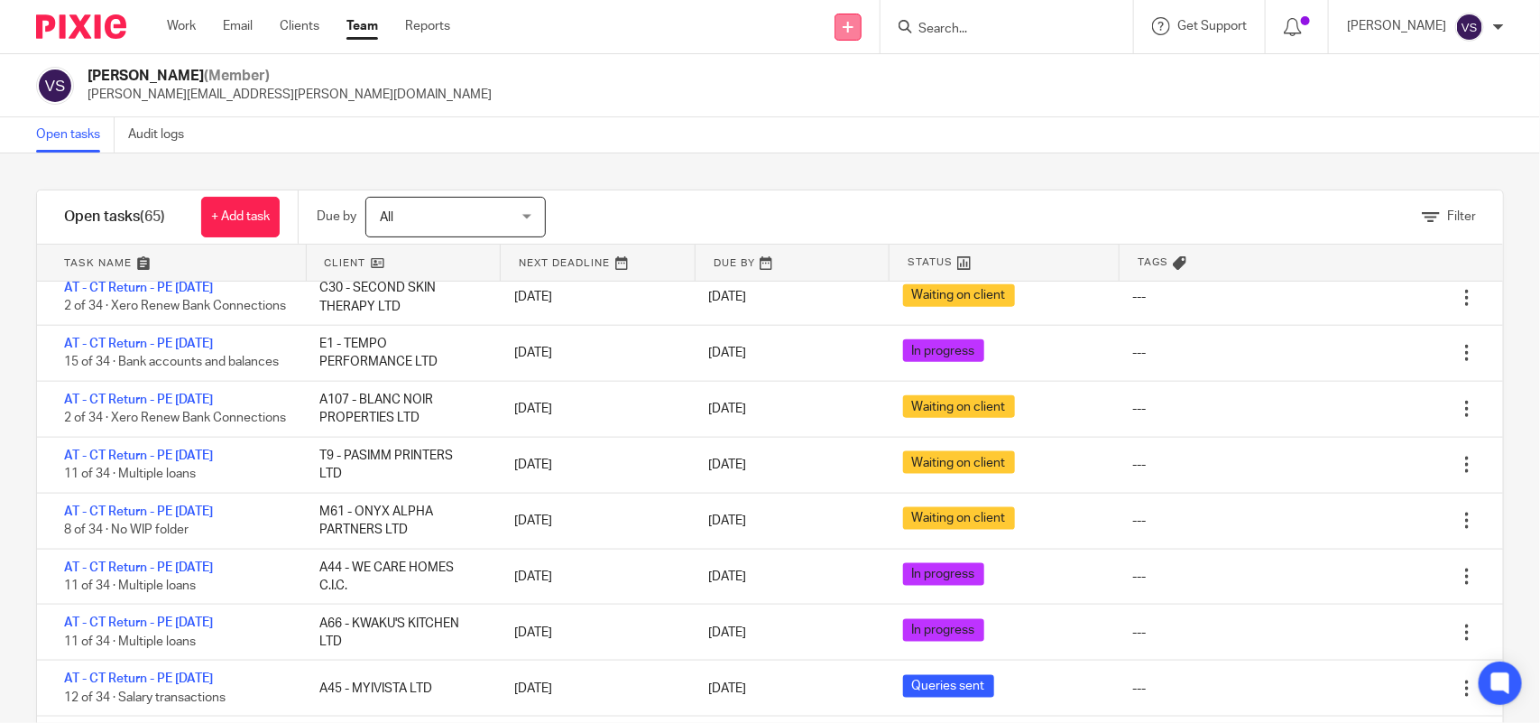
drag, startPoint x: 735, startPoint y: 135, endPoint x: 848, endPoint y: 32, distance: 152.7
click at [745, 126] on div "Open tasks Audit logs" at bounding box center [770, 135] width 1540 height 36
click at [1013, 19] on form at bounding box center [1013, 26] width 192 height 23
click at [991, 27] on input "Search" at bounding box center [998, 30] width 162 height 16
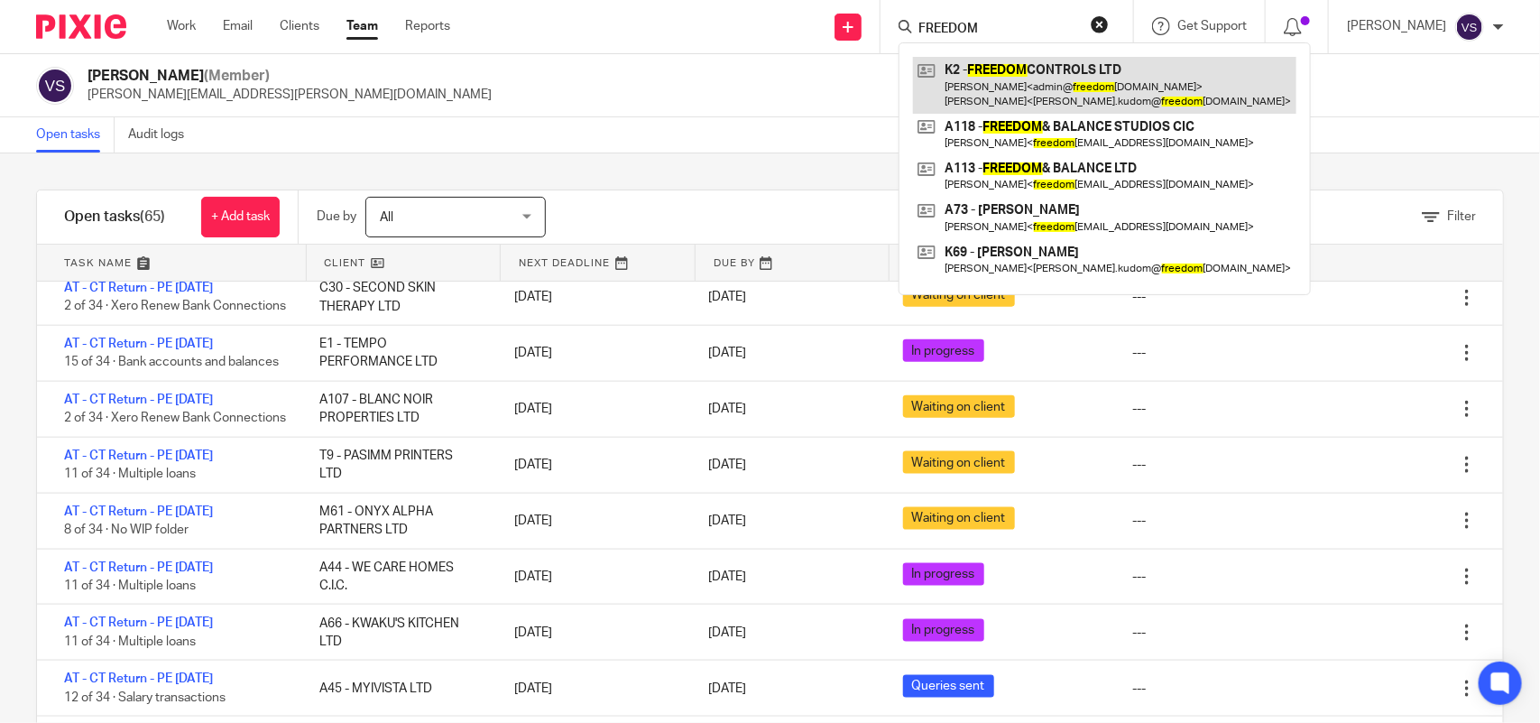
type input "FREEDOM"
click at [1074, 79] on link at bounding box center [1105, 85] width 384 height 56
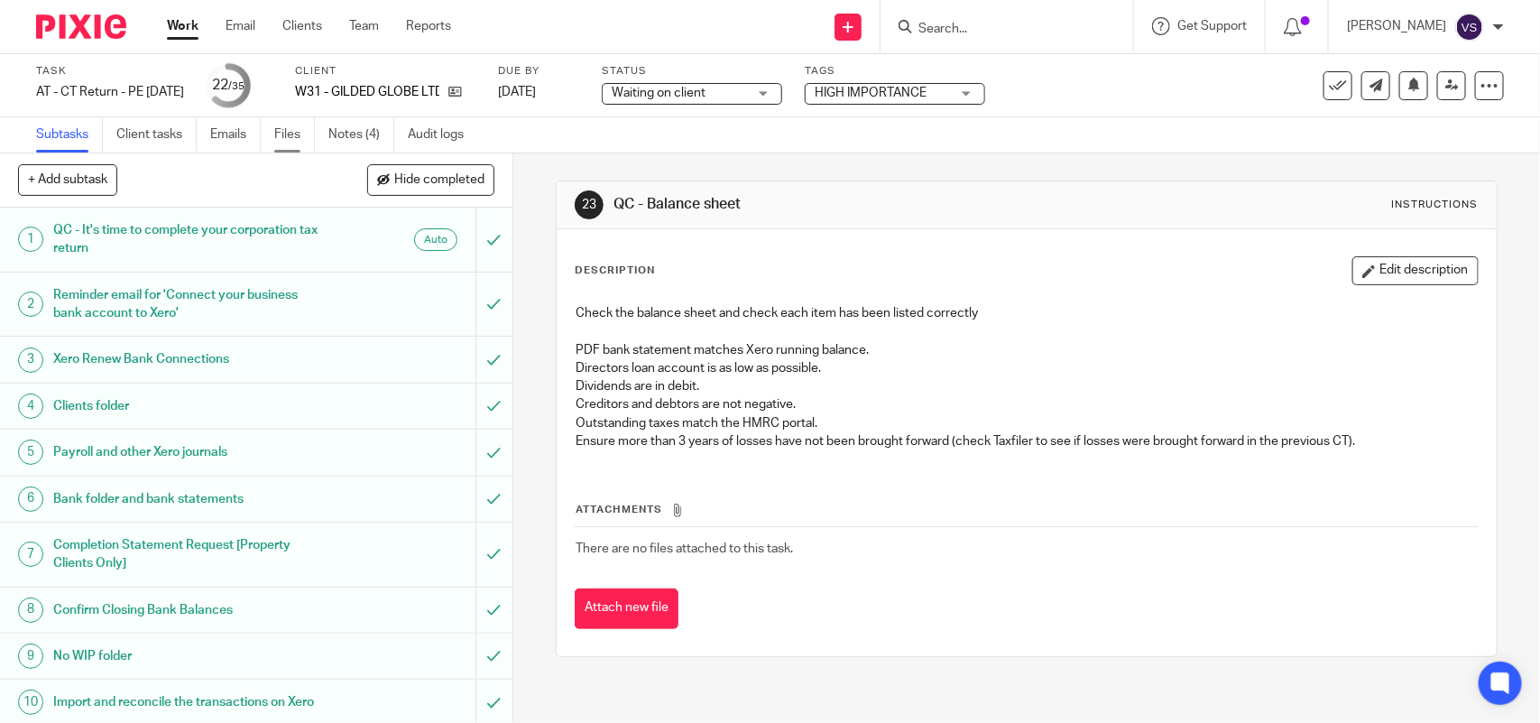
click at [285, 134] on link "Files" at bounding box center [294, 134] width 41 height 35
click at [240, 131] on link "Emails" at bounding box center [235, 134] width 51 height 35
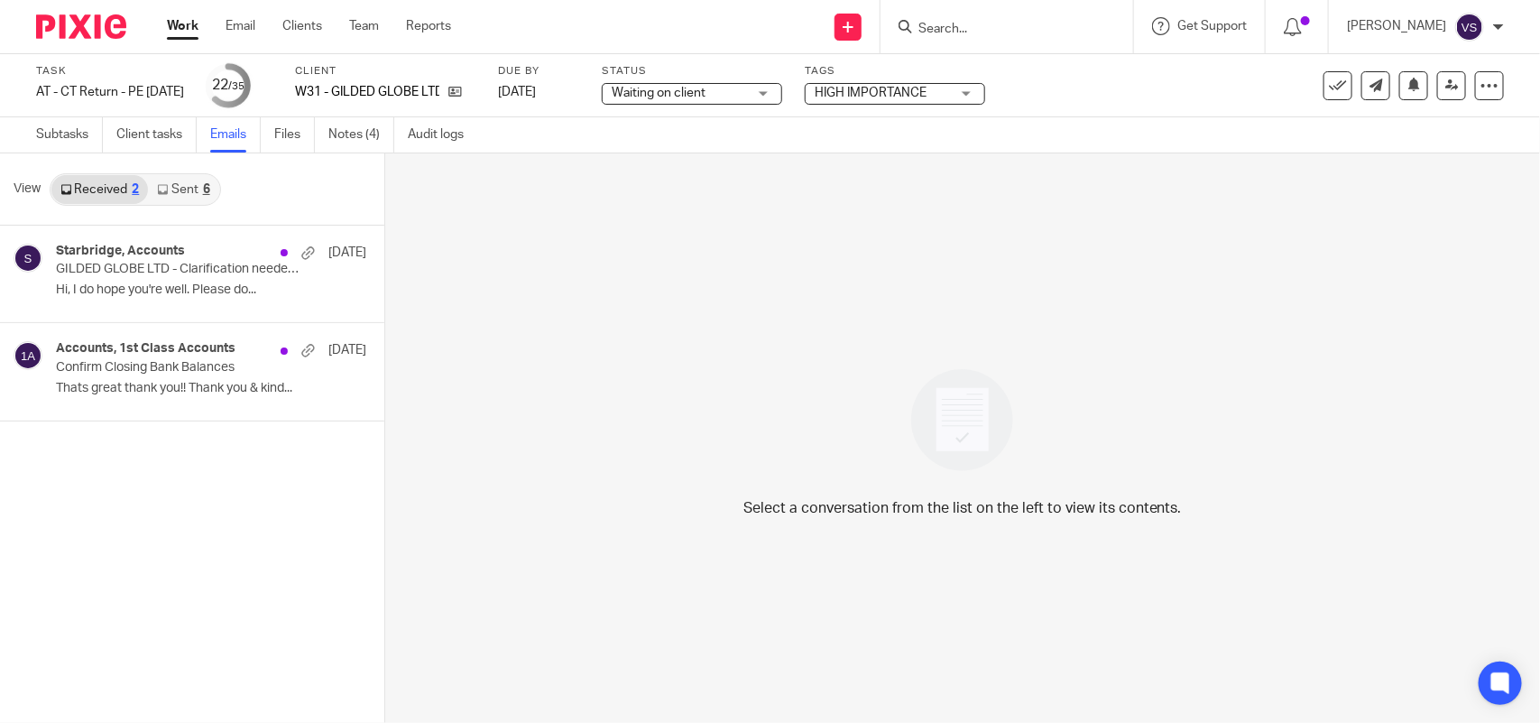
click at [188, 190] on link "Sent 6" at bounding box center [183, 189] width 70 height 29
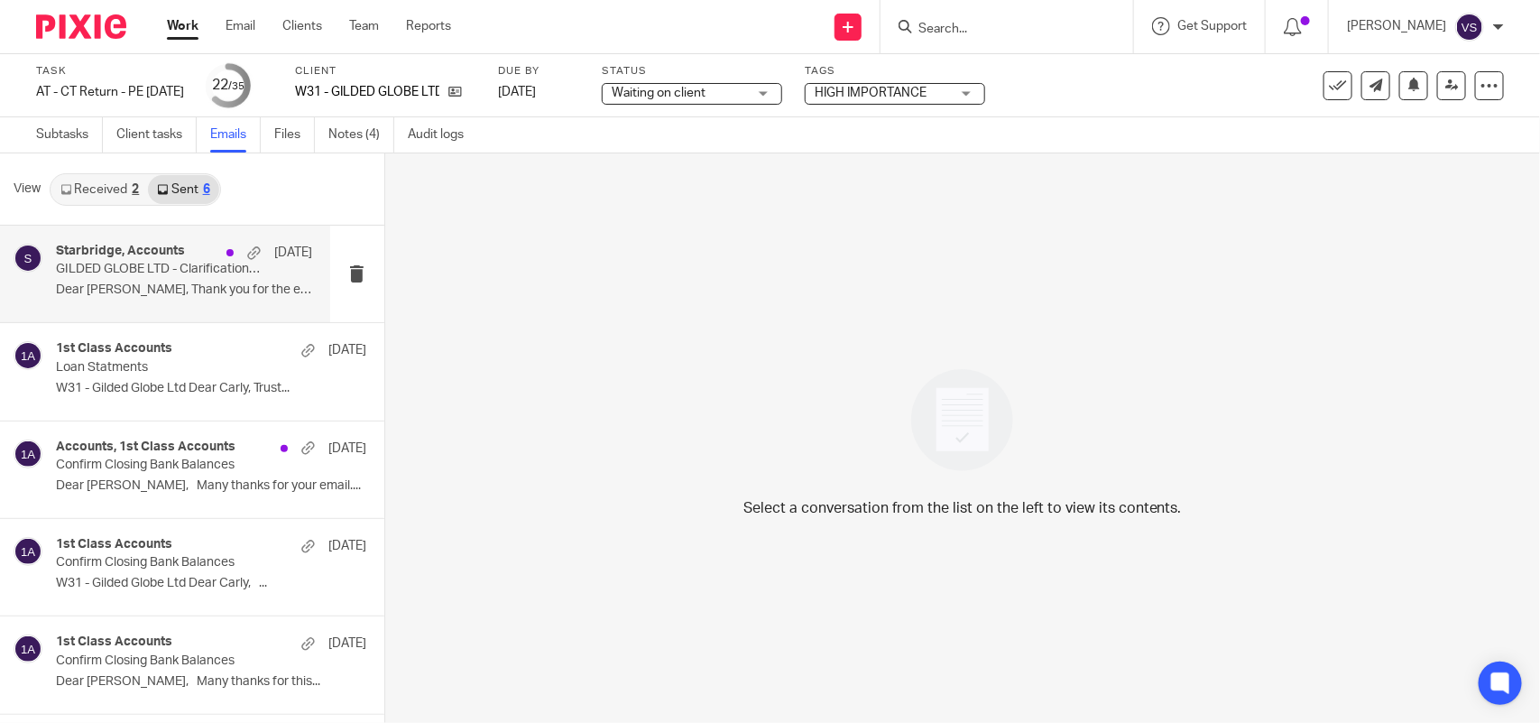
click at [190, 282] on p "Dear [PERSON_NAME], Thank you for the email. ..." at bounding box center [184, 289] width 256 height 15
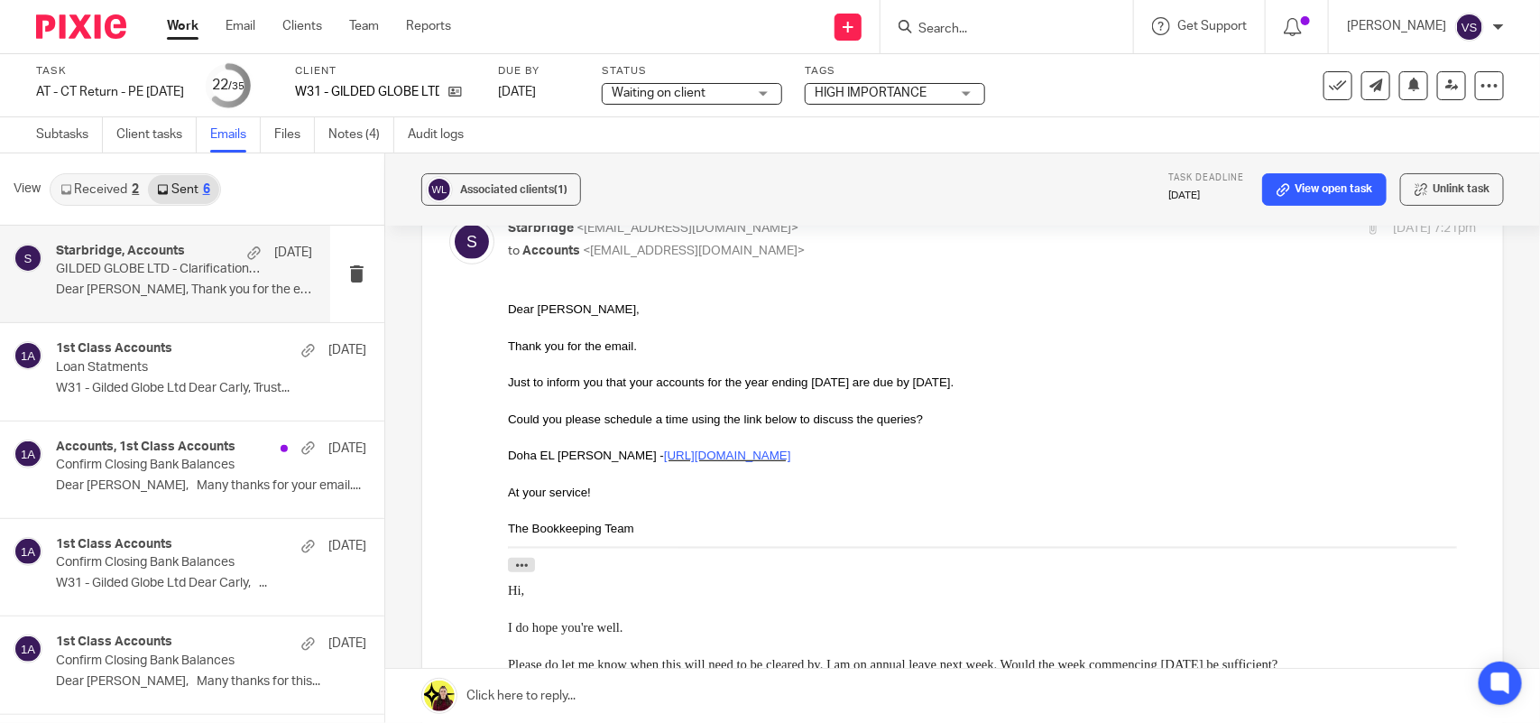
scroll to position [338, 0]
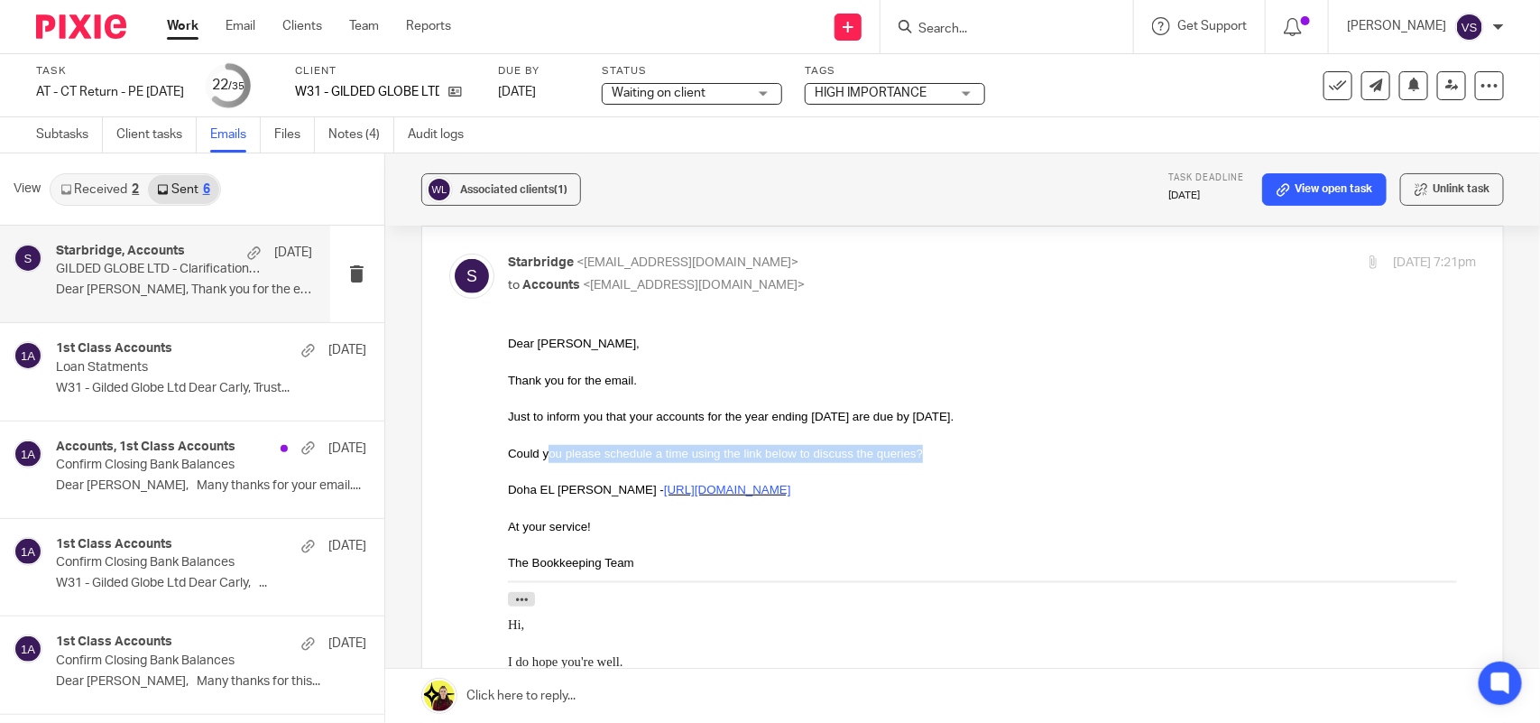
drag, startPoint x: 548, startPoint y: 453, endPoint x: 939, endPoint y: 445, distance: 391.7
click at [939, 445] on div "Could you please schedule a time using the link below to discuss the queries?" at bounding box center [991, 453] width 968 height 18
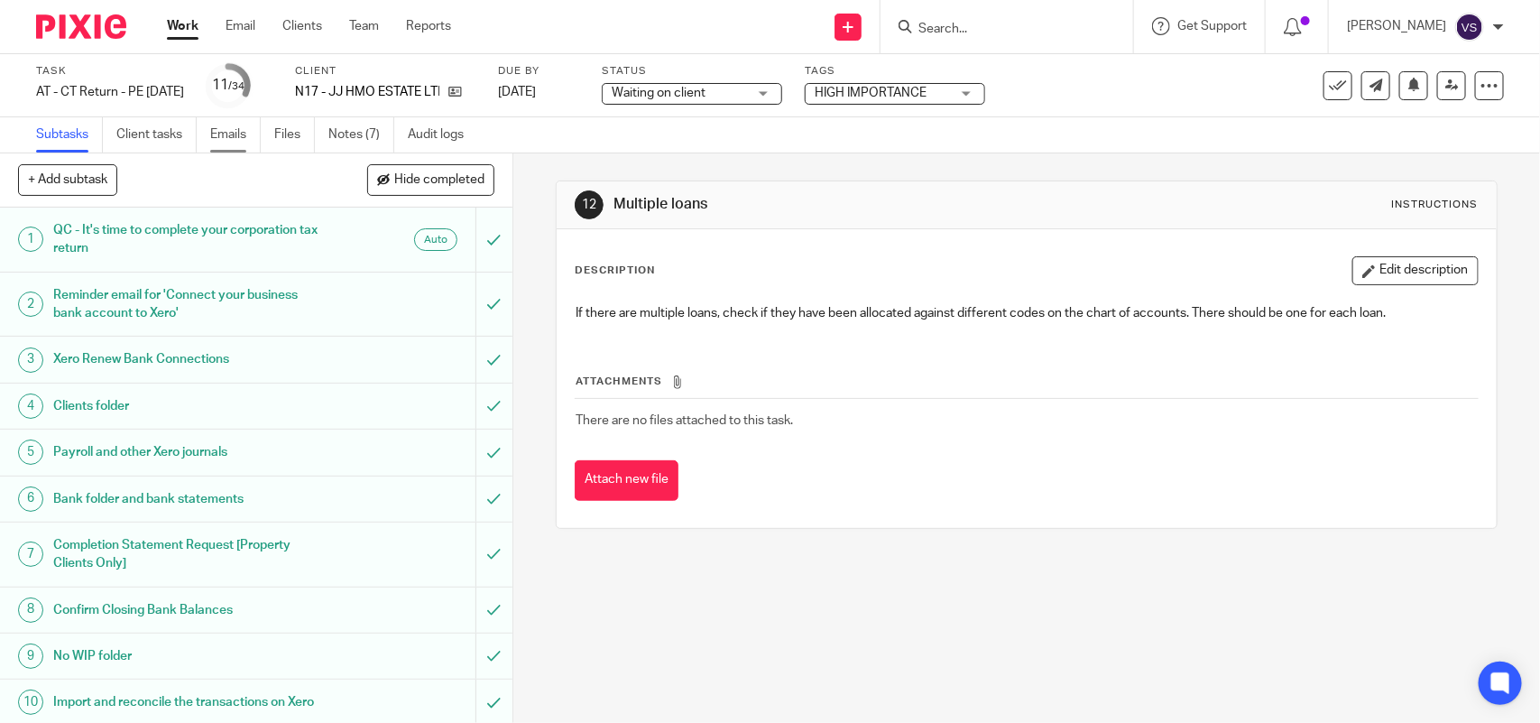
click at [241, 138] on link "Emails" at bounding box center [235, 134] width 51 height 35
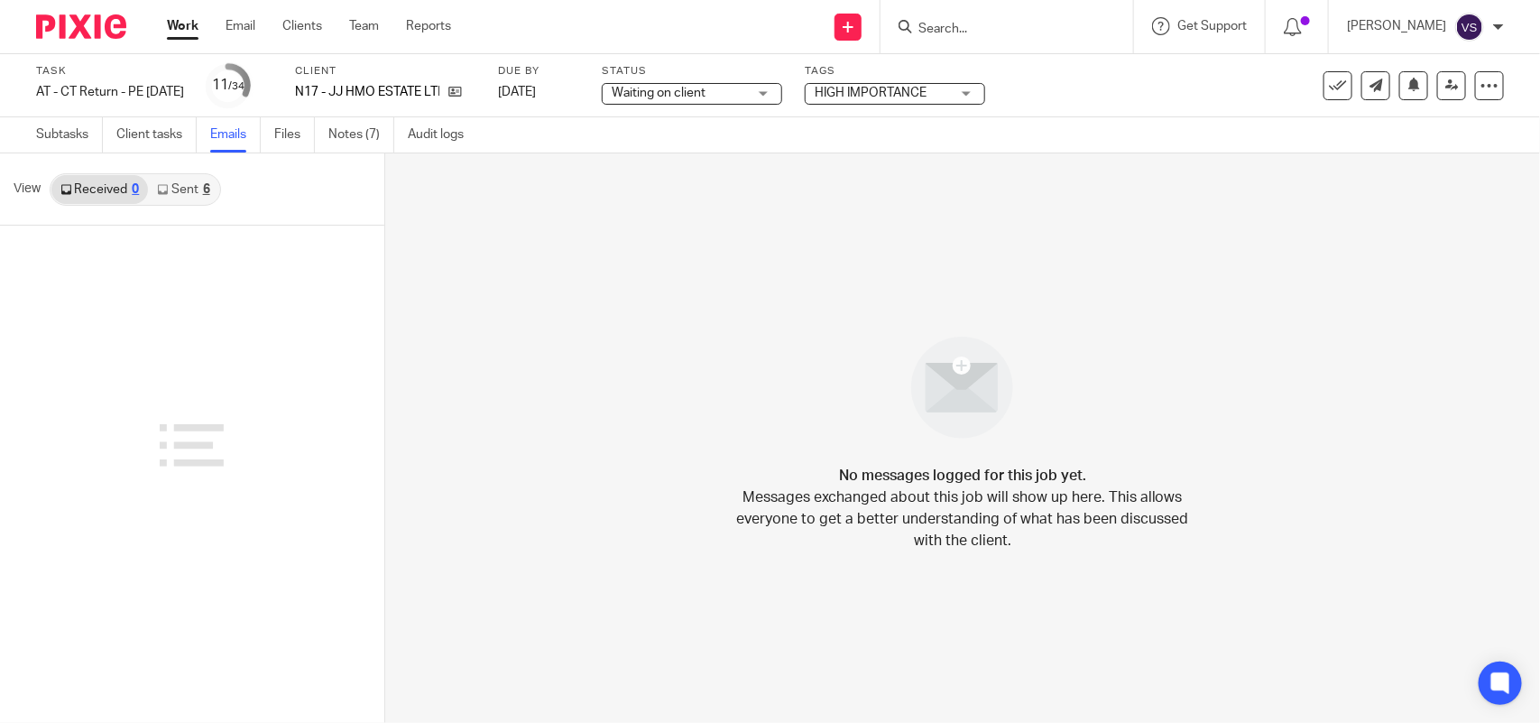
click at [188, 190] on link "Sent 6" at bounding box center [183, 189] width 70 height 29
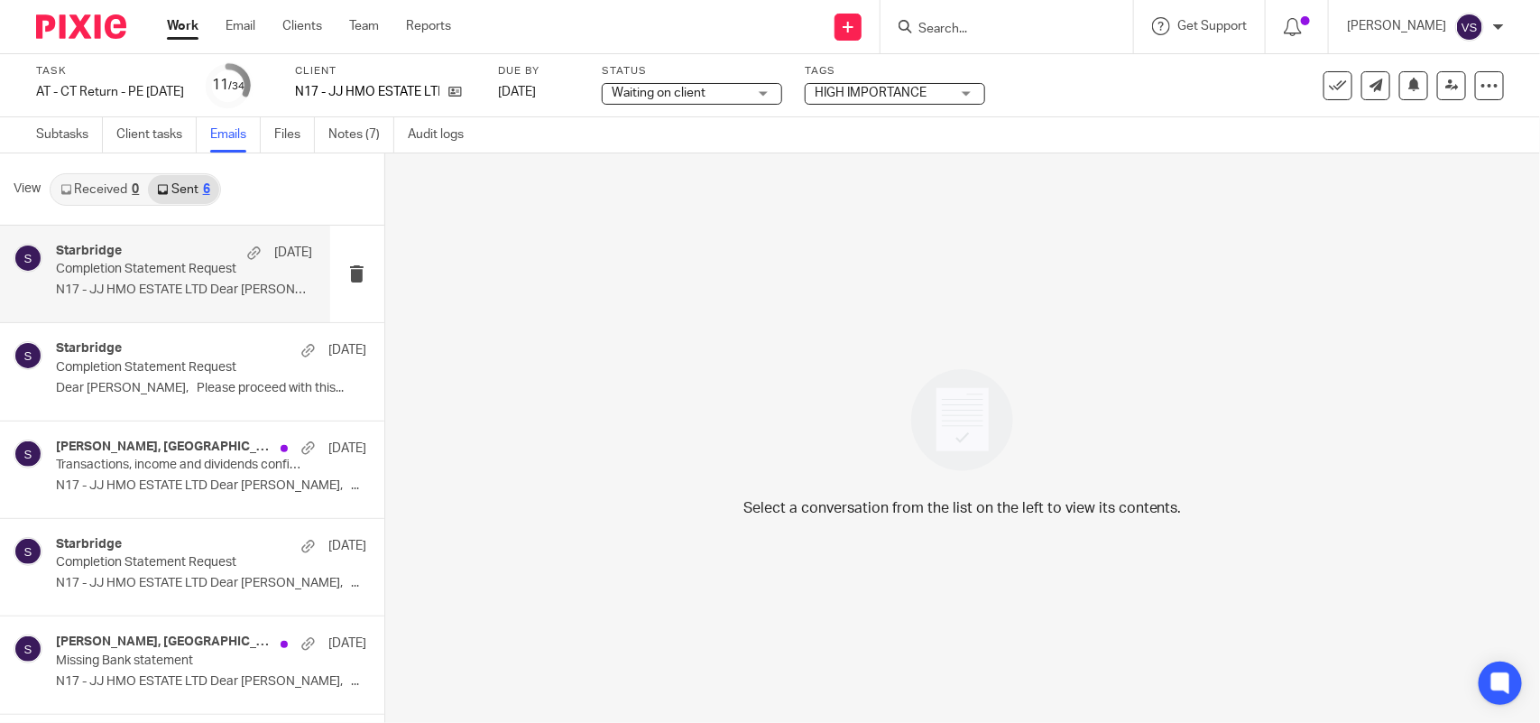
click at [182, 273] on p "Completion Statement Request" at bounding box center [158, 269] width 205 height 15
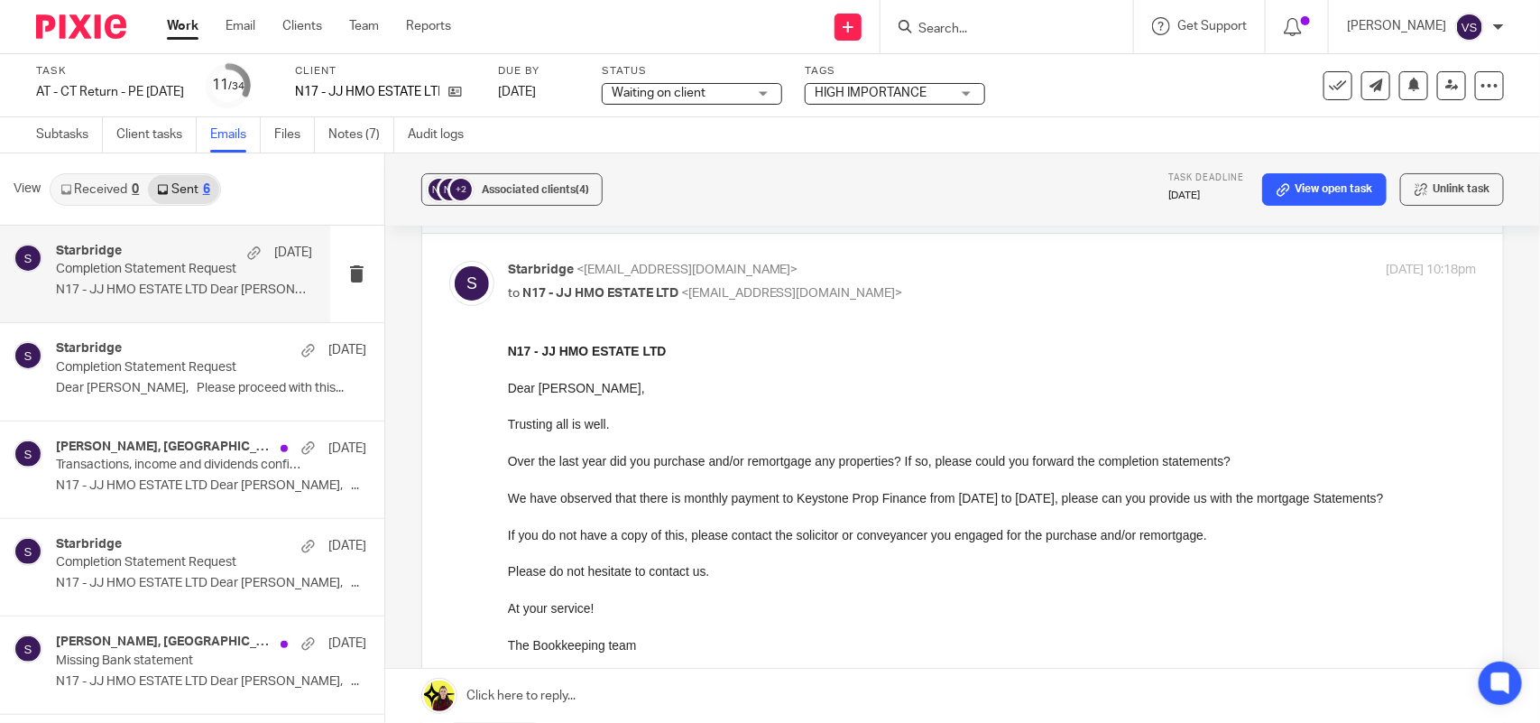
scroll to position [113, 0]
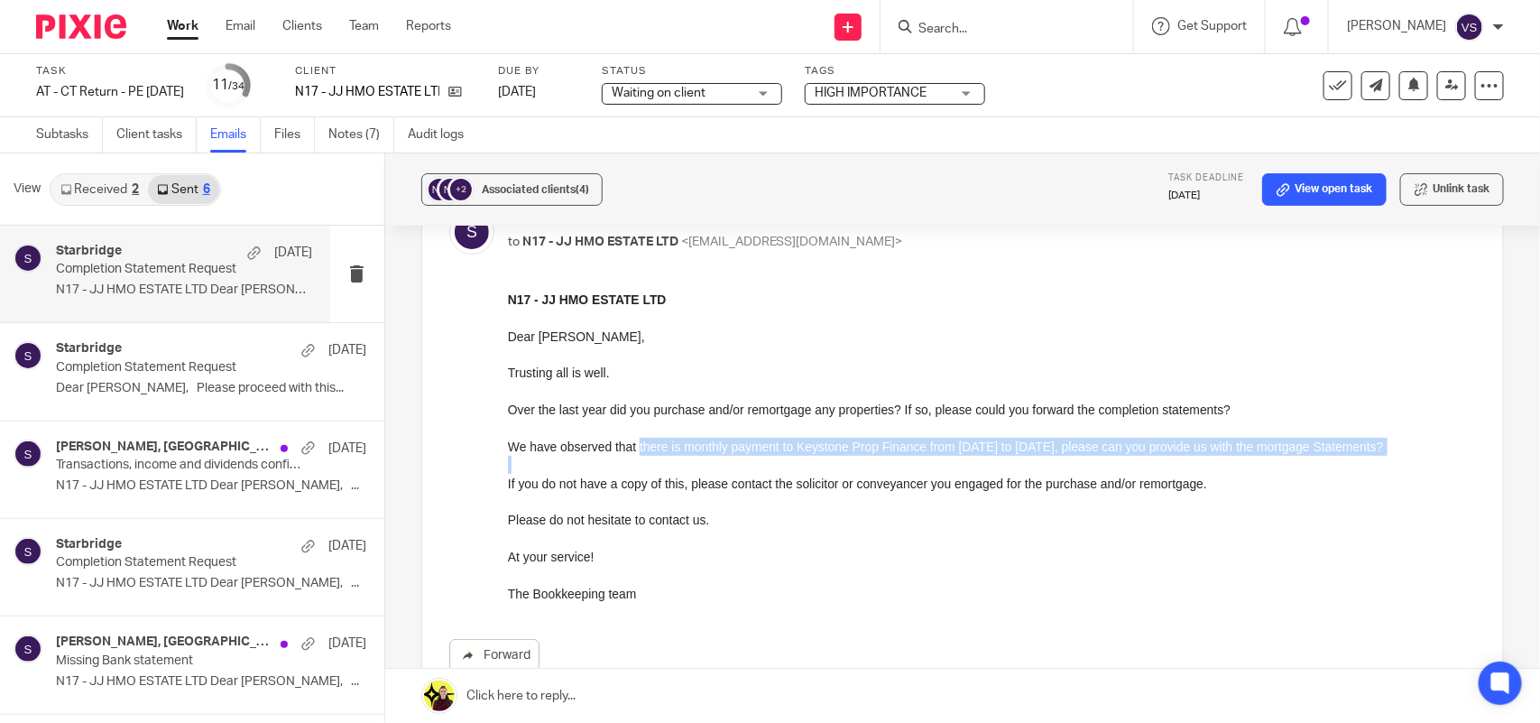
drag, startPoint x: 666, startPoint y: 450, endPoint x: 976, endPoint y: 459, distance: 310.6
click at [976, 459] on div "N17 - JJ HMO ESTATE LTD Dear Joel, Trusting all is well. Over the last year did…" at bounding box center [991, 446] width 968 height 312
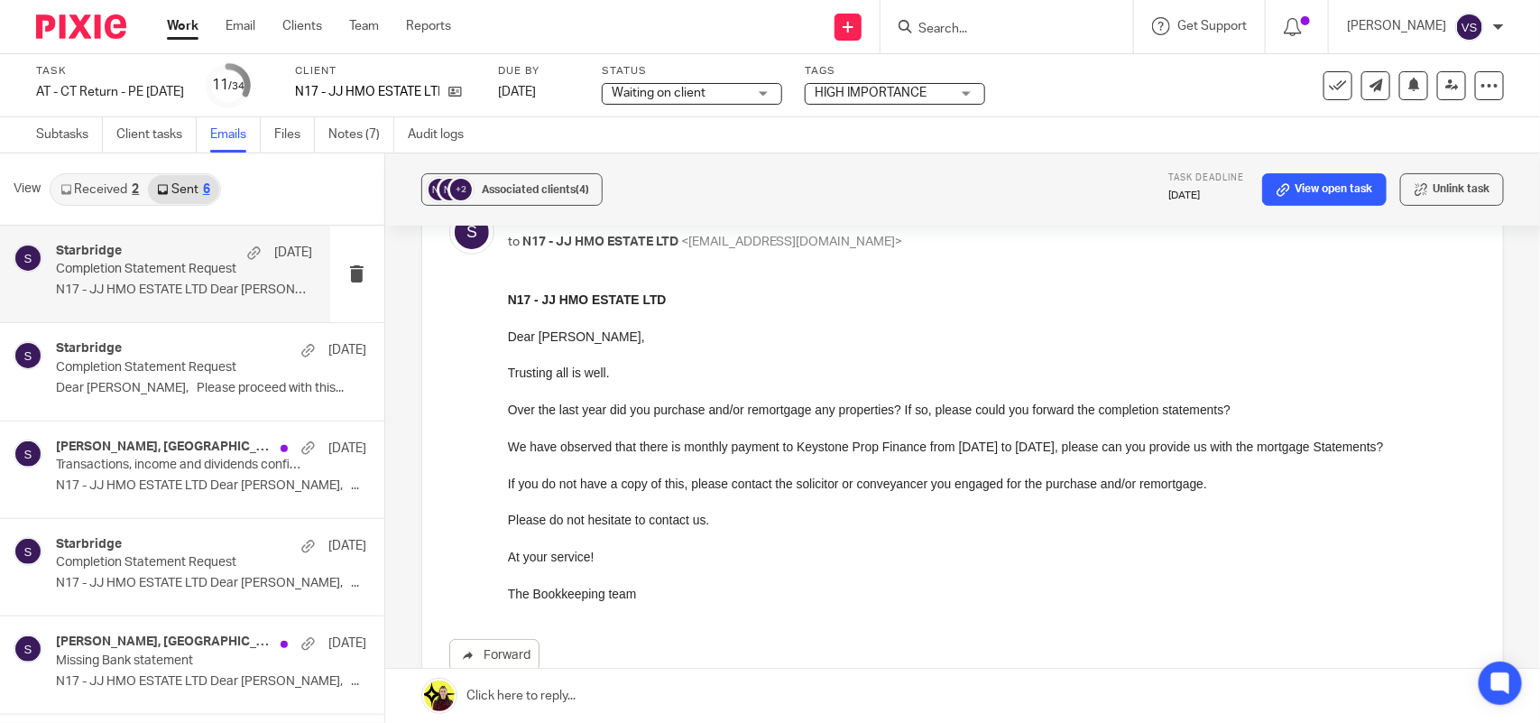
click at [998, 529] on p at bounding box center [991, 538] width 968 height 18
click at [357, 134] on link "Notes (7)" at bounding box center [361, 134] width 66 height 35
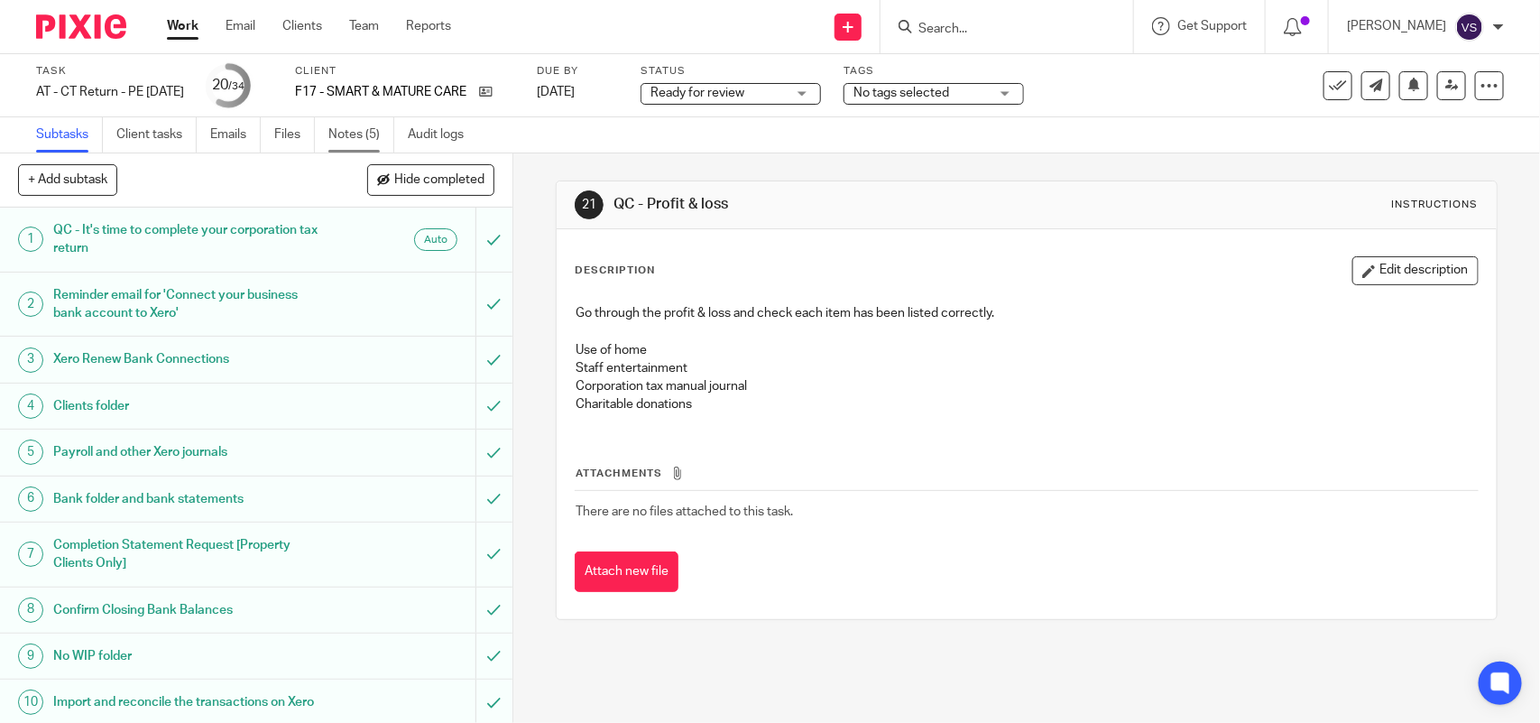
click at [338, 136] on link "Notes (5)" at bounding box center [361, 134] width 66 height 35
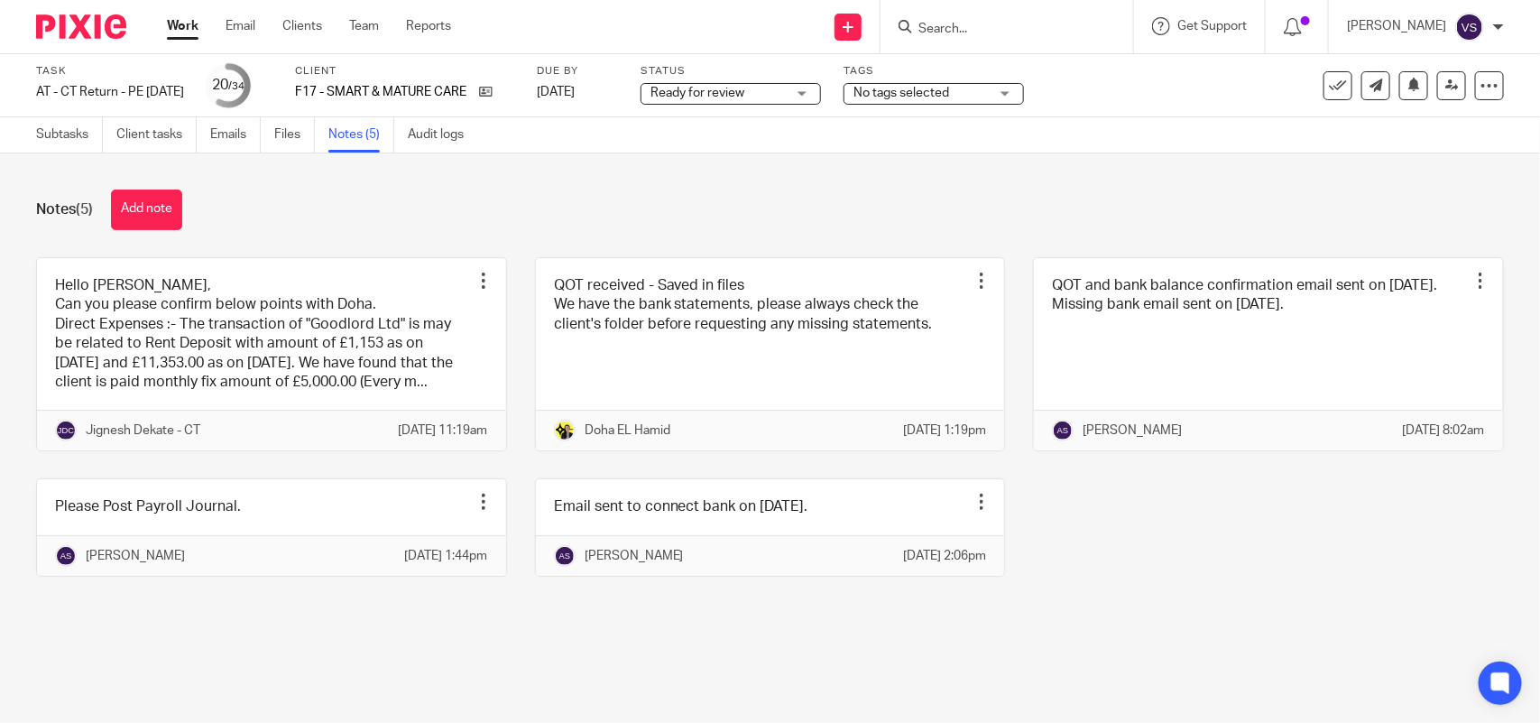
click at [302, 329] on link at bounding box center [271, 354] width 469 height 193
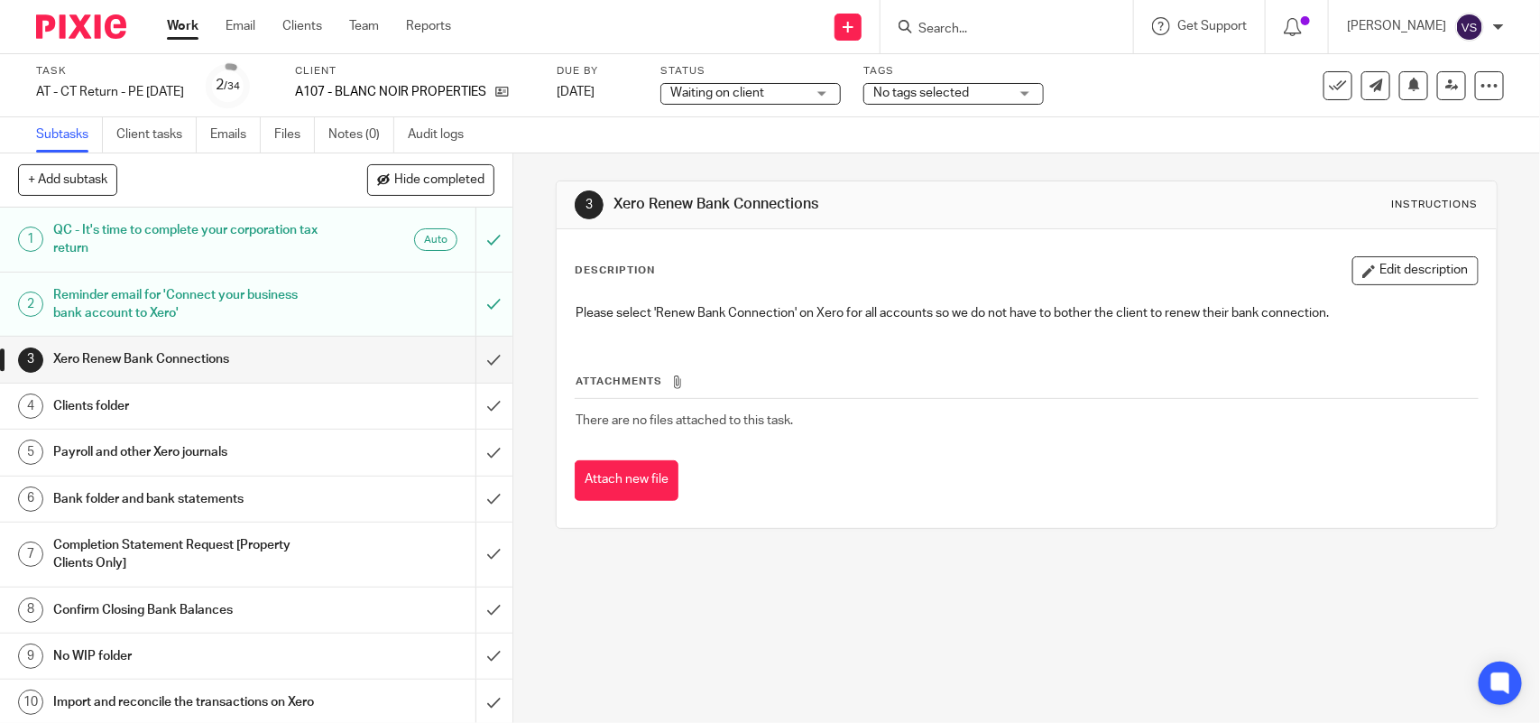
click at [1021, 23] on input "Search" at bounding box center [998, 30] width 162 height 16
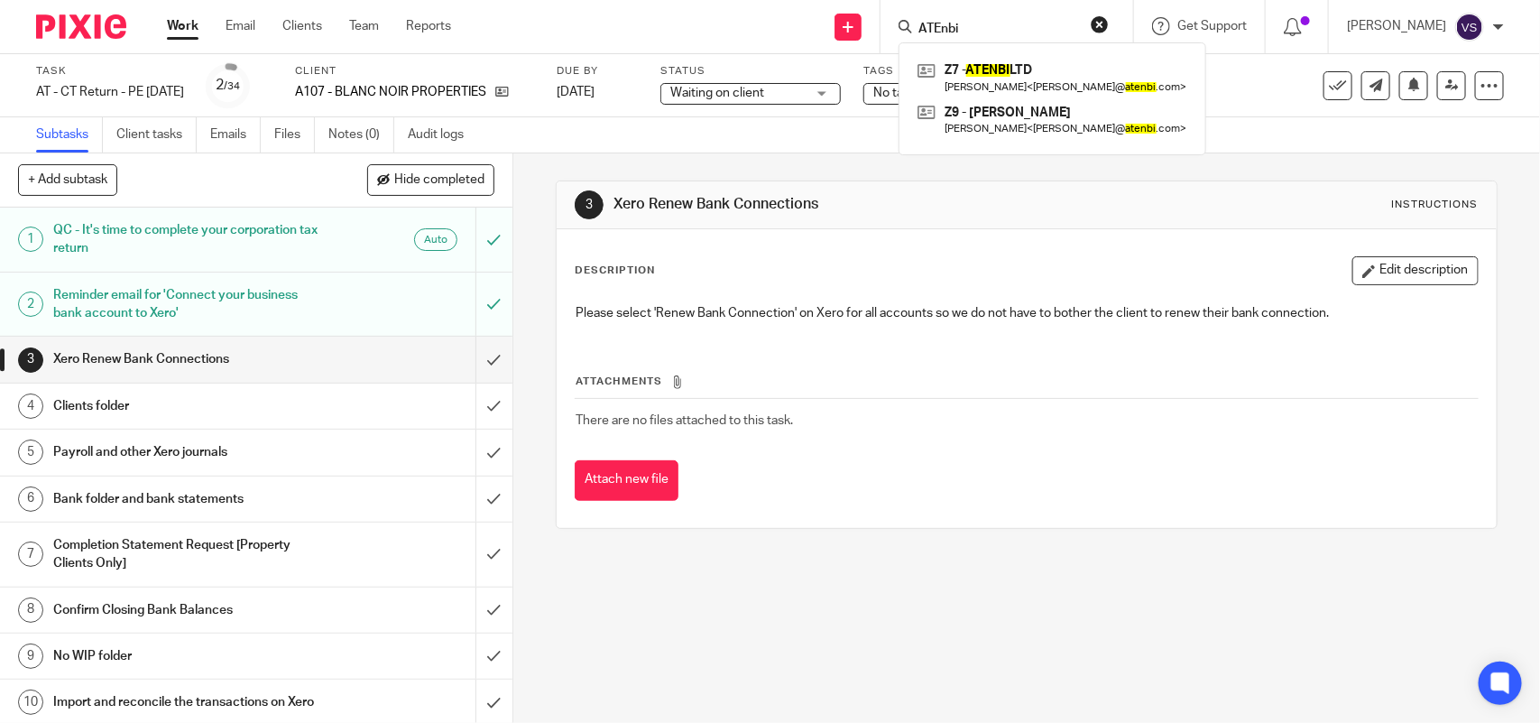
type input "ATEnbi"
click at [200, 171] on div "+ Add subtask Hide completed Cancel + Add" at bounding box center [256, 180] width 513 height 54
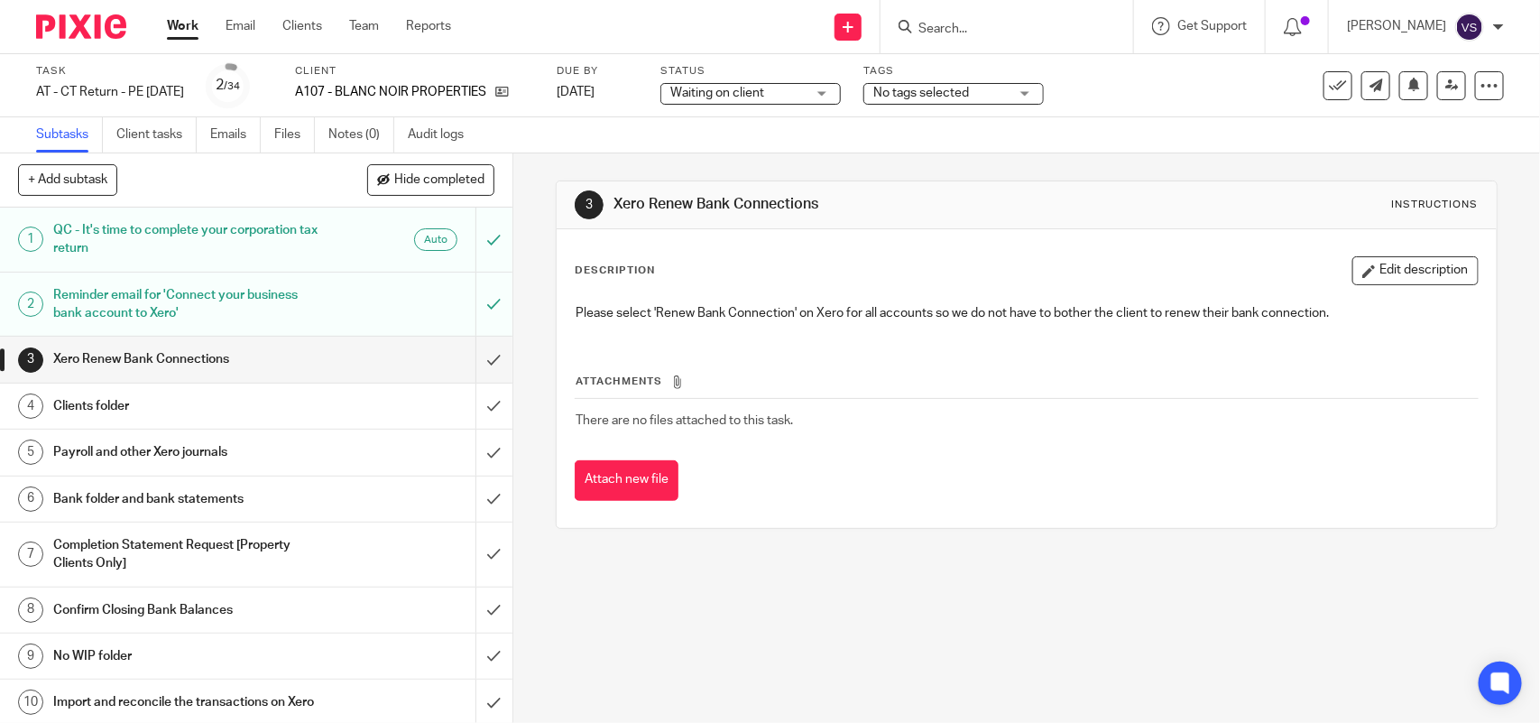
click at [196, 461] on h1 "Payroll and other Xero journals" at bounding box center [188, 452] width 270 height 27
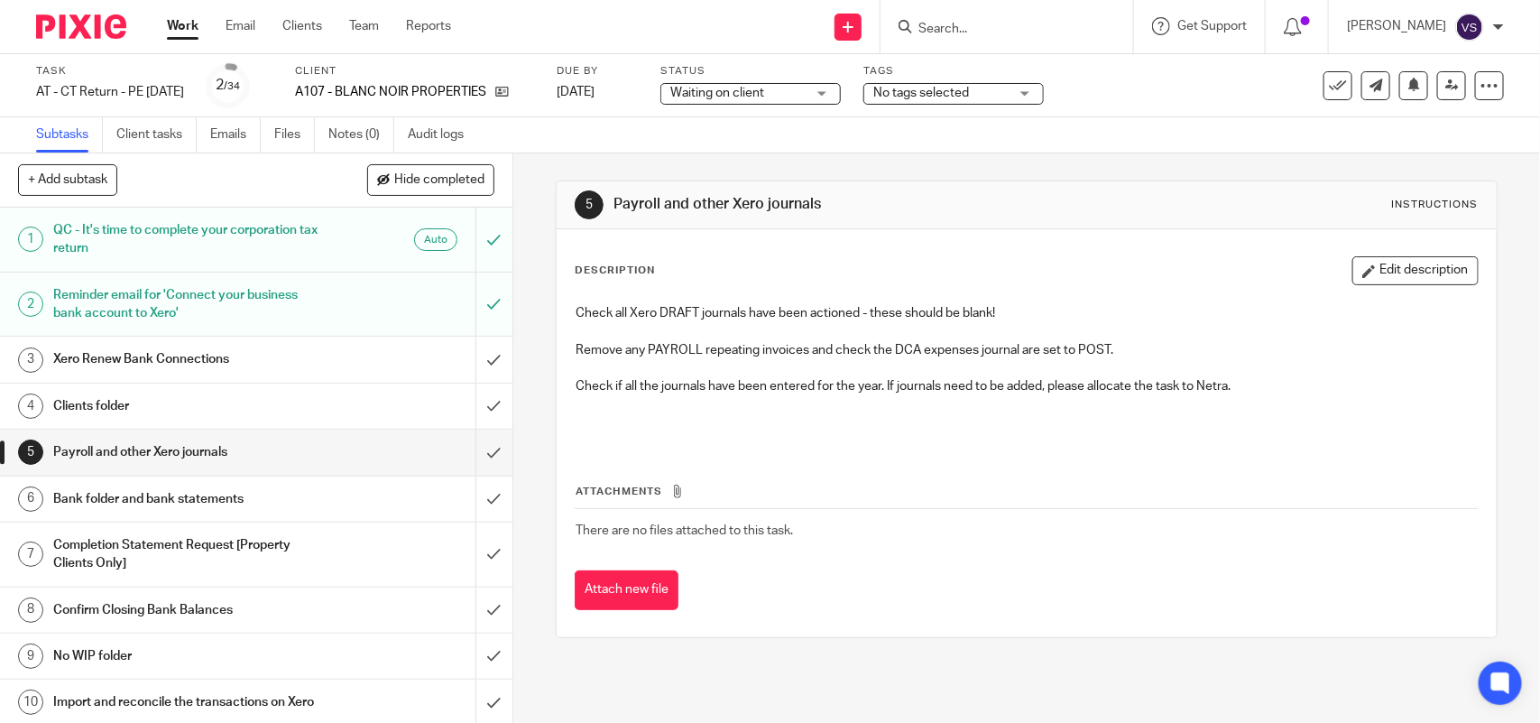
click at [999, 25] on input "Search" at bounding box center [998, 30] width 162 height 16
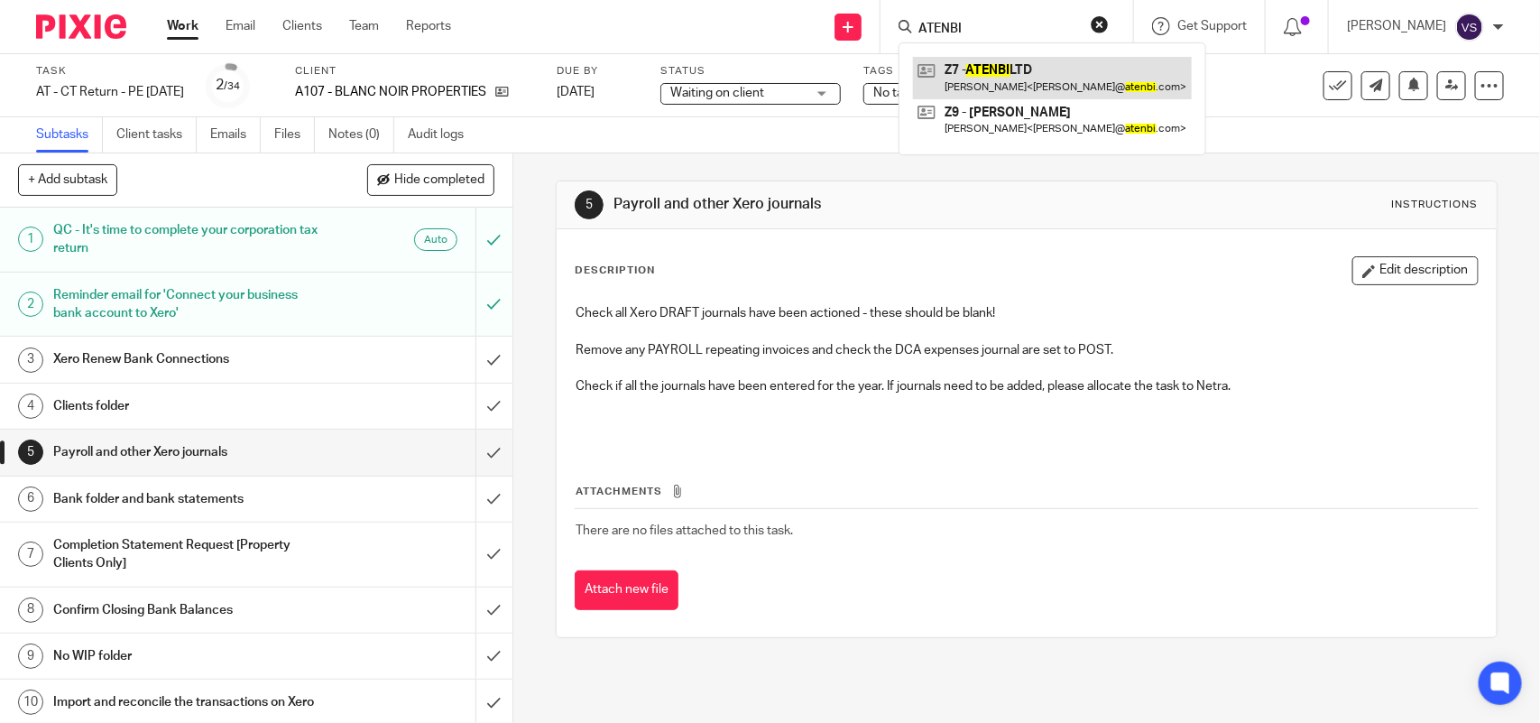
type input "ATENBI"
click at [1062, 60] on link at bounding box center [1052, 78] width 279 height 42
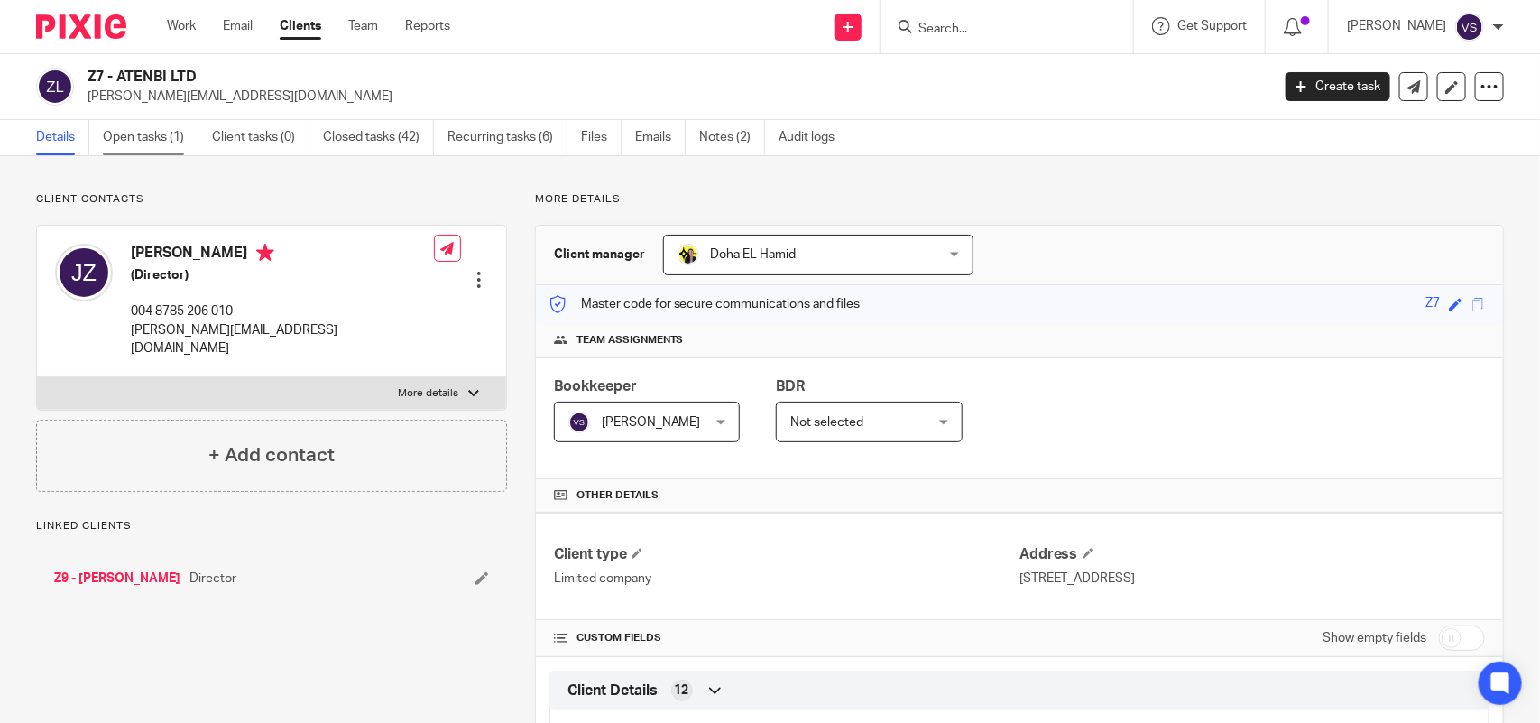
click at [156, 142] on link "Open tasks (1)" at bounding box center [151, 137] width 96 height 35
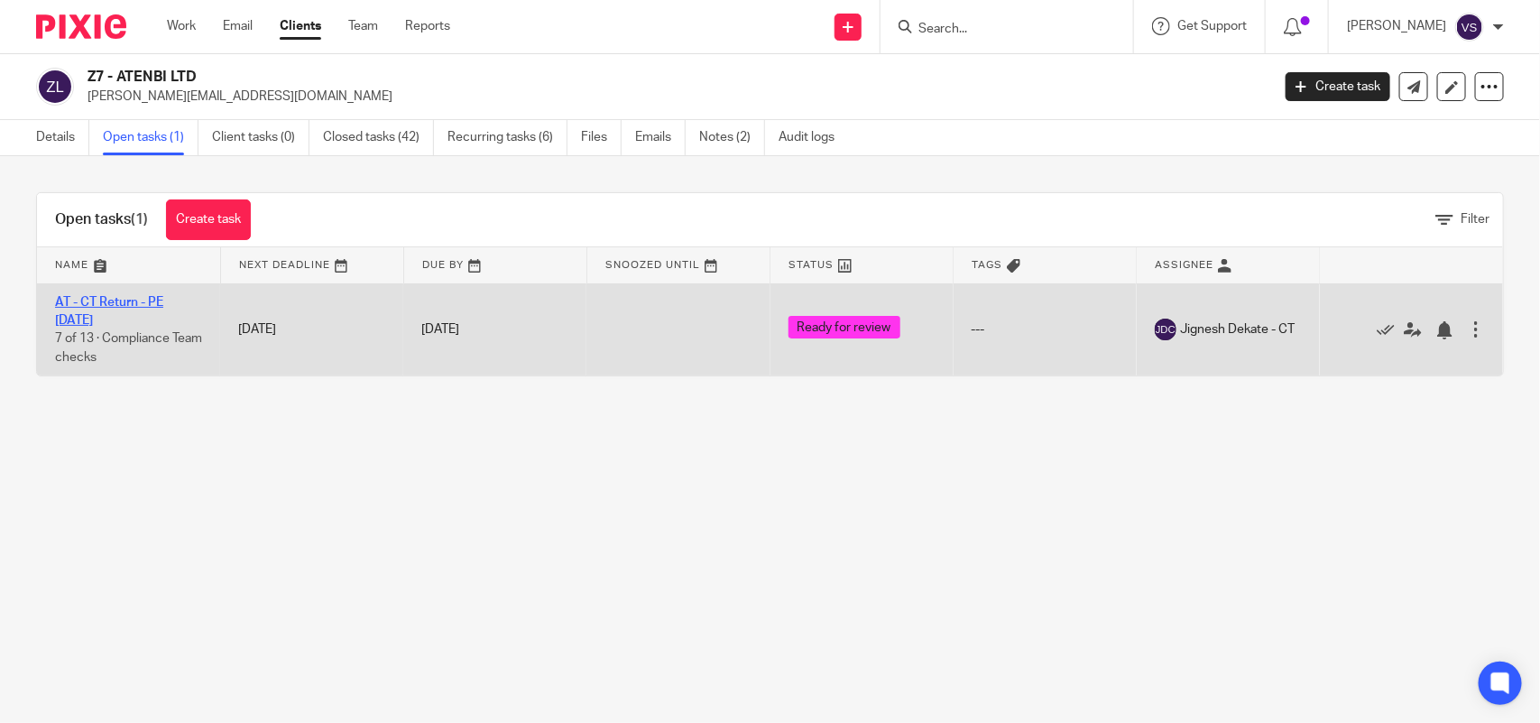
click at [142, 304] on link "AT - CT Return - PE [DATE]" at bounding box center [109, 311] width 108 height 31
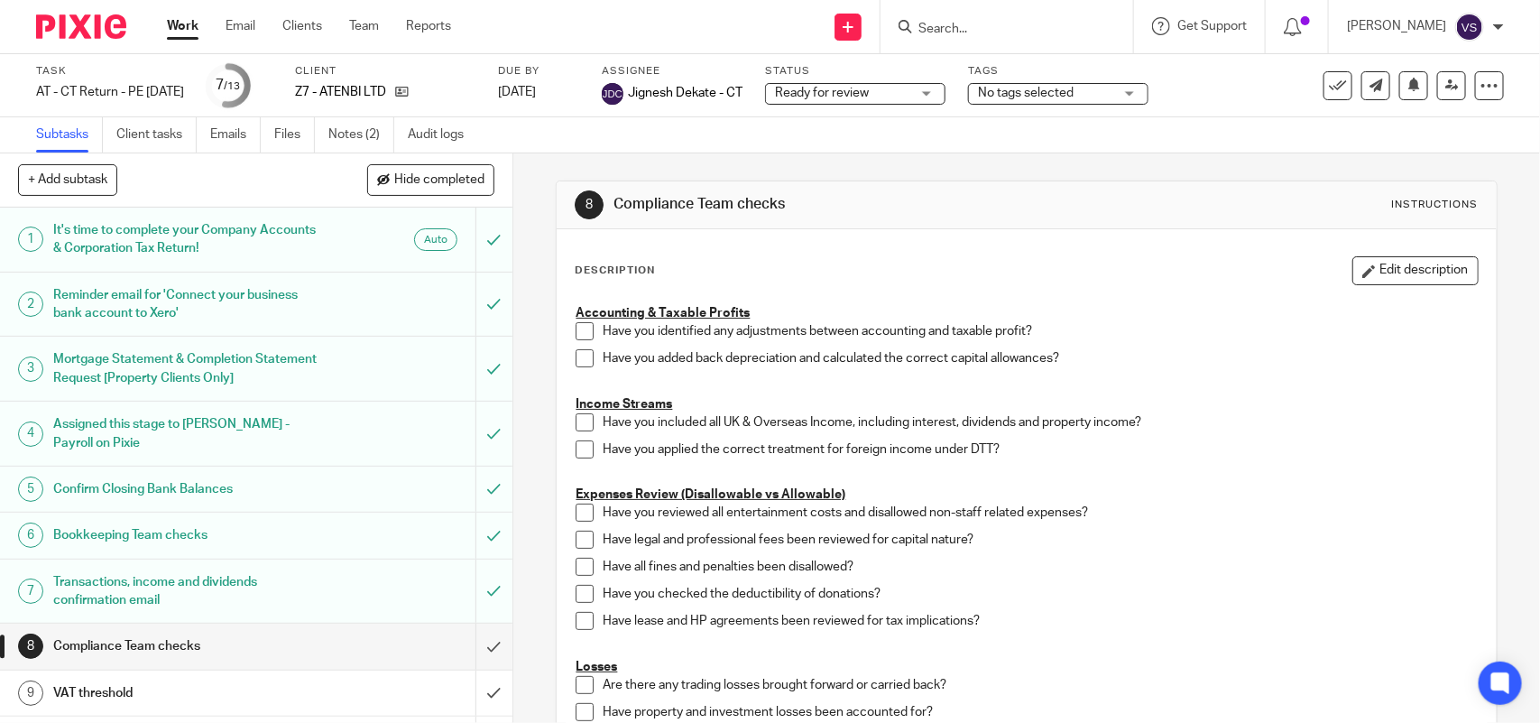
click at [233, 412] on h1 "Assigned this stage to [PERSON_NAME] - Payroll on Pixie" at bounding box center [188, 434] width 270 height 46
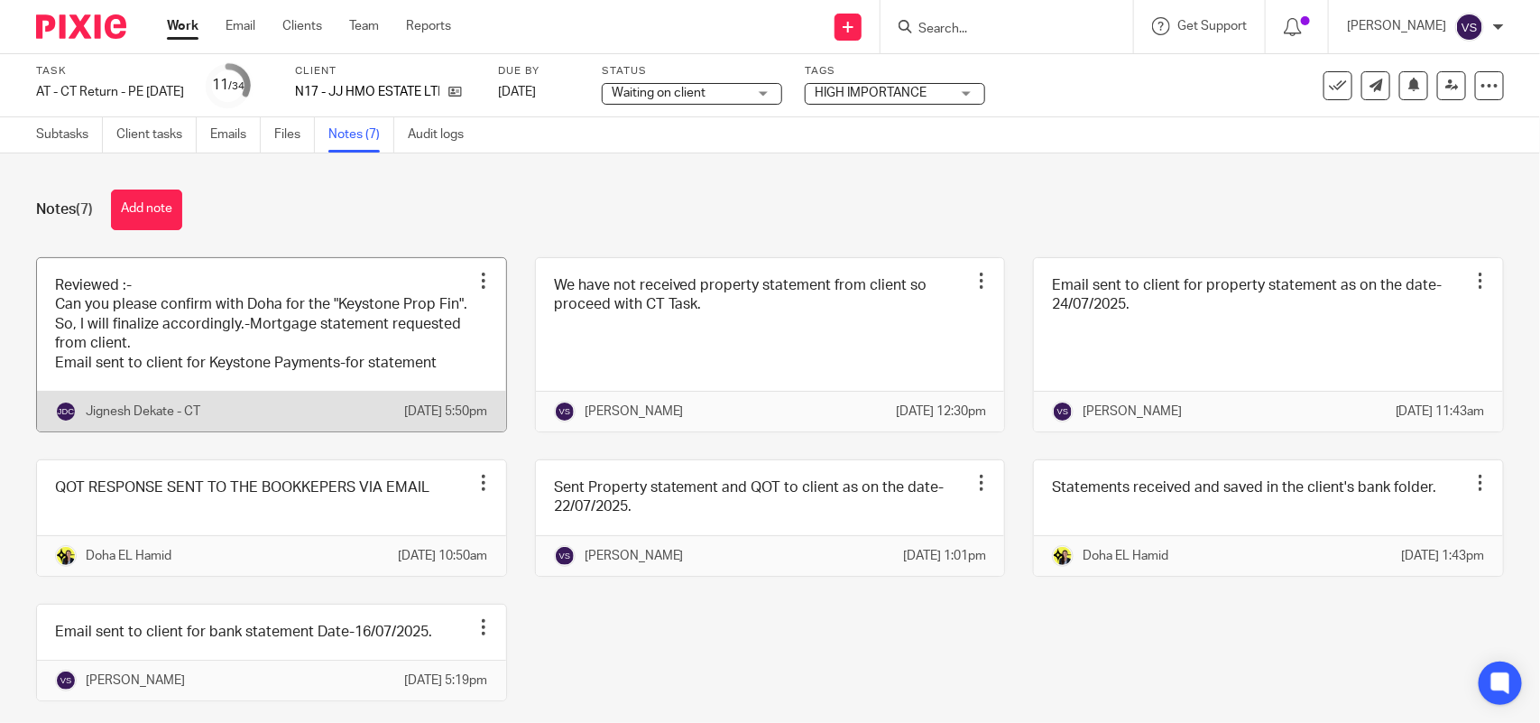
click at [314, 363] on link at bounding box center [271, 344] width 469 height 173
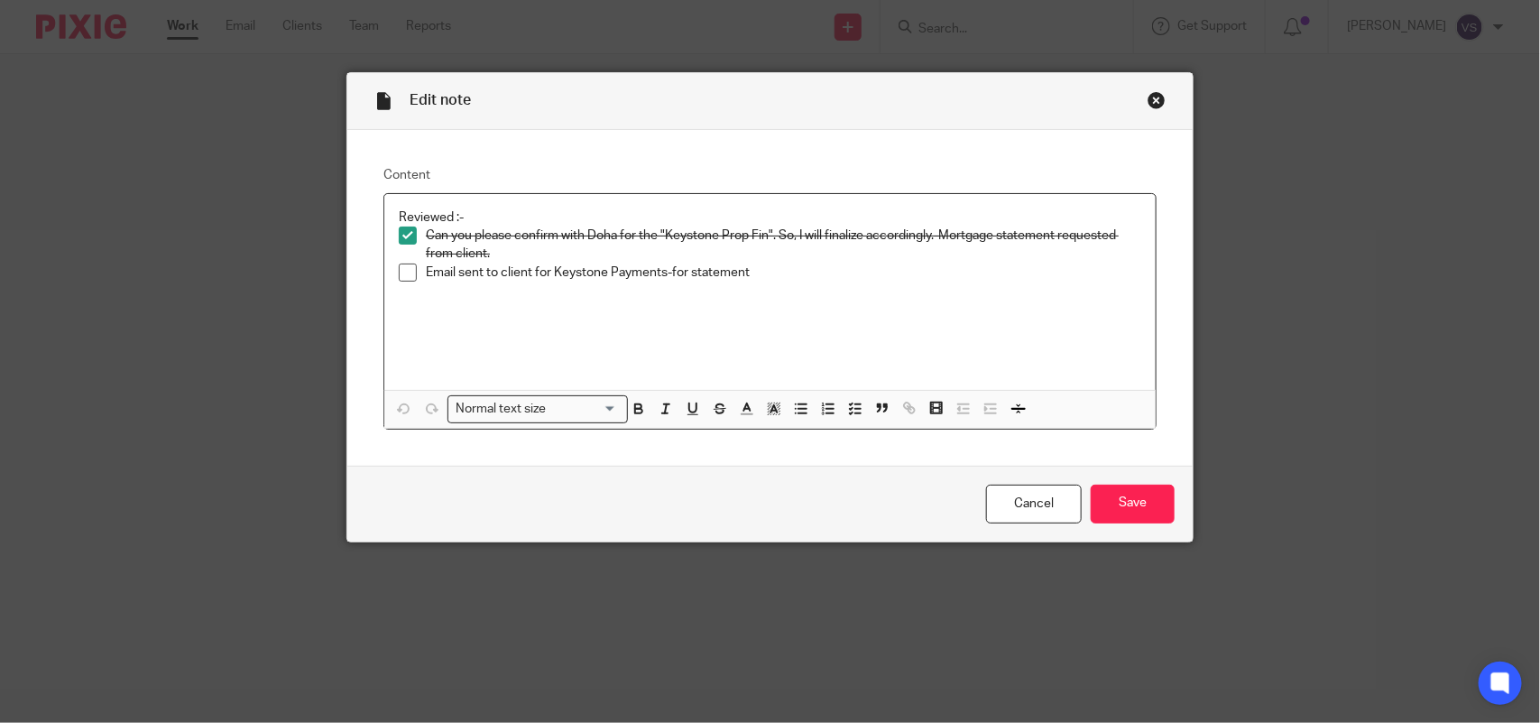
click at [403, 276] on span at bounding box center [408, 273] width 18 height 18
click at [1124, 504] on input "Save" at bounding box center [1133, 504] width 84 height 39
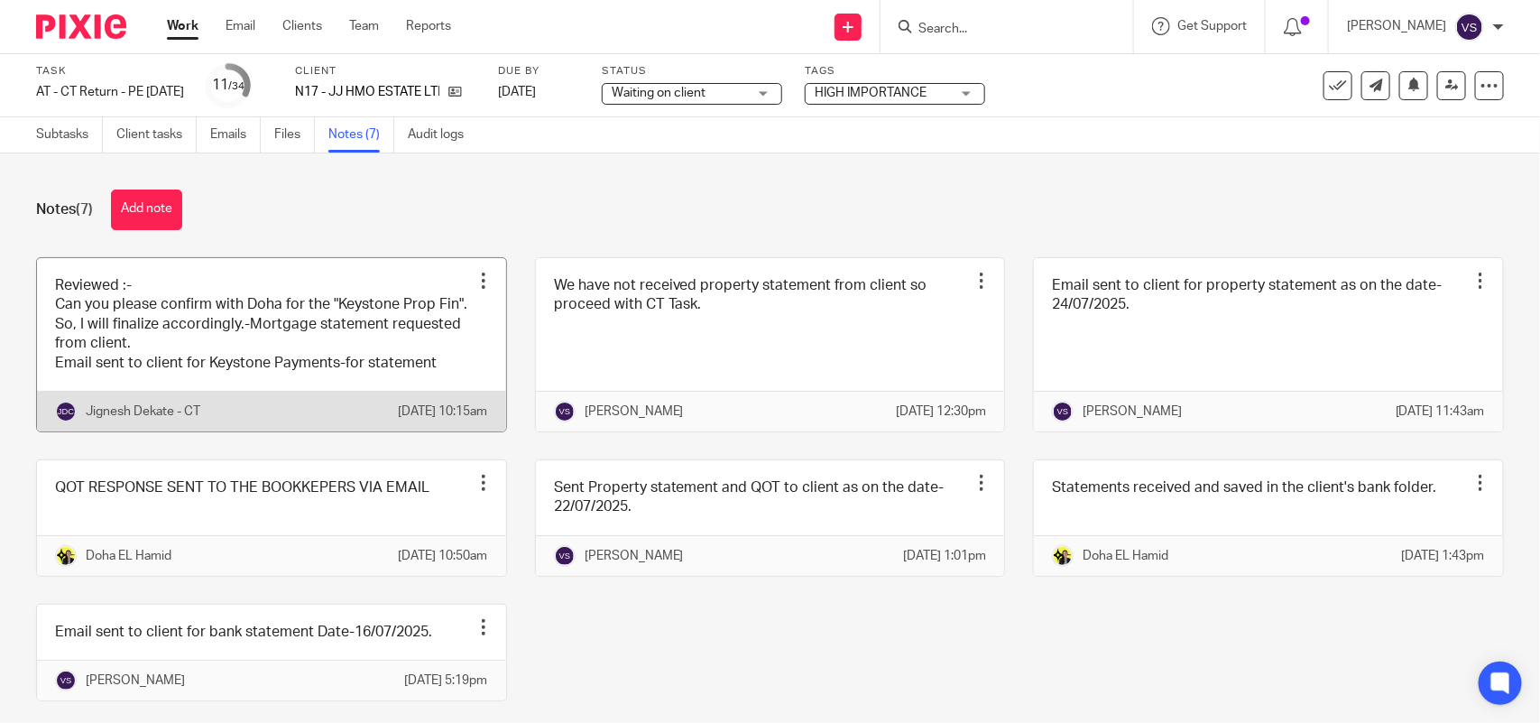
click at [209, 336] on link at bounding box center [271, 344] width 469 height 173
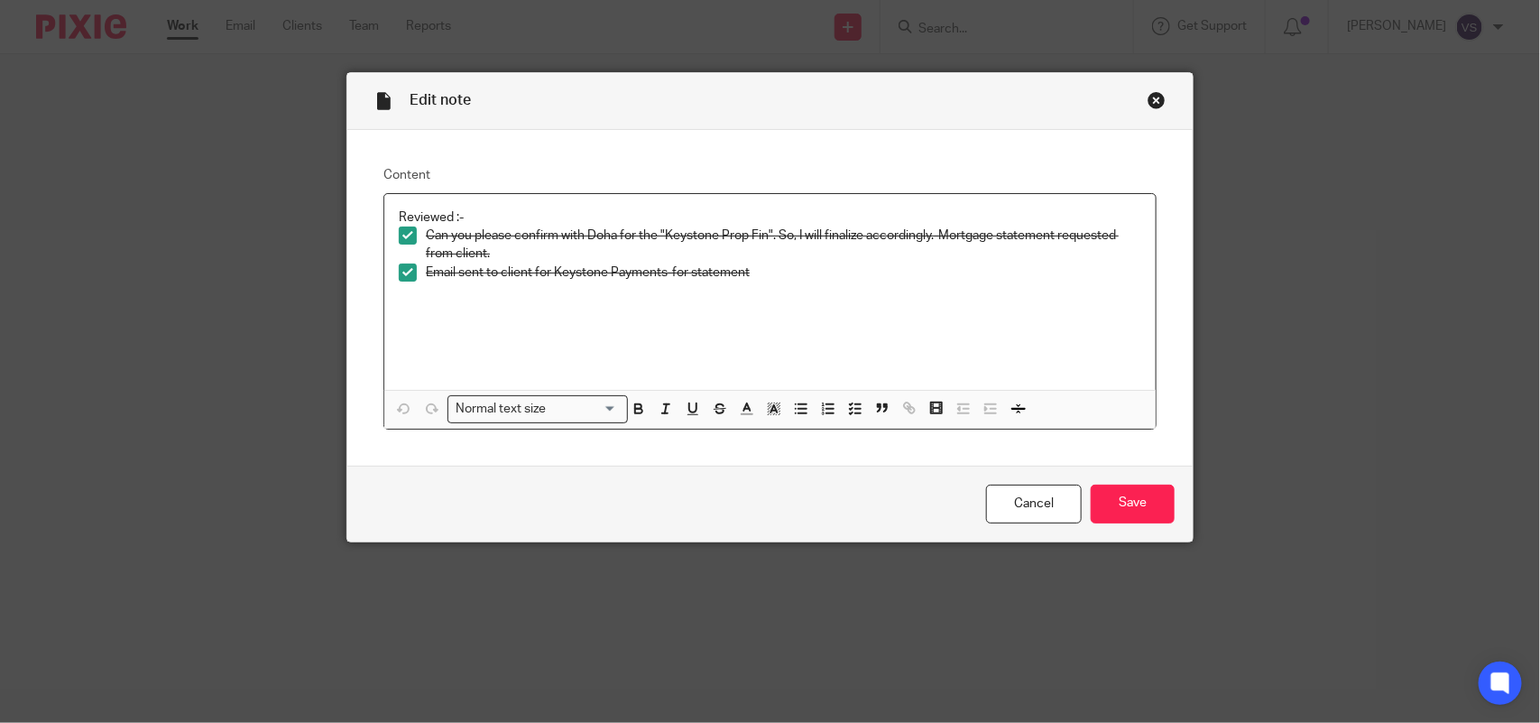
click at [403, 277] on span at bounding box center [408, 273] width 18 height 18
click at [1122, 498] on input "Save" at bounding box center [1133, 504] width 84 height 39
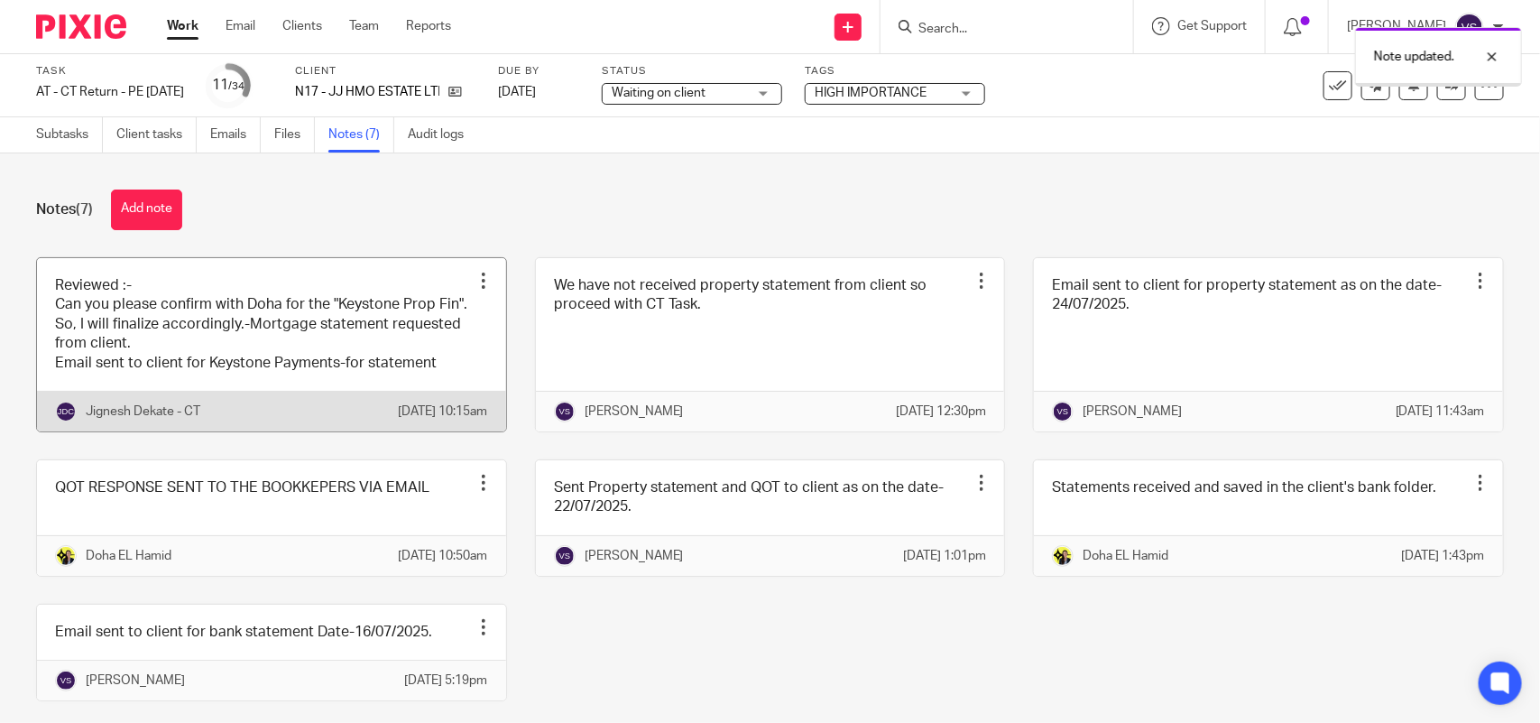
click at [323, 348] on link at bounding box center [271, 344] width 469 height 173
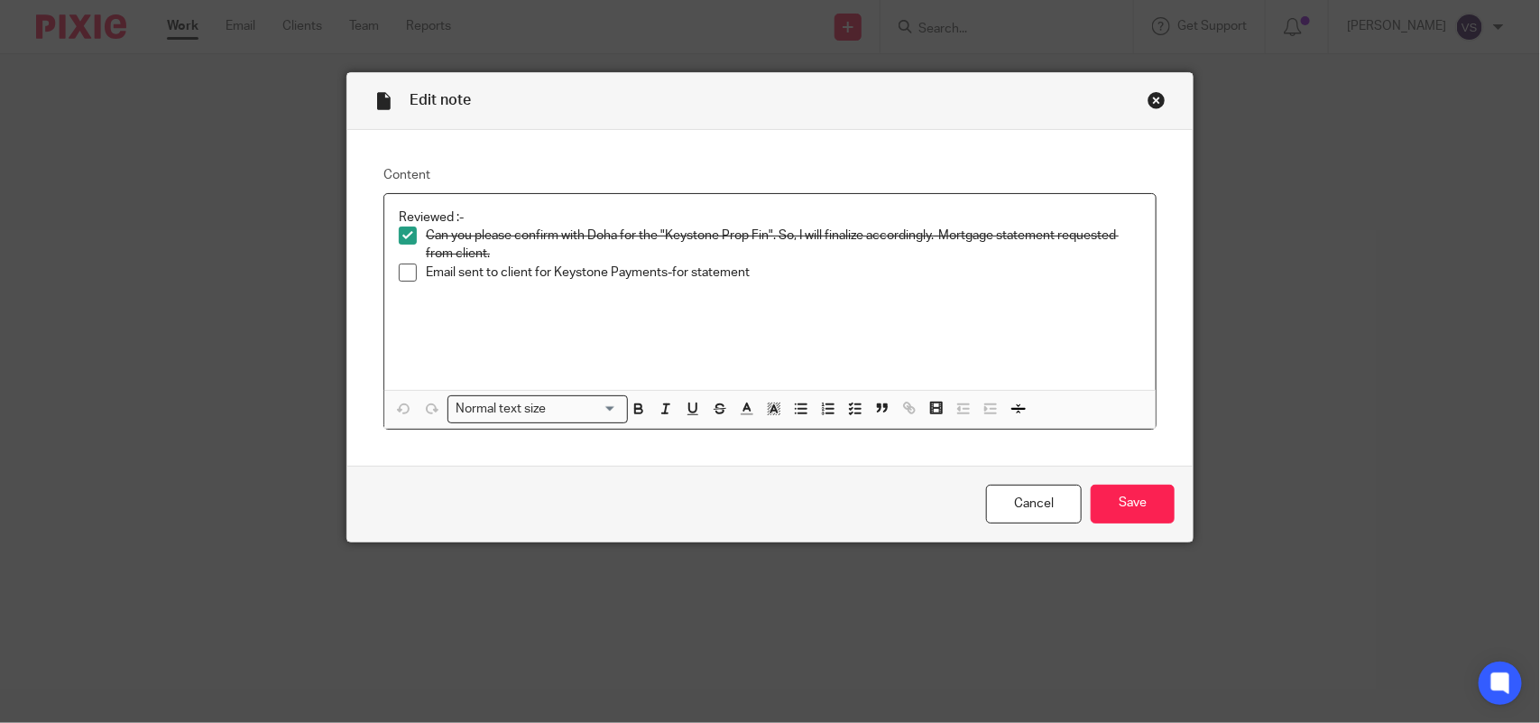
click at [400, 236] on span at bounding box center [408, 236] width 18 height 18
click at [1140, 501] on input "Save" at bounding box center [1133, 504] width 84 height 39
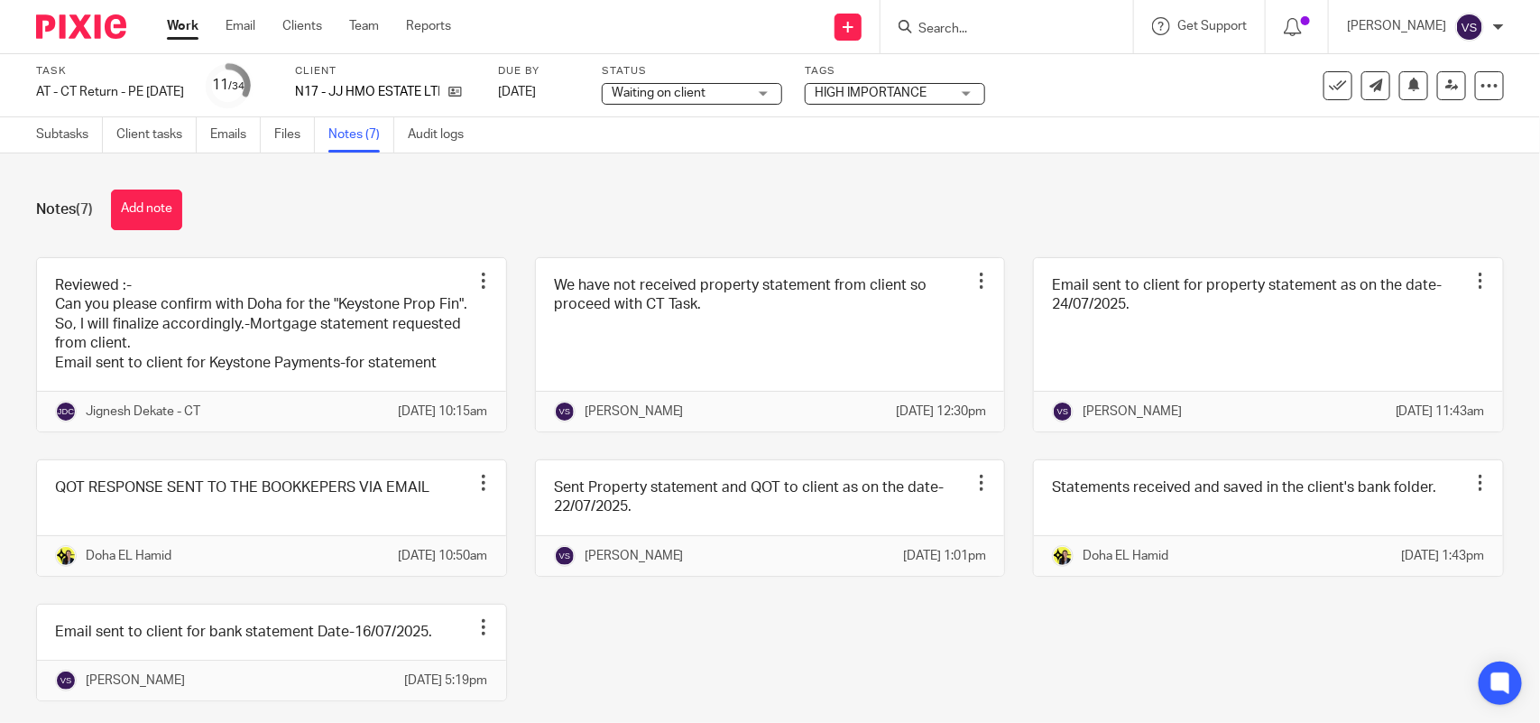
click at [751, 171] on div "Notes (7) Add note Reviewed :- Can you please confirm with Doha for the "Keysto…" at bounding box center [770, 437] width 1540 height 569
click at [809, 208] on div "Notes (7) Add note" at bounding box center [770, 210] width 1468 height 41
click at [63, 137] on link "Subtasks" at bounding box center [69, 134] width 67 height 35
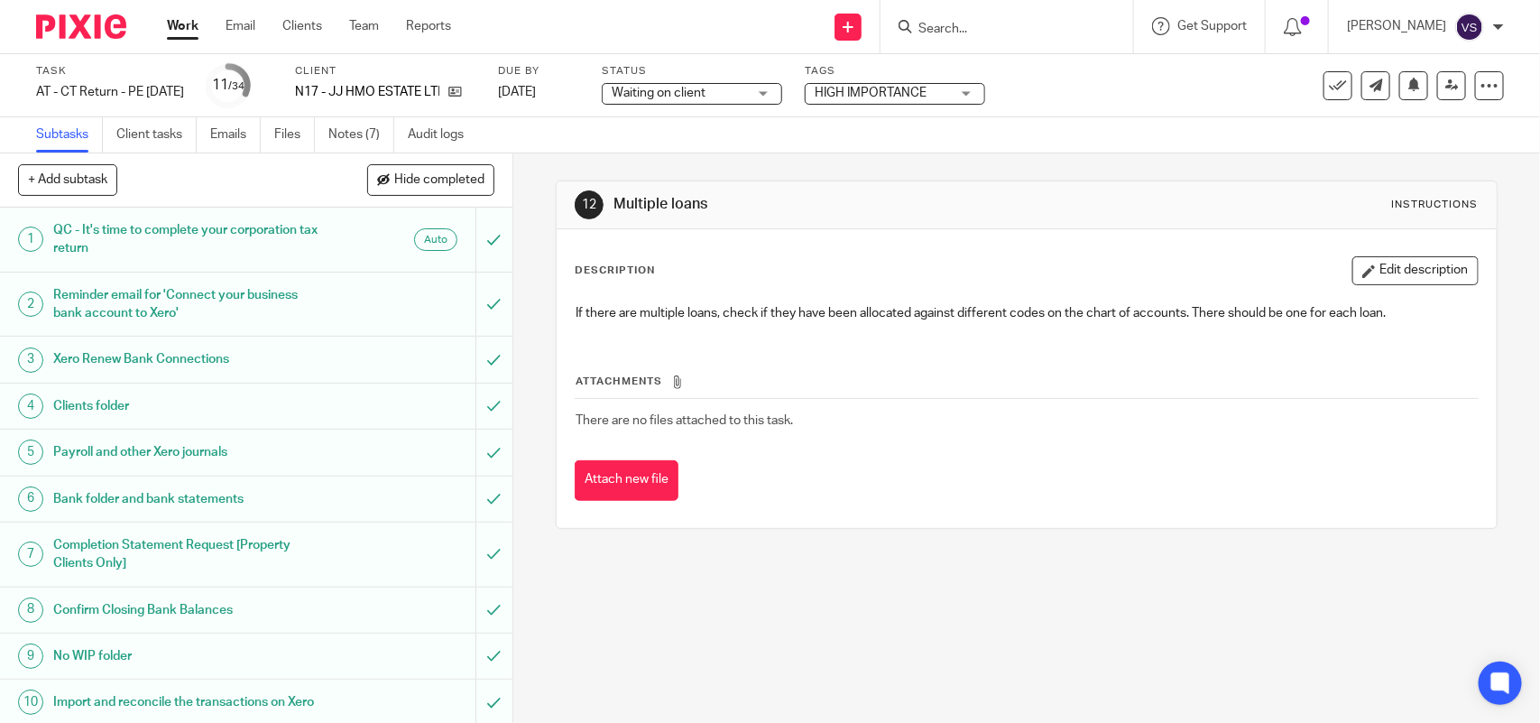
click at [318, 532] on div "Completion Statement Request [Property Clients Only]" at bounding box center [255, 555] width 404 height 46
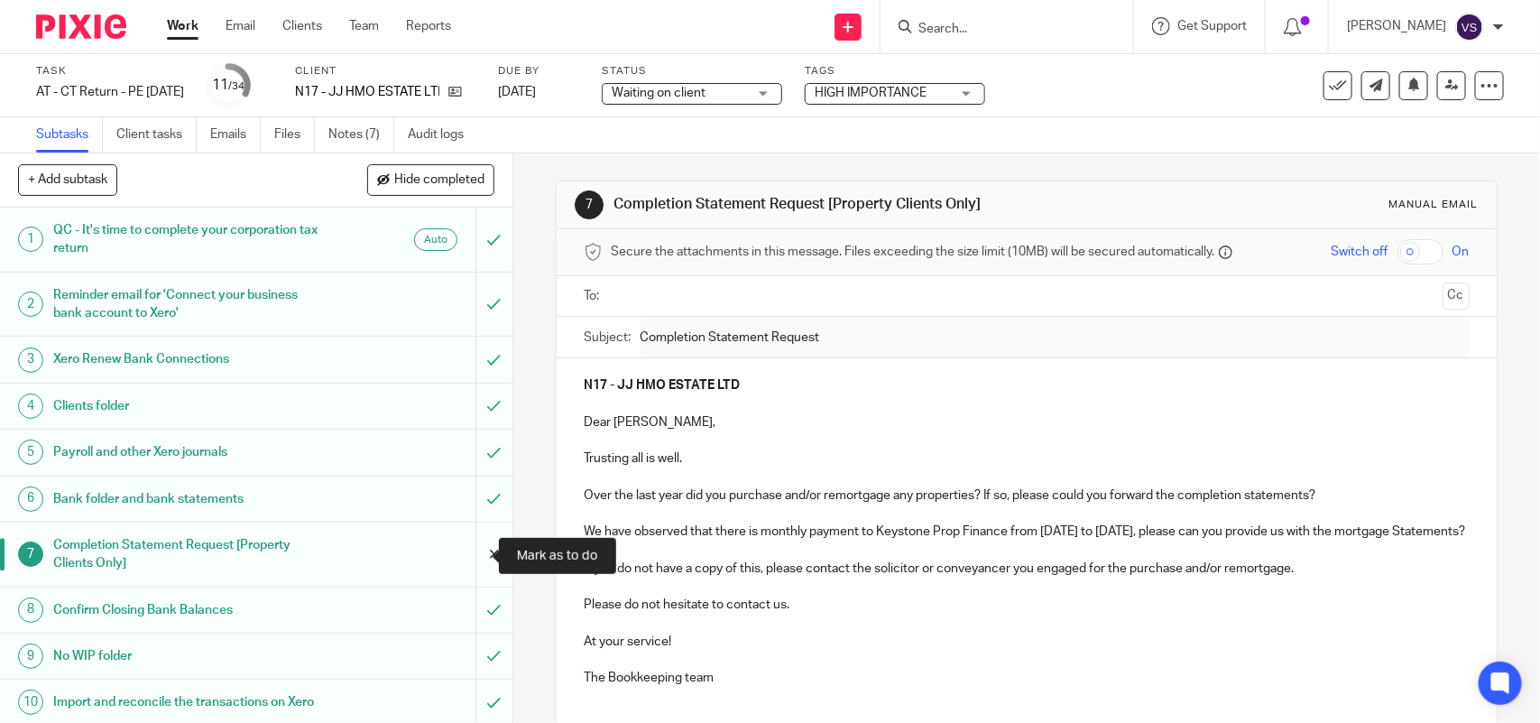
click at [472, 552] on input "submit" at bounding box center [256, 555] width 513 height 64
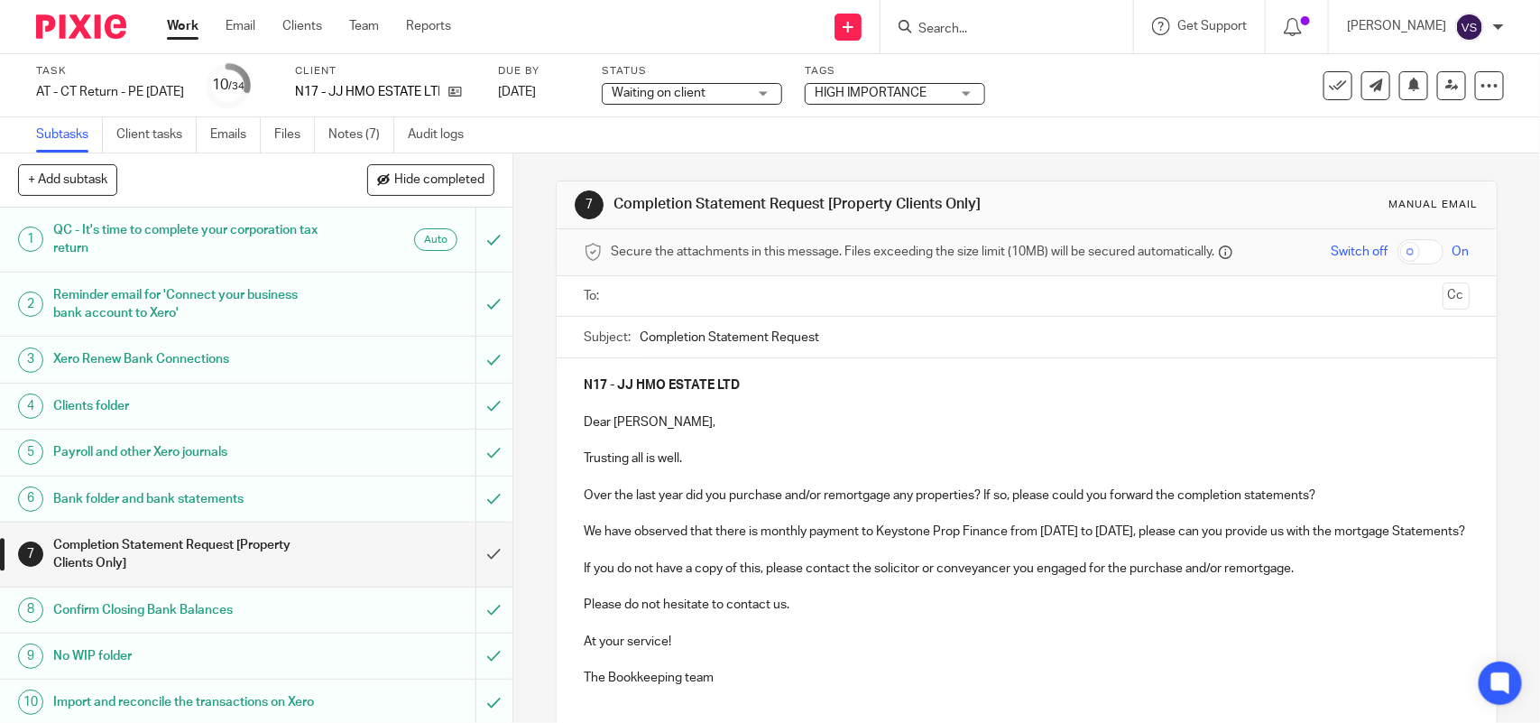
click at [742, 287] on input "text" at bounding box center [1026, 296] width 818 height 21
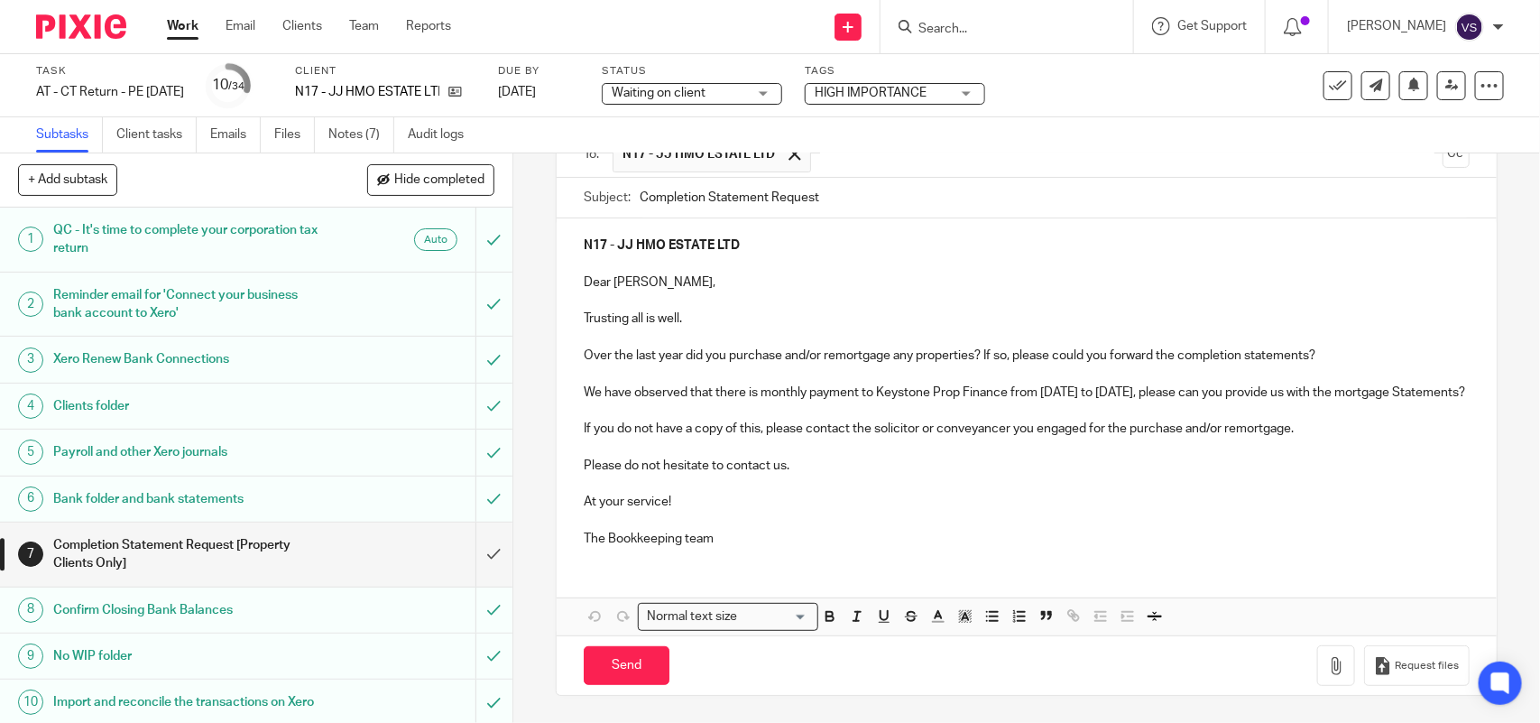
scroll to position [165, 0]
click at [627, 671] on input "Send" at bounding box center [627, 665] width 86 height 39
type input "Sent"
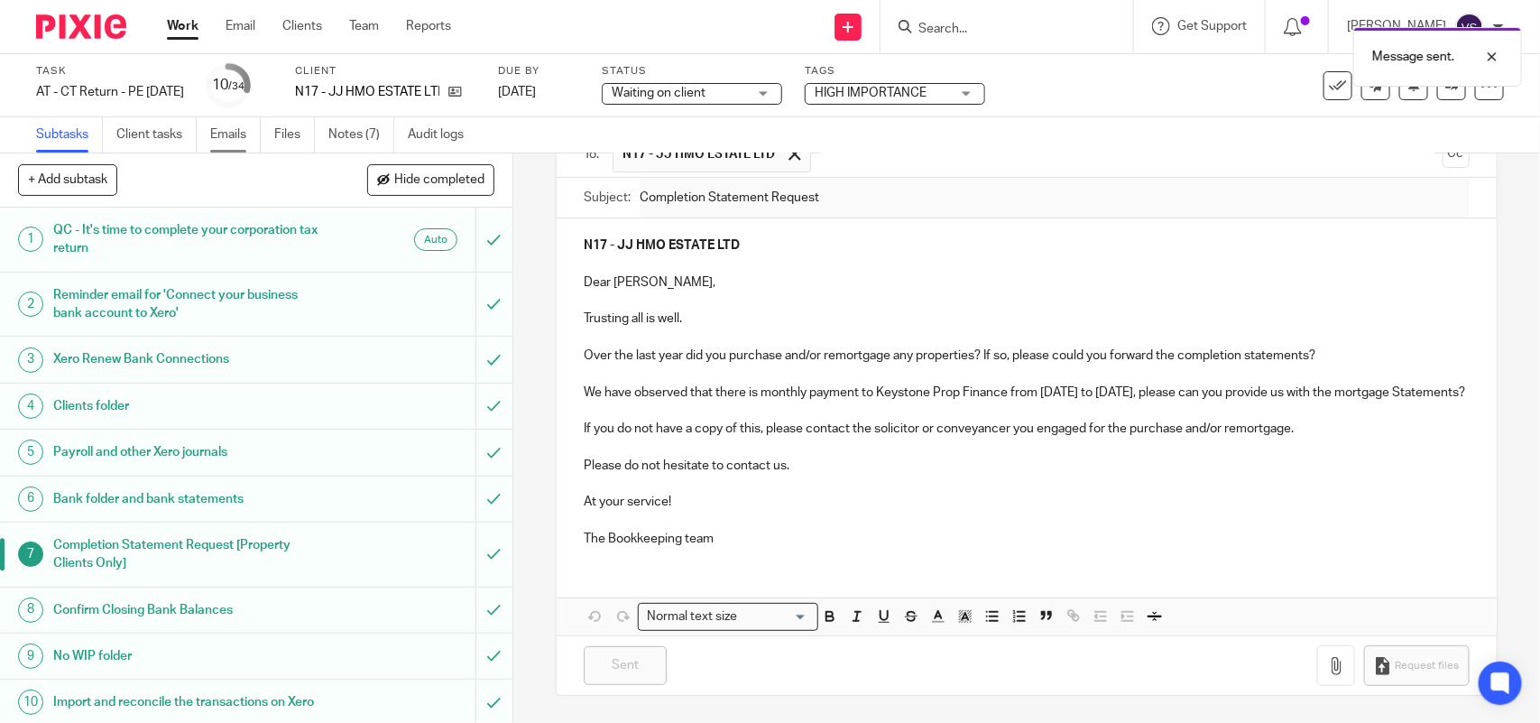
click at [244, 138] on link "Emails" at bounding box center [235, 134] width 51 height 35
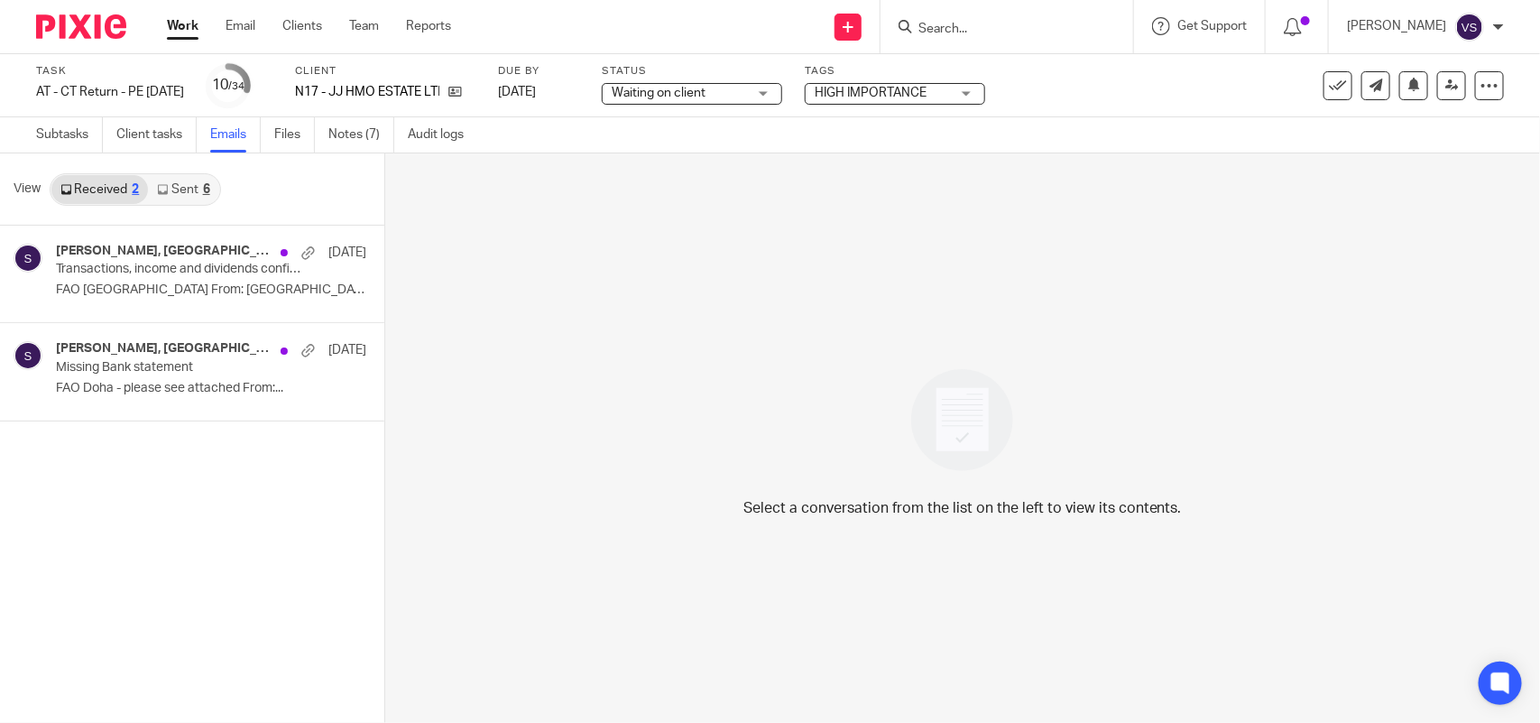
click at [199, 186] on link "Sent 6" at bounding box center [183, 189] width 70 height 29
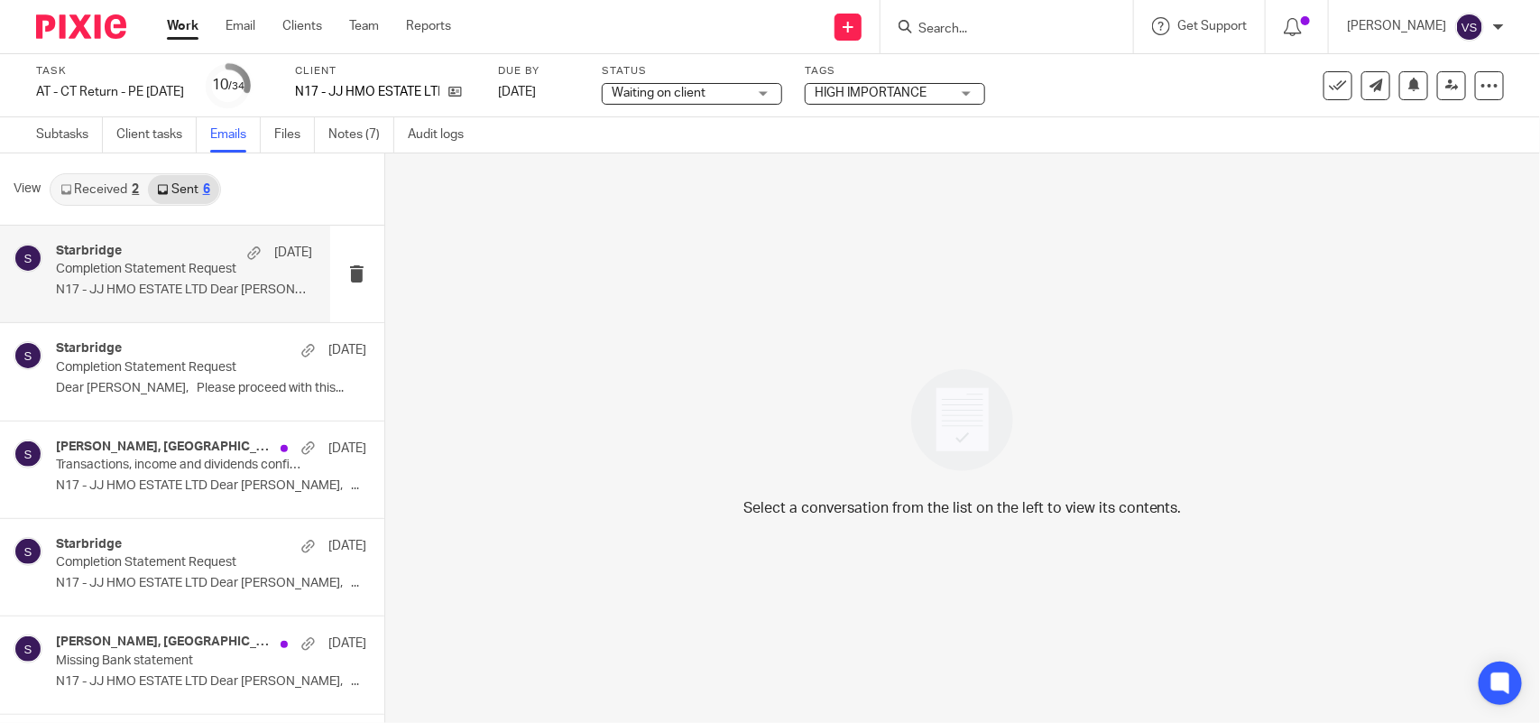
click at [178, 276] on p "Completion Statement Request" at bounding box center [158, 269] width 205 height 15
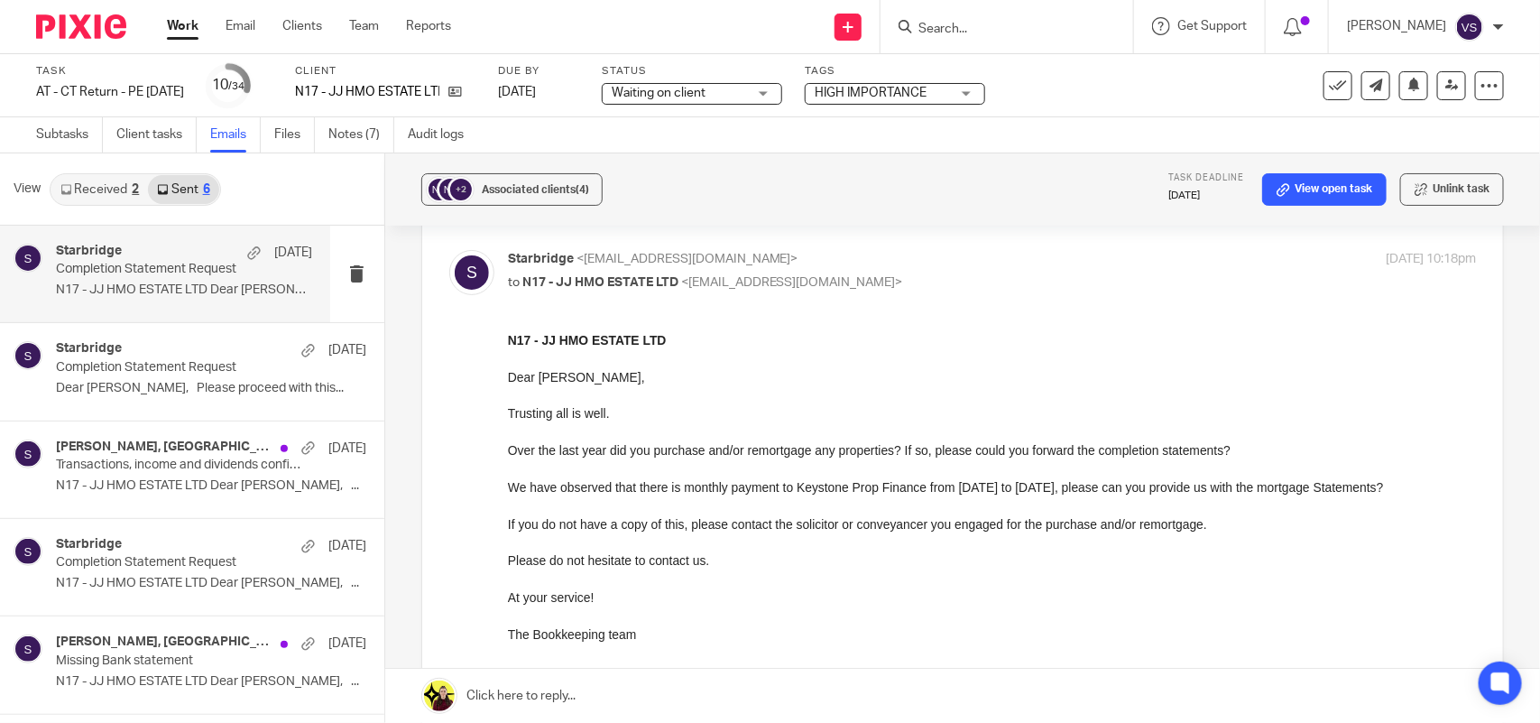
scroll to position [113, 0]
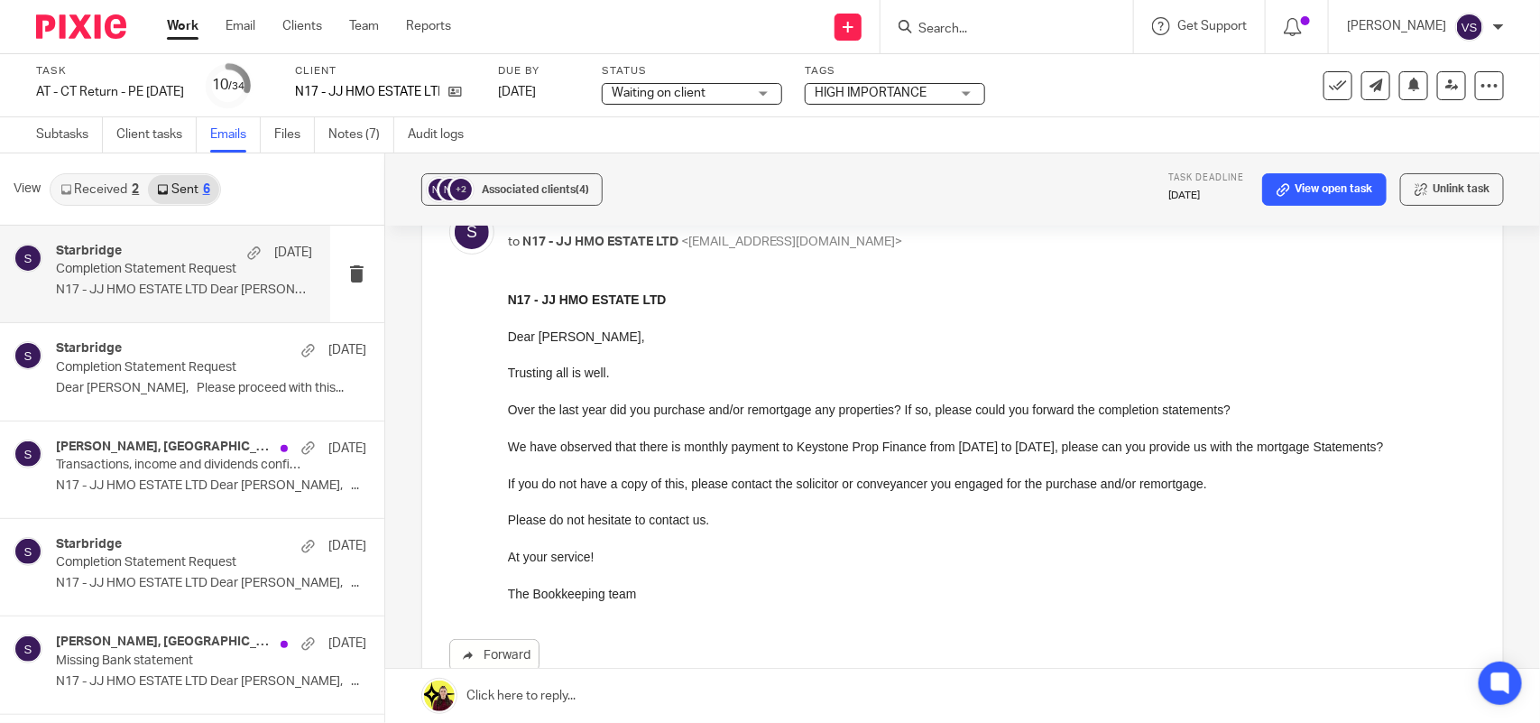
click at [826, 180] on div "+2 Associated clients (4) Task deadline 1 Nov 2025 View open task Unlink task" at bounding box center [962, 189] width 1155 height 72
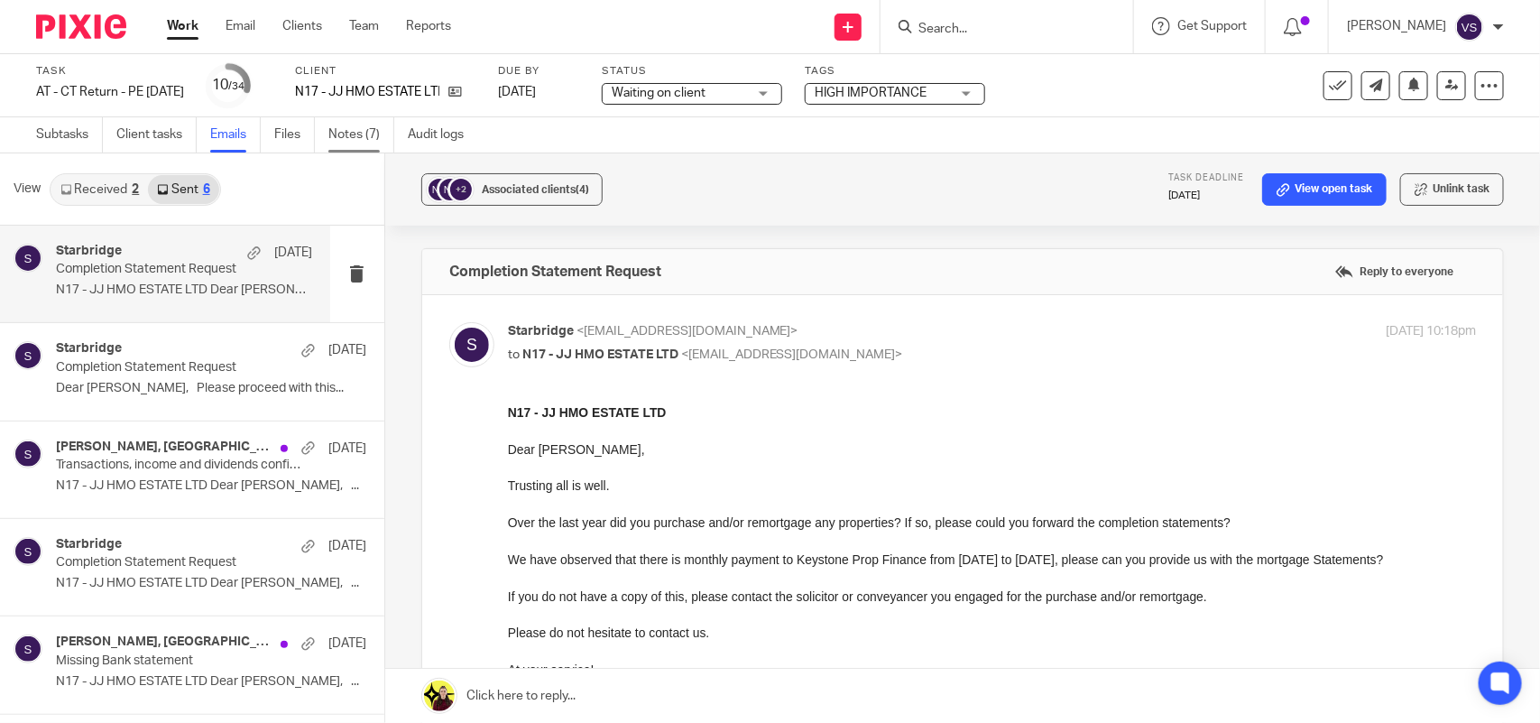
click at [358, 131] on link "Notes (7)" at bounding box center [361, 134] width 66 height 35
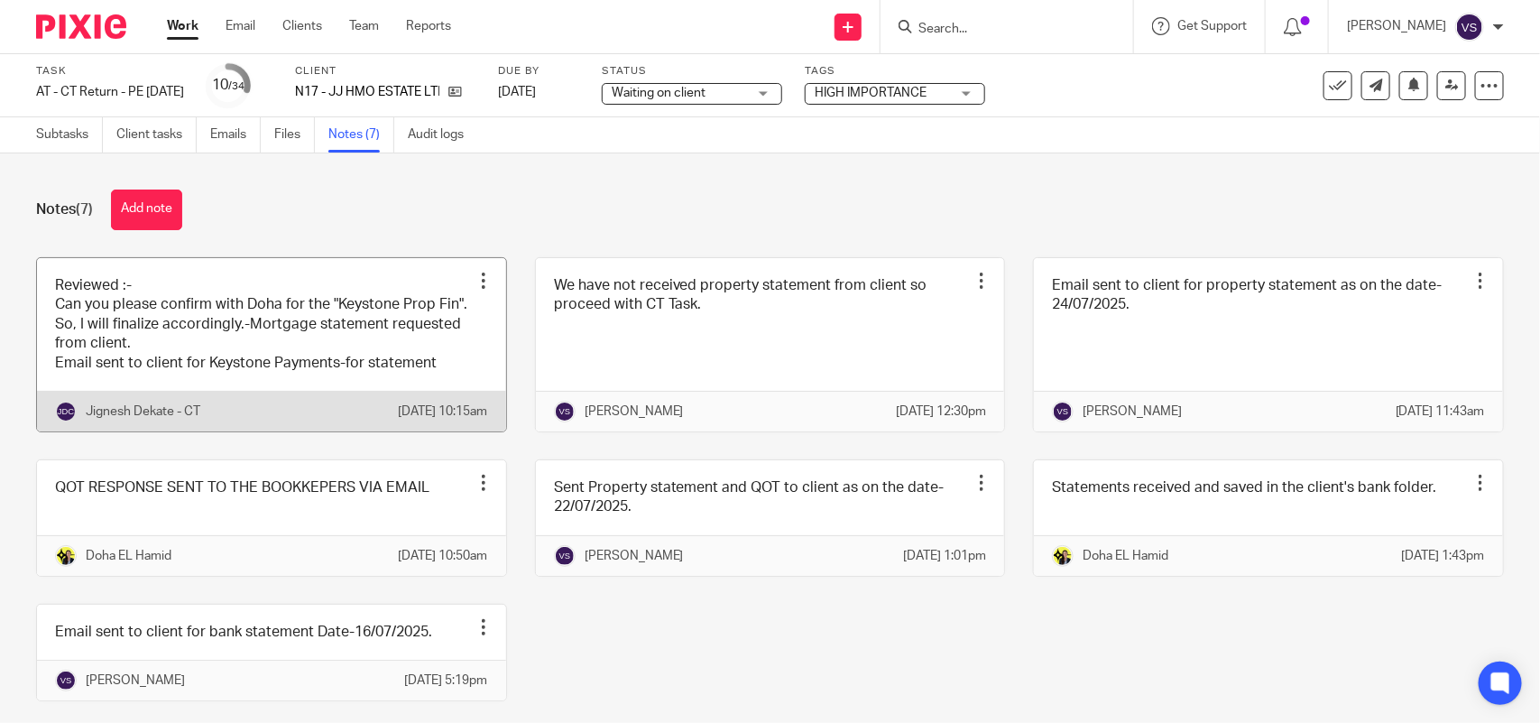
click at [246, 343] on link at bounding box center [271, 344] width 469 height 173
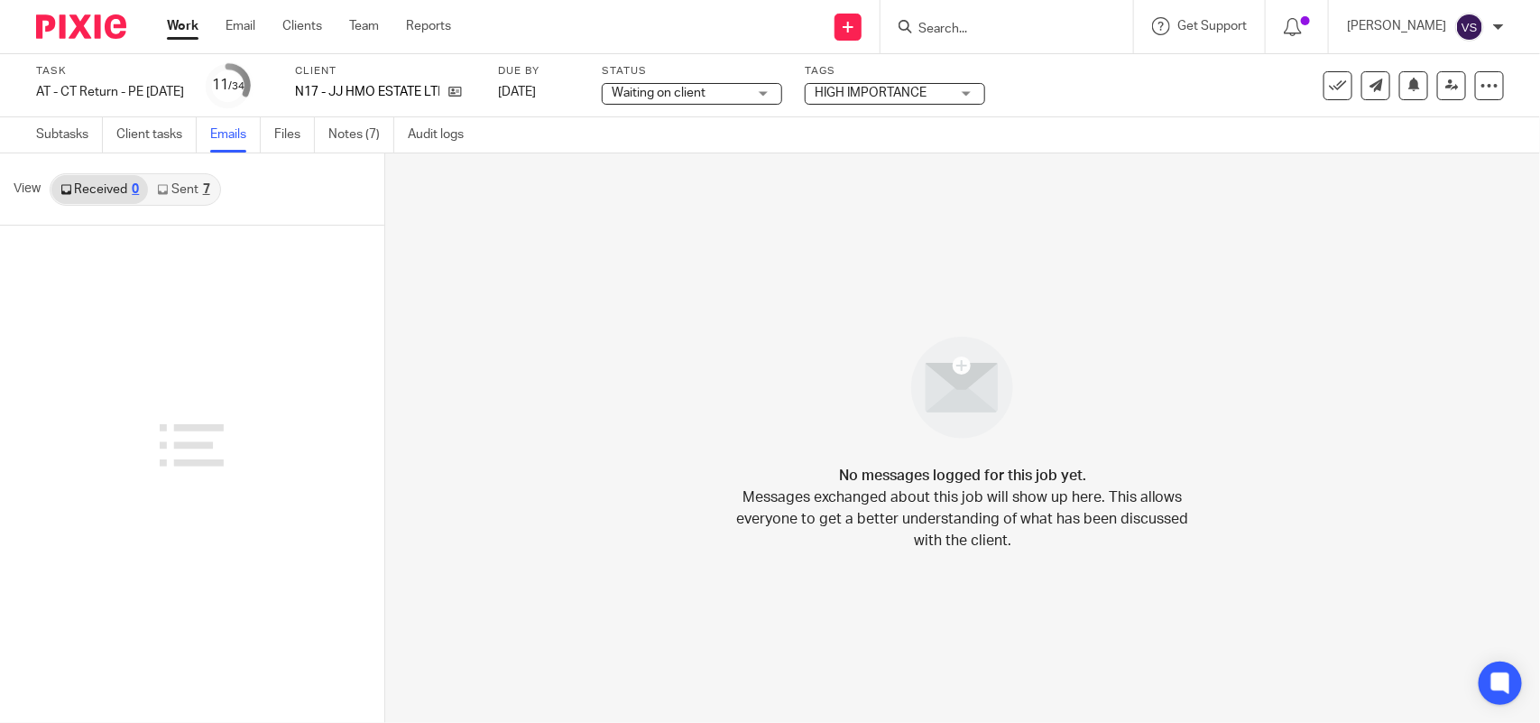
click at [194, 195] on link "Sent 7" at bounding box center [183, 189] width 70 height 29
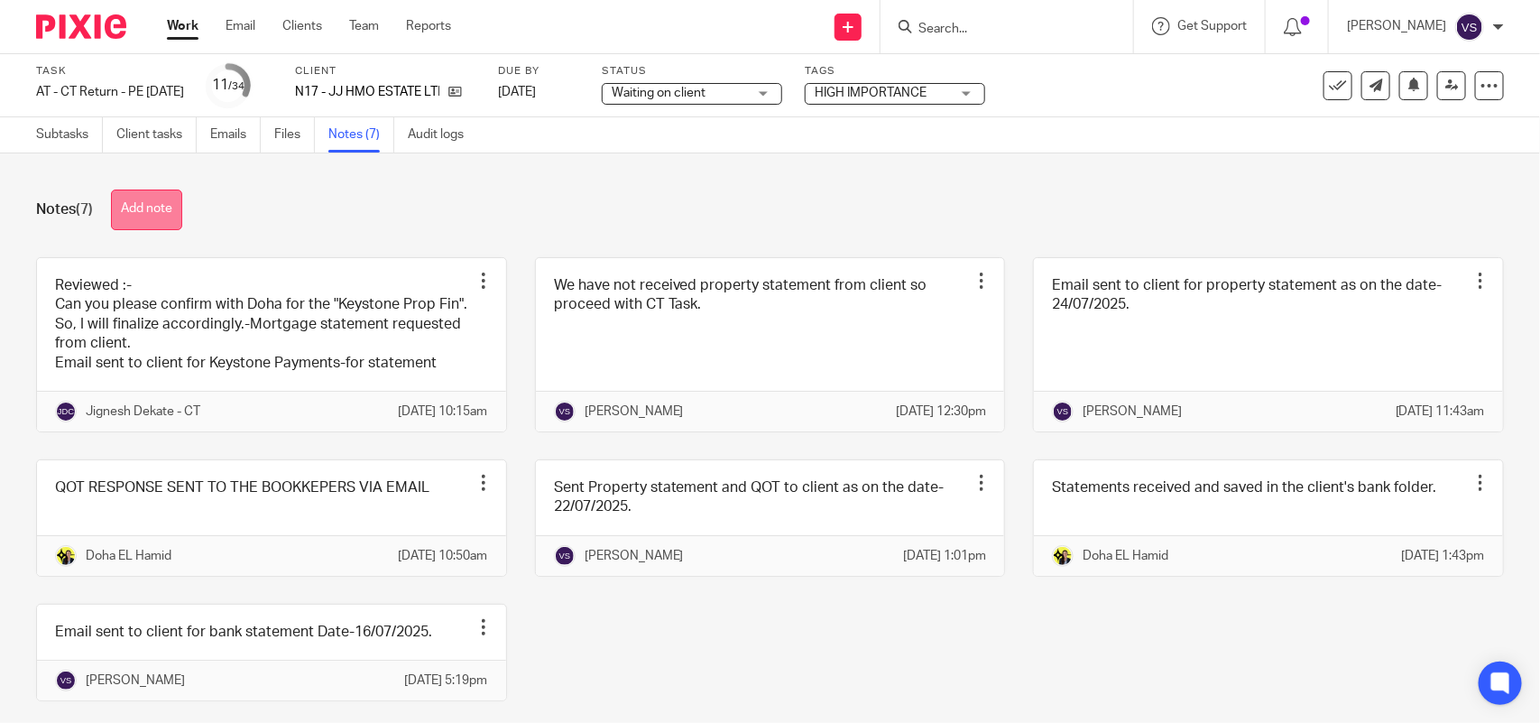
click at [155, 201] on button "Add note" at bounding box center [146, 210] width 71 height 41
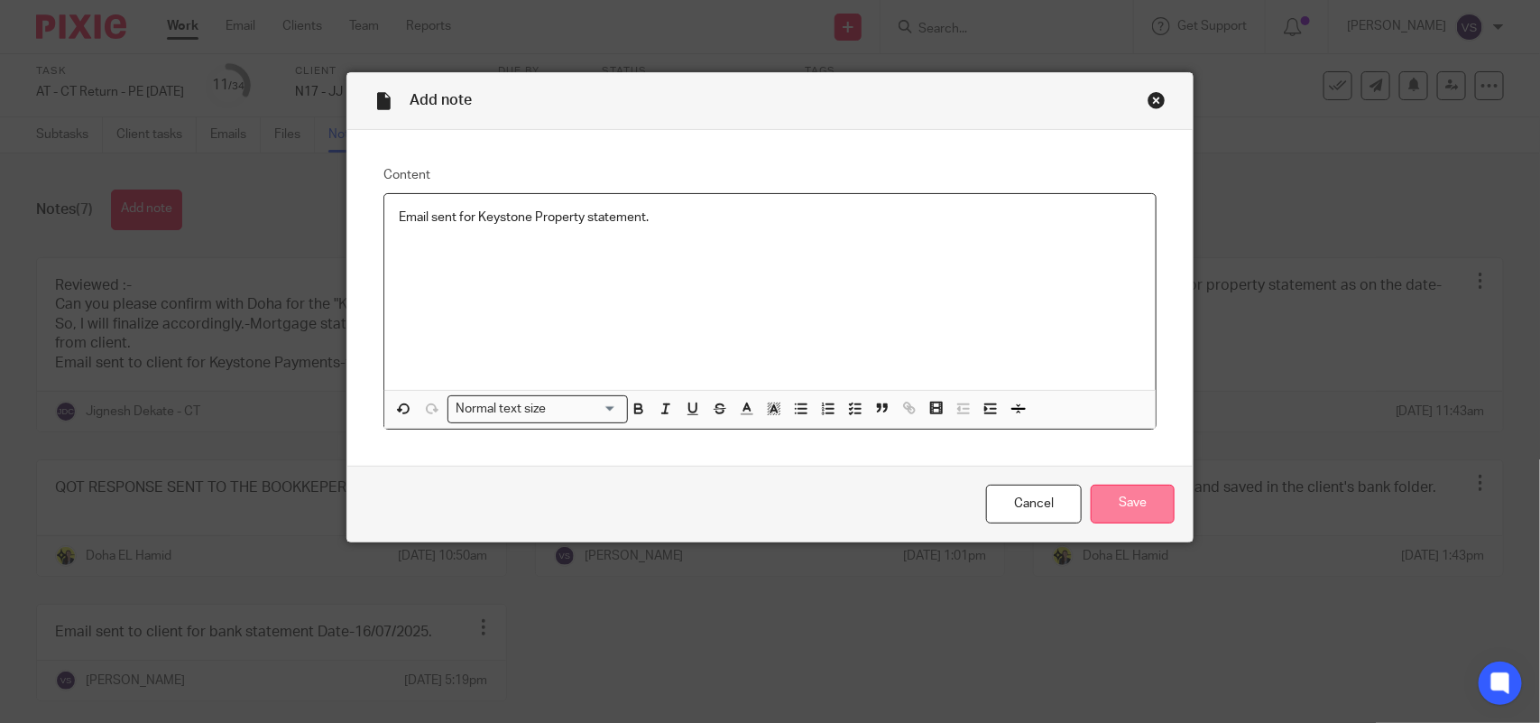
click at [1130, 502] on input "Save" at bounding box center [1133, 504] width 84 height 39
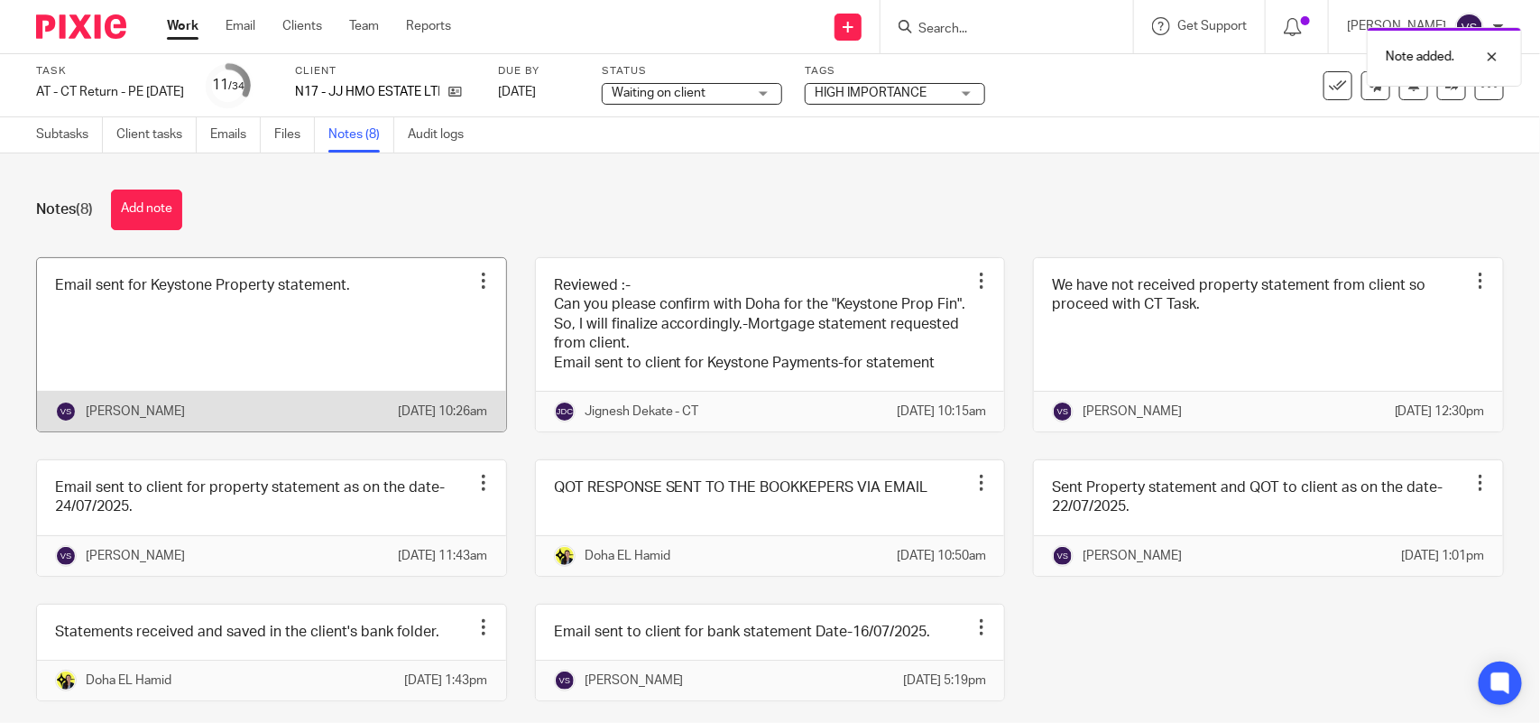
click at [244, 336] on link at bounding box center [271, 344] width 469 height 173
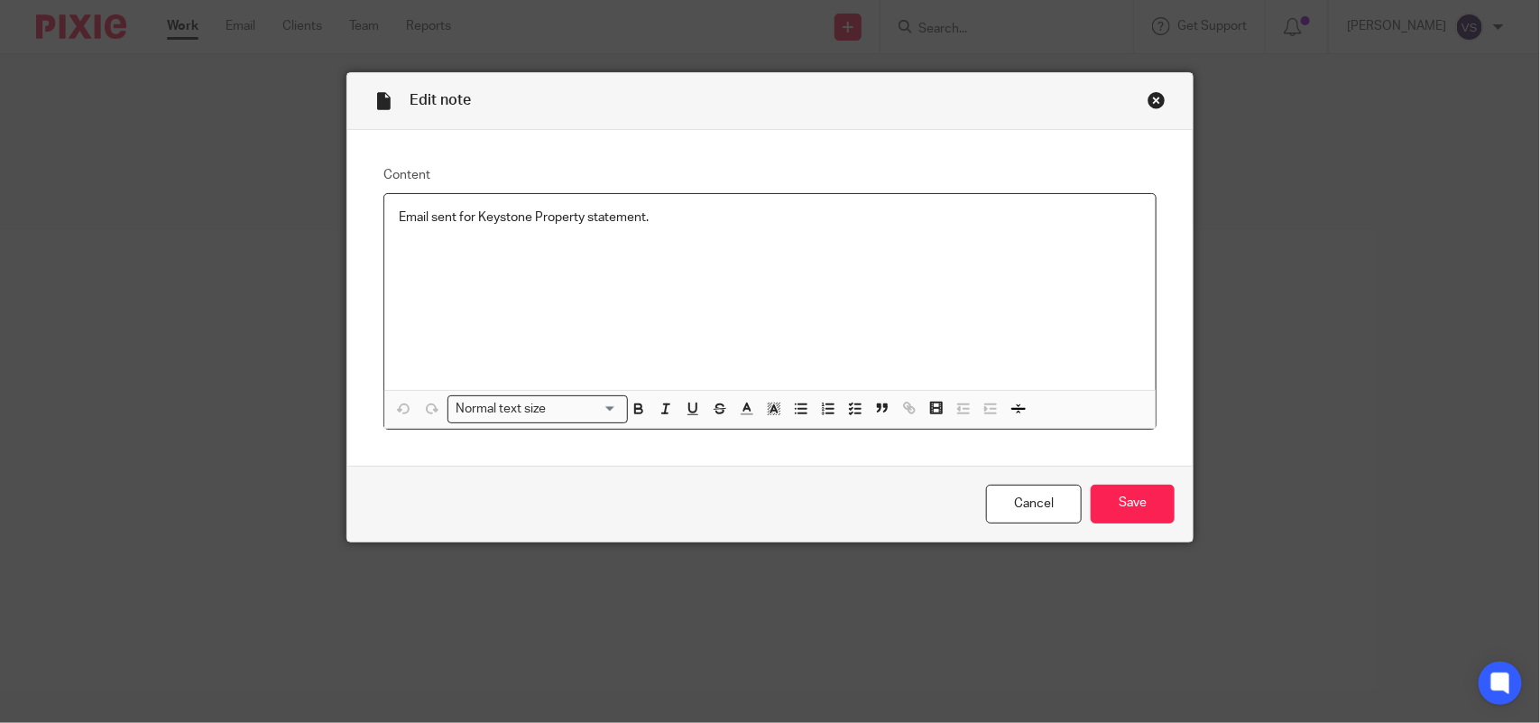
click at [578, 217] on p "Email sent for Keystone Property statement." at bounding box center [770, 217] width 743 height 18
click at [725, 214] on p "Email sent for Keystone Property transactions/statement." at bounding box center [770, 217] width 743 height 18
click at [1117, 495] on input "Save" at bounding box center [1133, 504] width 84 height 39
